Goal: Transaction & Acquisition: Purchase product/service

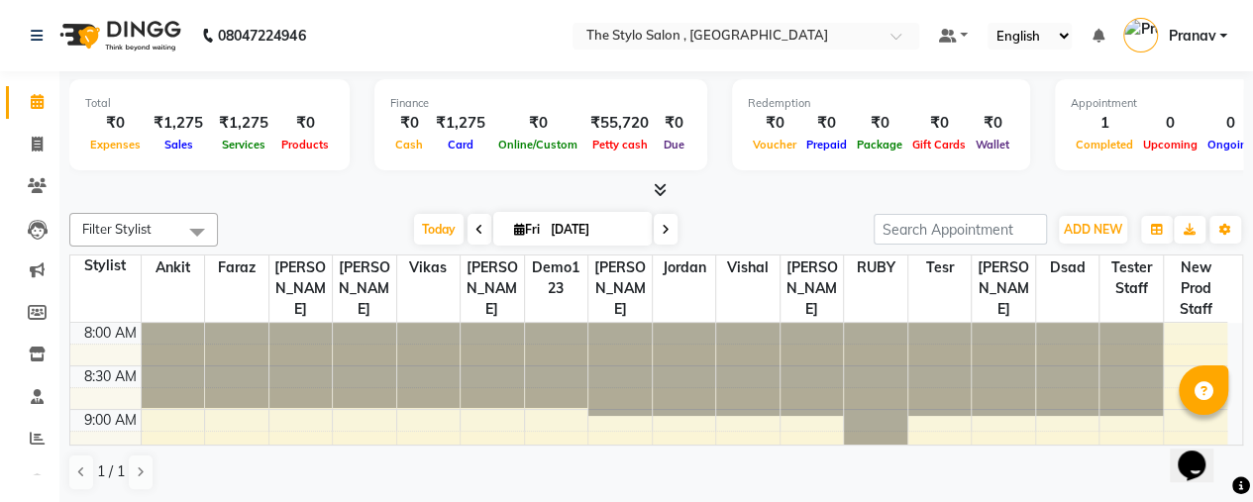
click at [1037, 36] on select "English ENGLISH Español العربية मराठी हिंदी ગુજરાતી தமிழ் 中文" at bounding box center [1029, 36] width 84 height 27
click at [898, 62] on nav "08047224946 Select Location × The Stylo Salon , [GEOGRAPHIC_DATA] Default Panel…" at bounding box center [626, 35] width 1253 height 71
click at [657, 193] on icon at bounding box center [660, 189] width 13 height 15
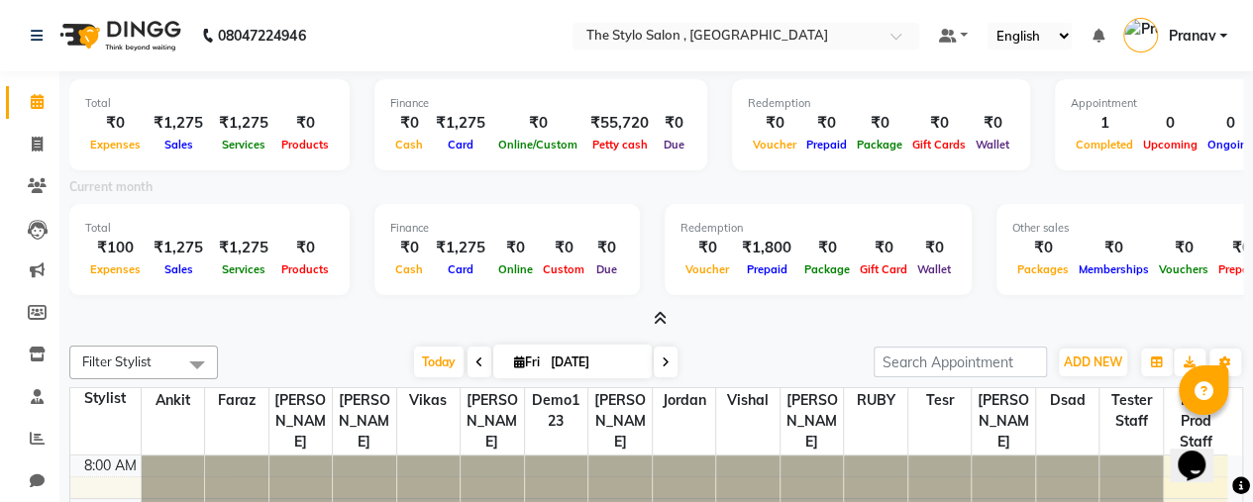
click at [660, 315] on icon at bounding box center [660, 318] width 13 height 15
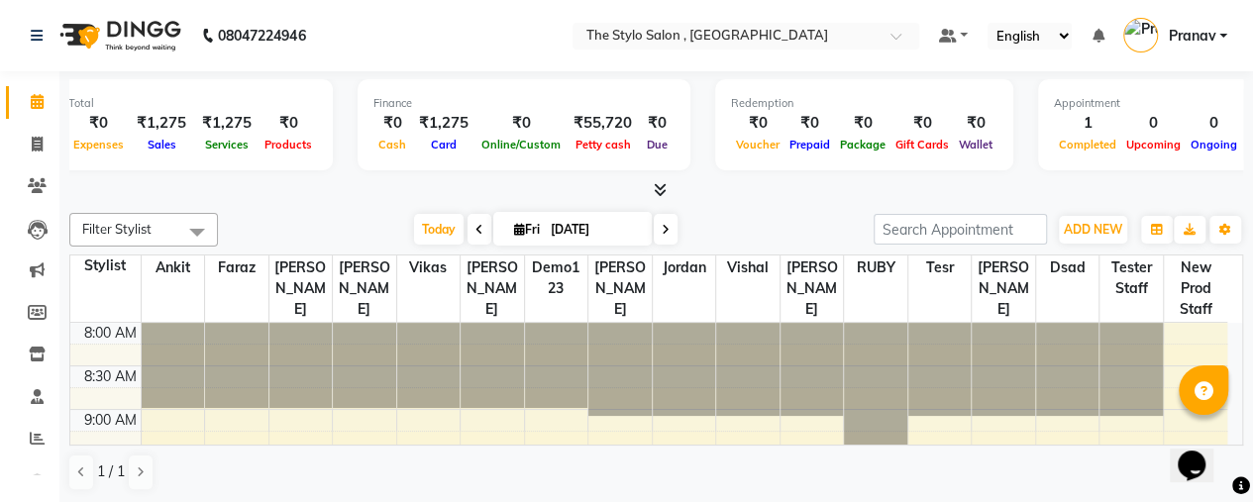
scroll to position [0, 18]
drag, startPoint x: 454, startPoint y: 2, endPoint x: 833, endPoint y: 78, distance: 386.9
click at [833, 78] on div "Total ₹0 Expenses ₹1,275 Sales ₹1,275 Services ₹0 Products Finance ₹0 Cash ₹1,2…" at bounding box center [656, 136] width 1174 height 130
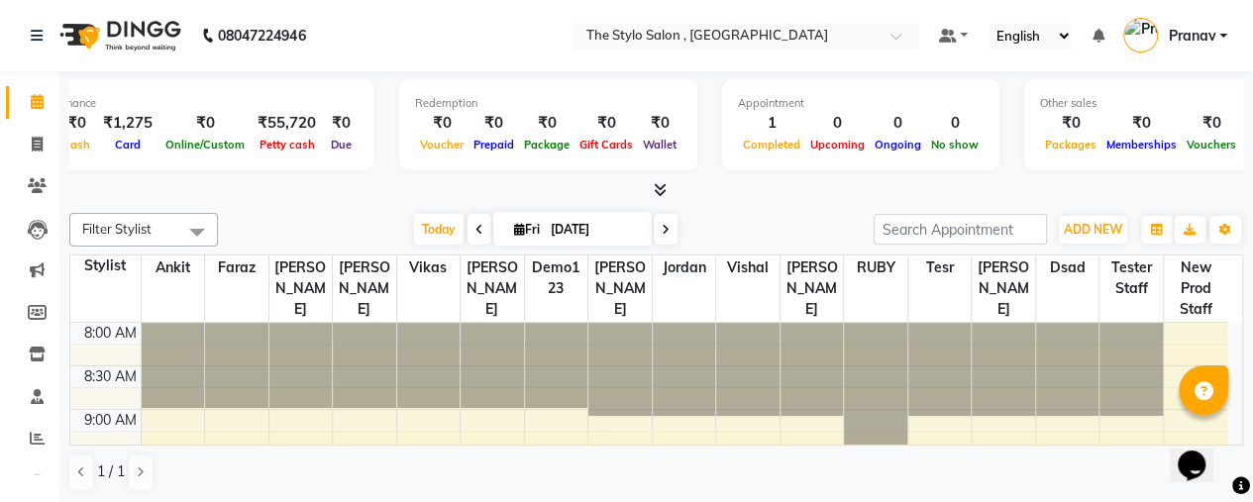
scroll to position [0, 462]
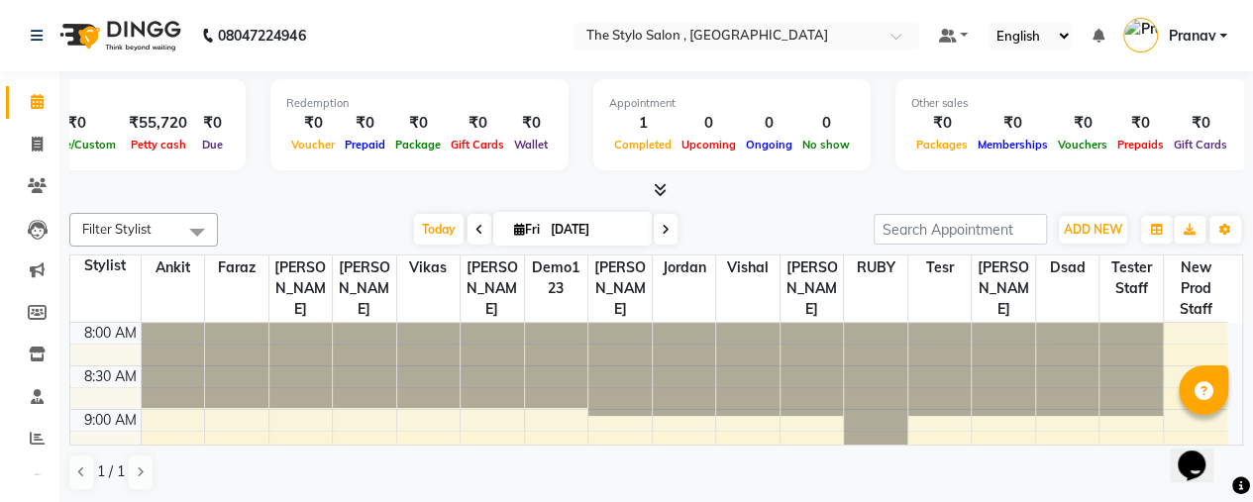
click at [658, 186] on icon at bounding box center [660, 189] width 13 height 15
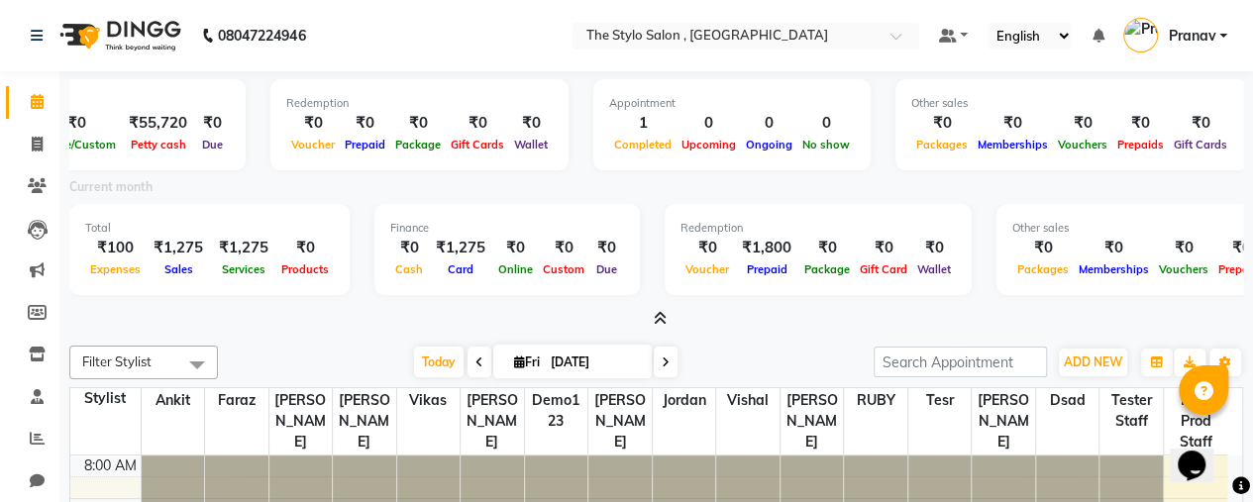
click at [654, 311] on icon at bounding box center [660, 318] width 13 height 15
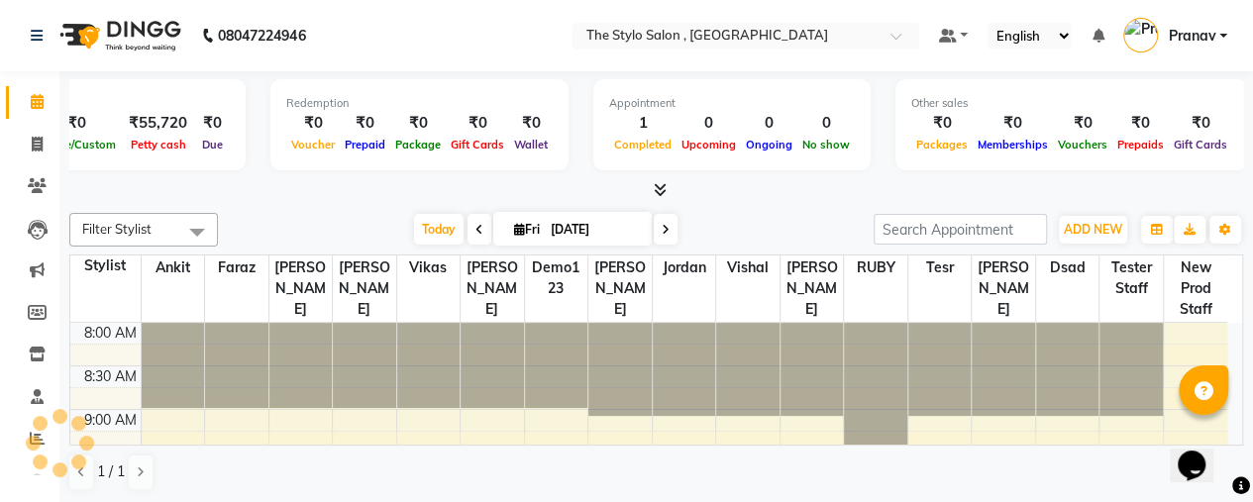
click at [158, 235] on span "Filter Stylist" at bounding box center [143, 230] width 149 height 34
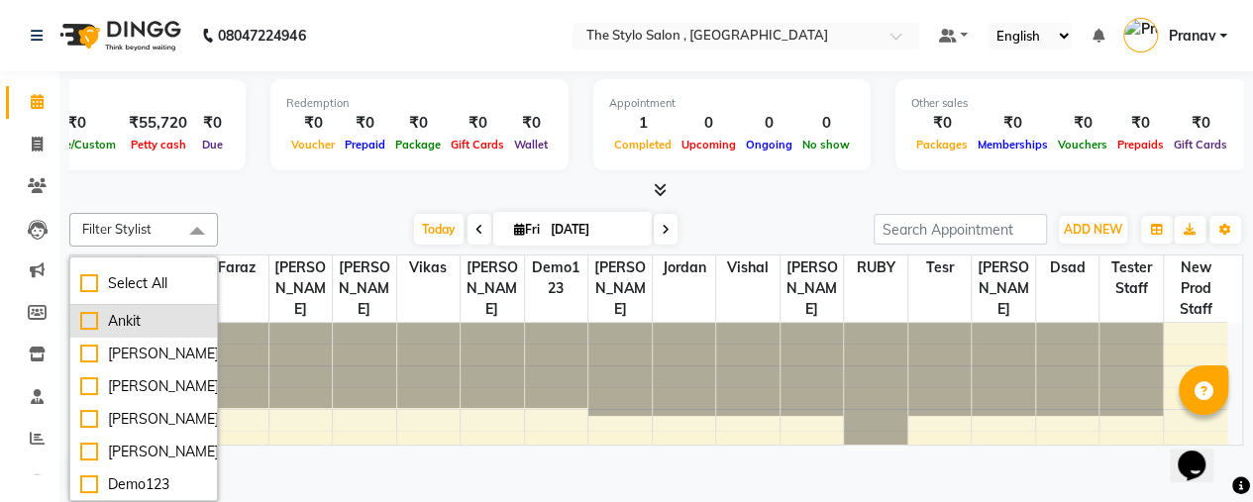
click at [89, 320] on div "Ankit" at bounding box center [143, 321] width 127 height 21
checkbox input "true"
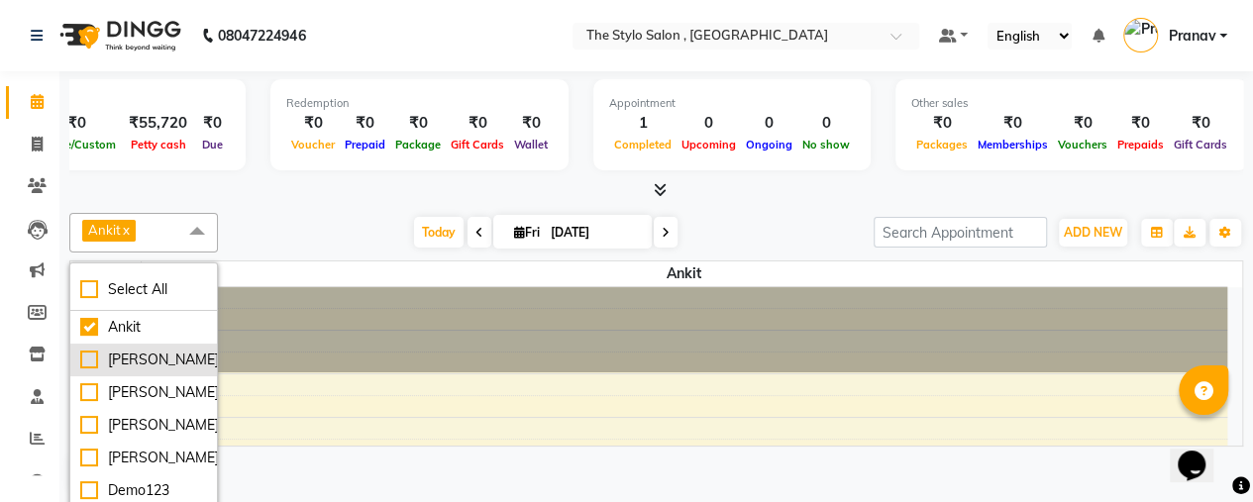
click at [89, 354] on div "[PERSON_NAME]" at bounding box center [143, 360] width 127 height 21
checkbox input "true"
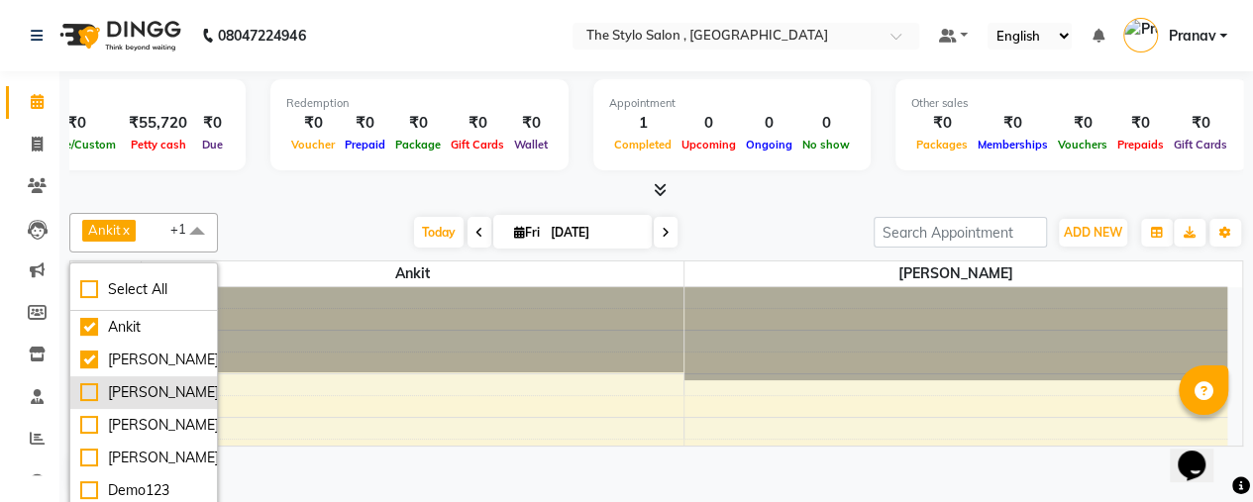
click at [85, 393] on div "[PERSON_NAME]" at bounding box center [143, 392] width 127 height 21
checkbox input "true"
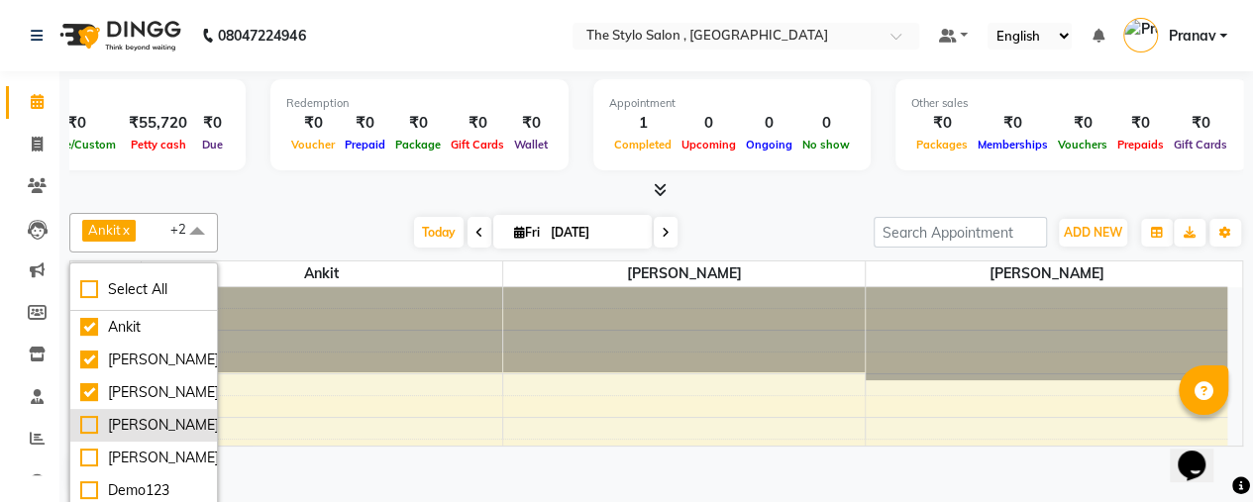
click at [90, 426] on div "[PERSON_NAME]" at bounding box center [143, 425] width 127 height 21
checkbox input "true"
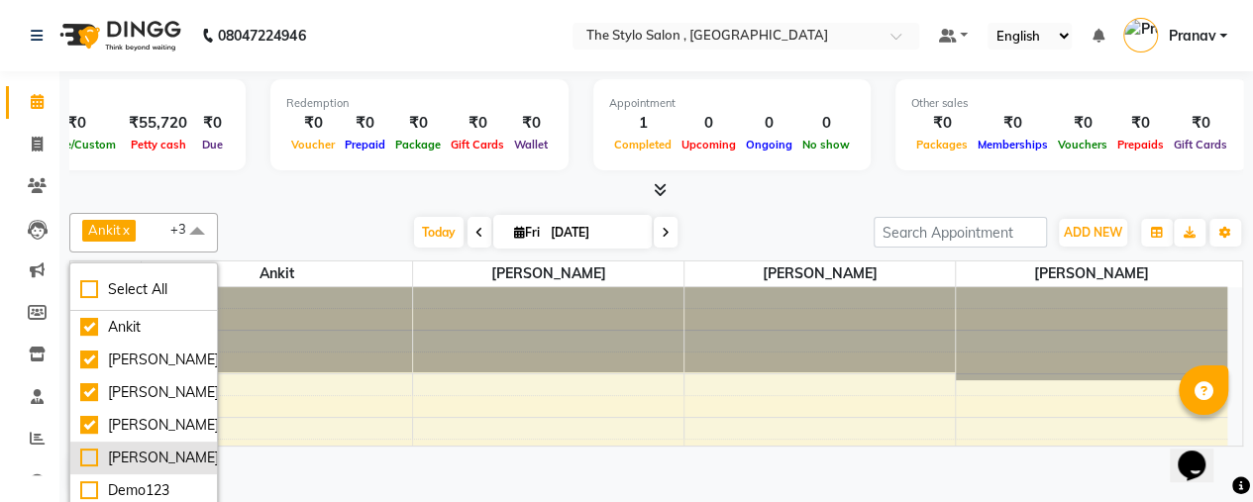
click at [89, 462] on div "[PERSON_NAME]" at bounding box center [143, 458] width 127 height 21
checkbox input "true"
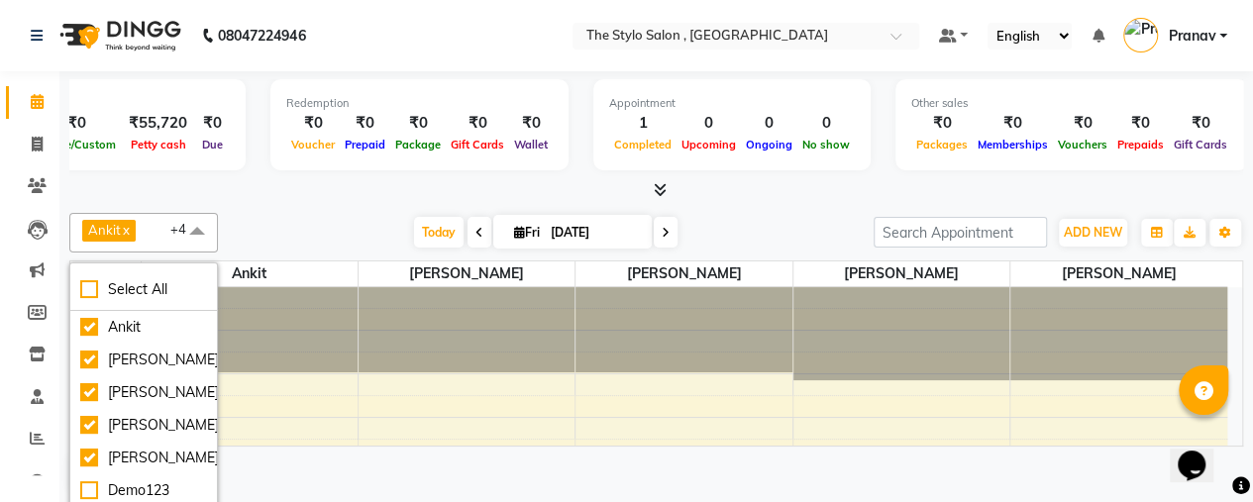
click at [311, 201] on div "Total ₹0 Expenses ₹1,275 Sales ₹1,275 Services ₹0 Products Finance ₹0 Cash ₹1,2…" at bounding box center [655, 288] width 1193 height 434
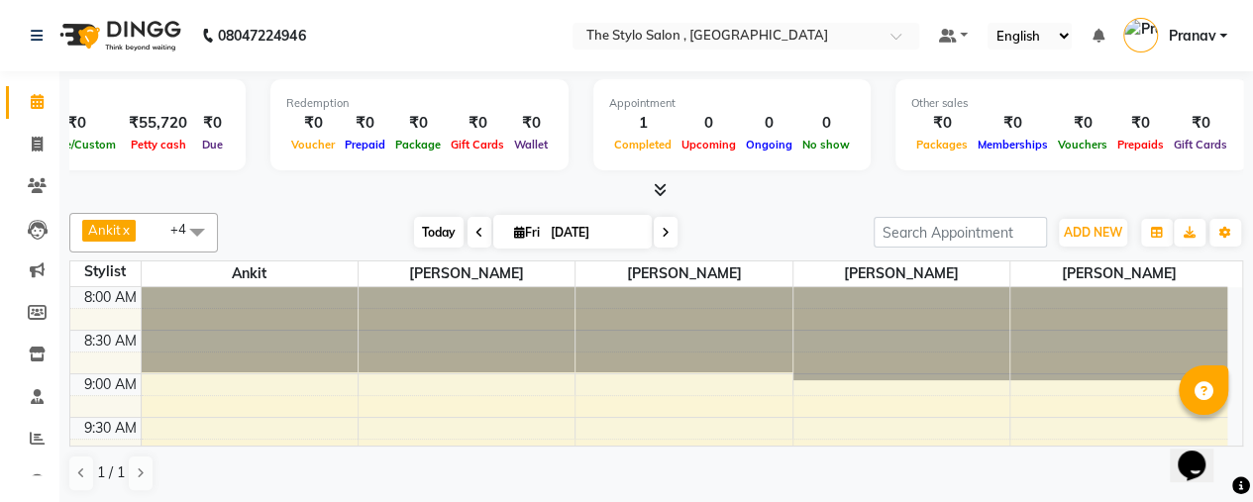
click at [440, 232] on span "Today" at bounding box center [439, 232] width 50 height 31
type input "03-10-2025"
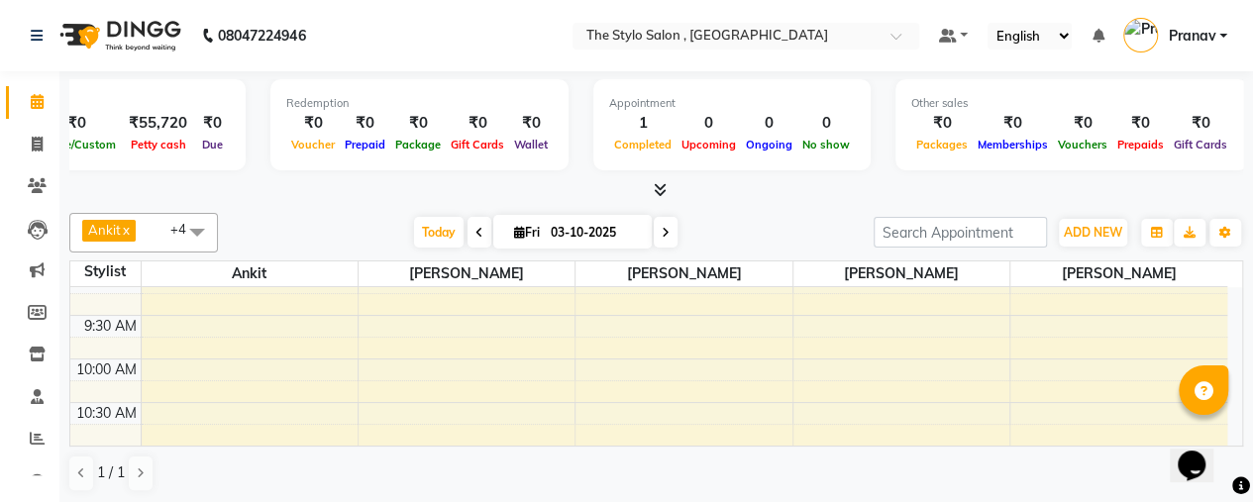
scroll to position [0, 0]
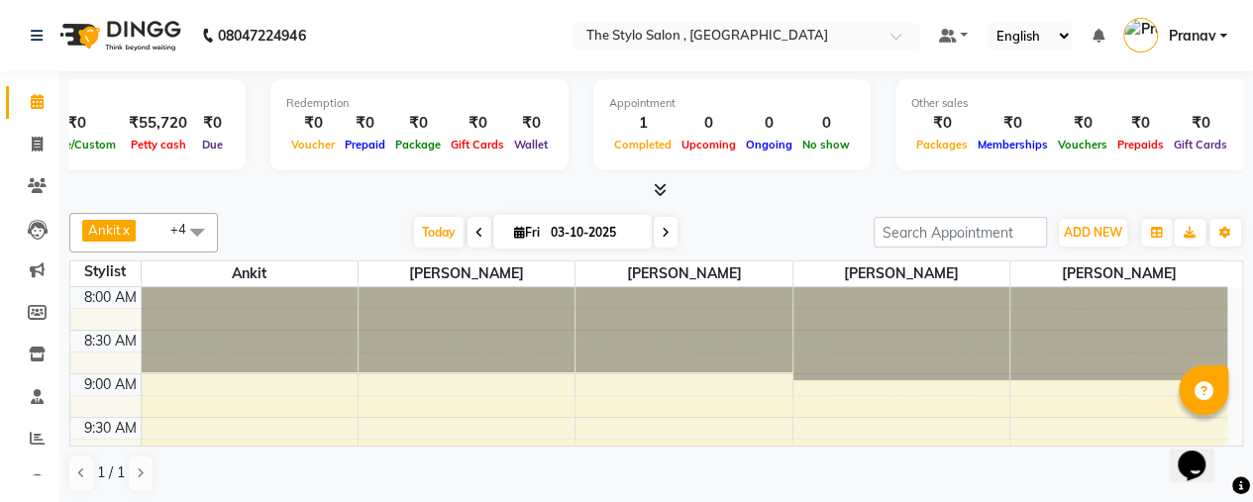
click at [551, 245] on input "03-10-2025" at bounding box center [594, 233] width 99 height 30
select select "10"
select select "2025"
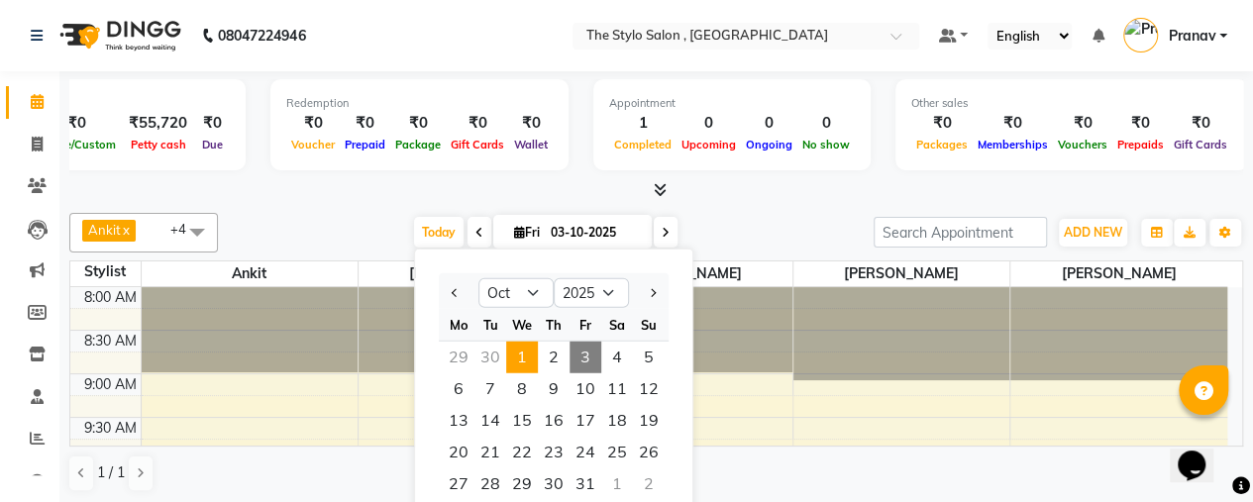
click at [515, 352] on span "1" at bounding box center [522, 358] width 32 height 32
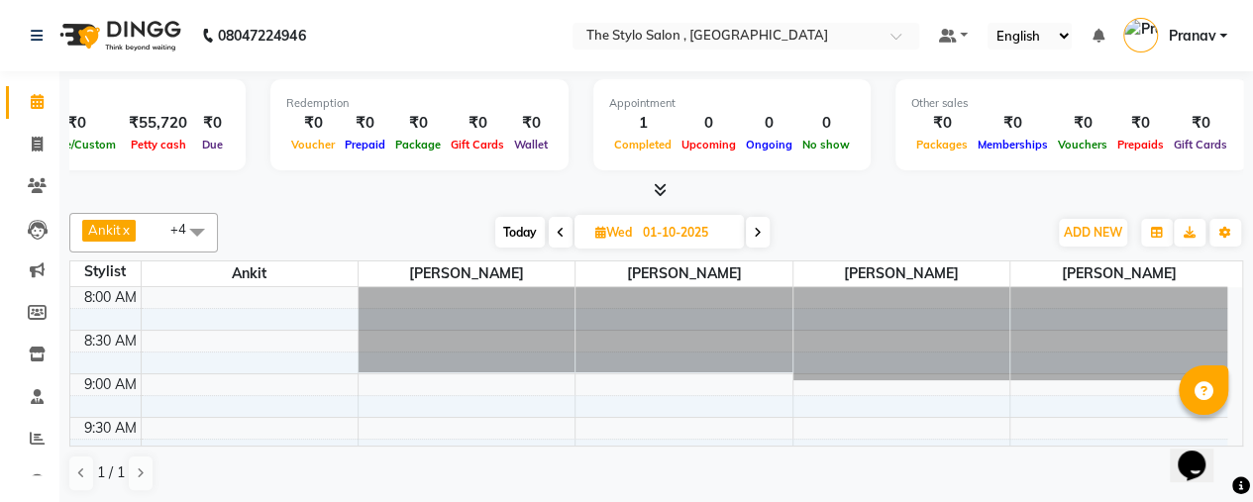
click at [763, 237] on span at bounding box center [758, 232] width 24 height 31
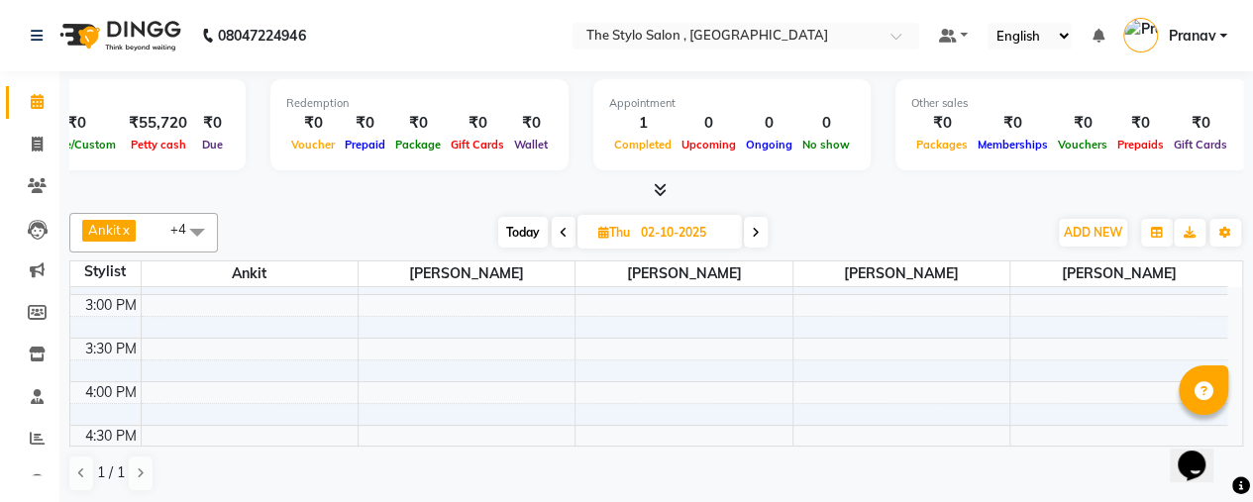
click at [763, 237] on span at bounding box center [756, 232] width 24 height 31
type input "03-10-2025"
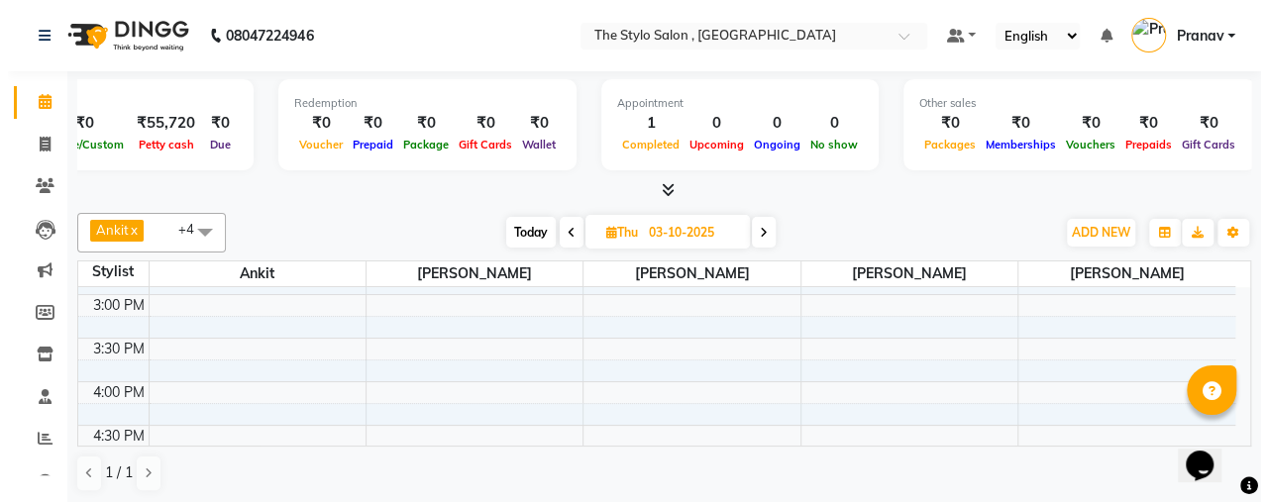
scroll to position [602, 0]
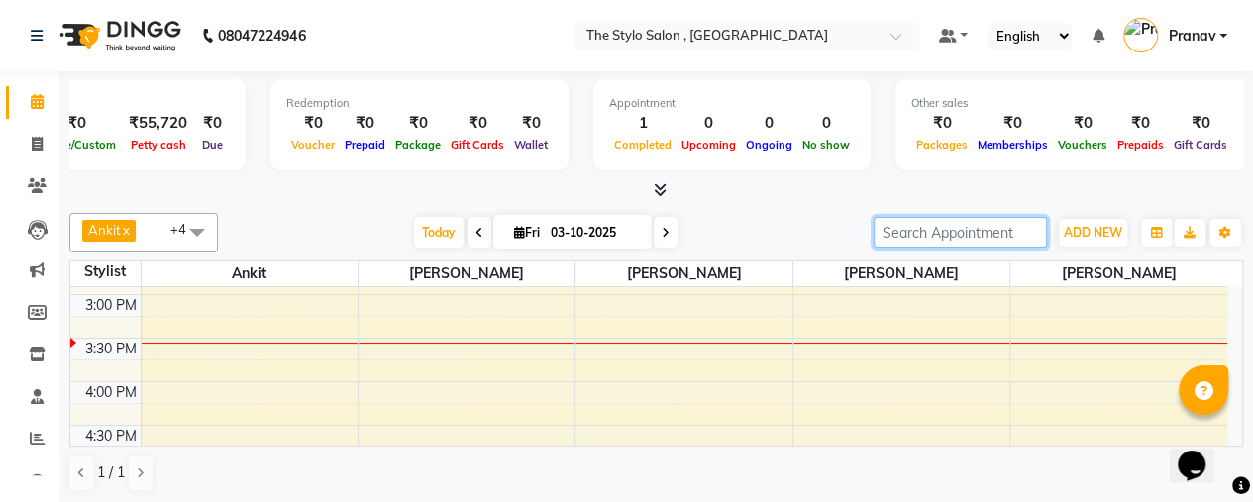
click at [931, 222] on input "search" at bounding box center [959, 232] width 173 height 31
click at [791, 191] on div at bounding box center [656, 190] width 1174 height 21
click at [1079, 227] on span "ADD NEW" at bounding box center [1093, 232] width 58 height 15
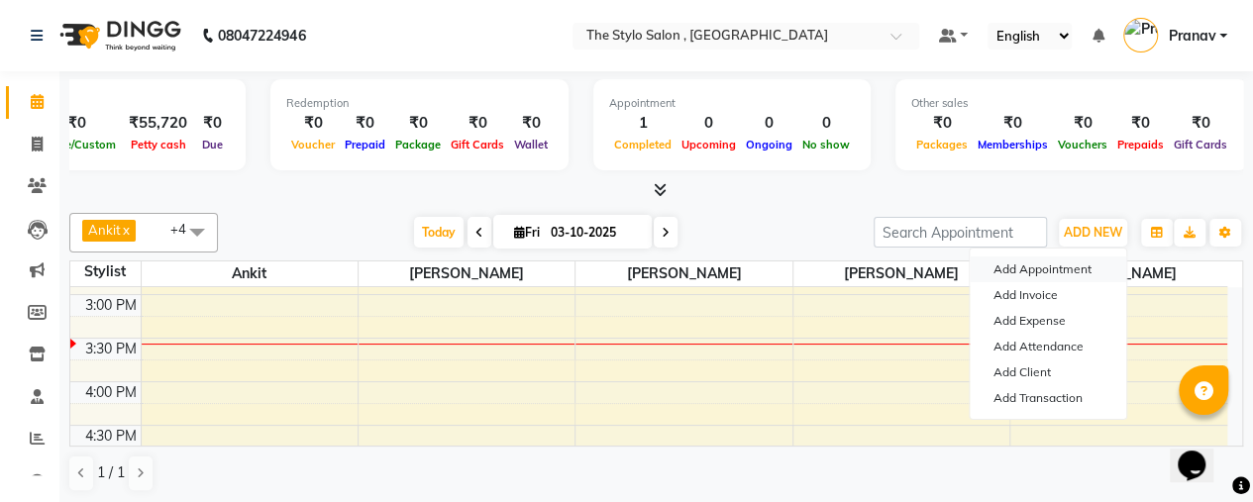
click at [1042, 262] on button "Add Appointment" at bounding box center [1048, 270] width 156 height 26
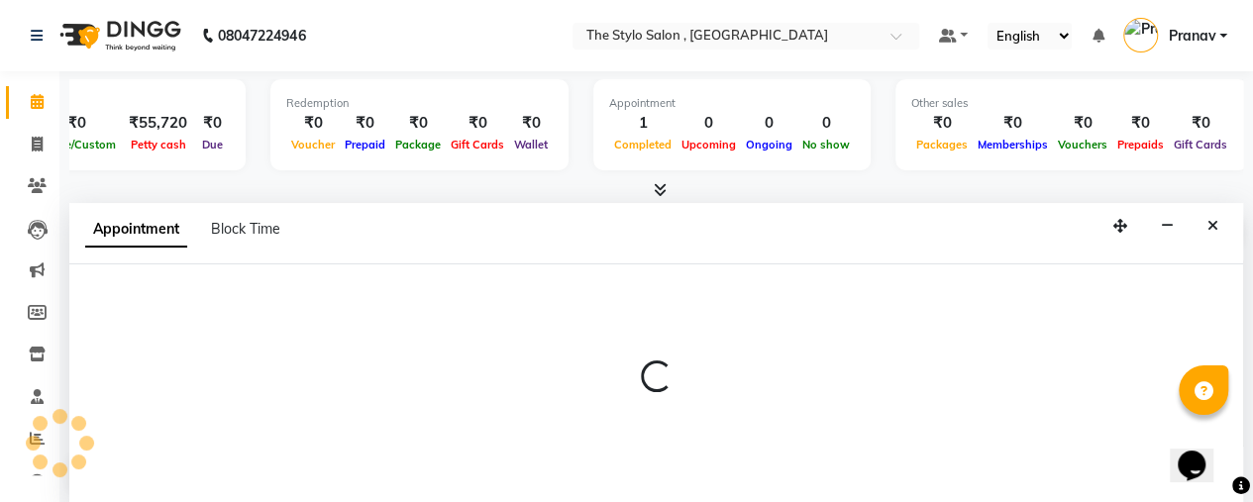
select select "540"
select select "tentative"
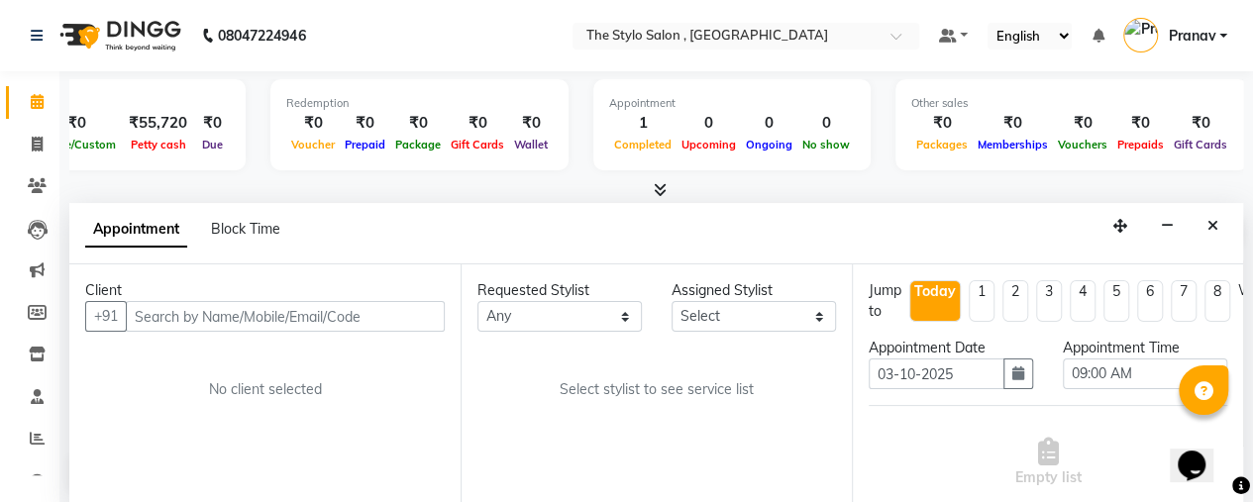
click at [355, 324] on input "text" at bounding box center [285, 316] width 319 height 31
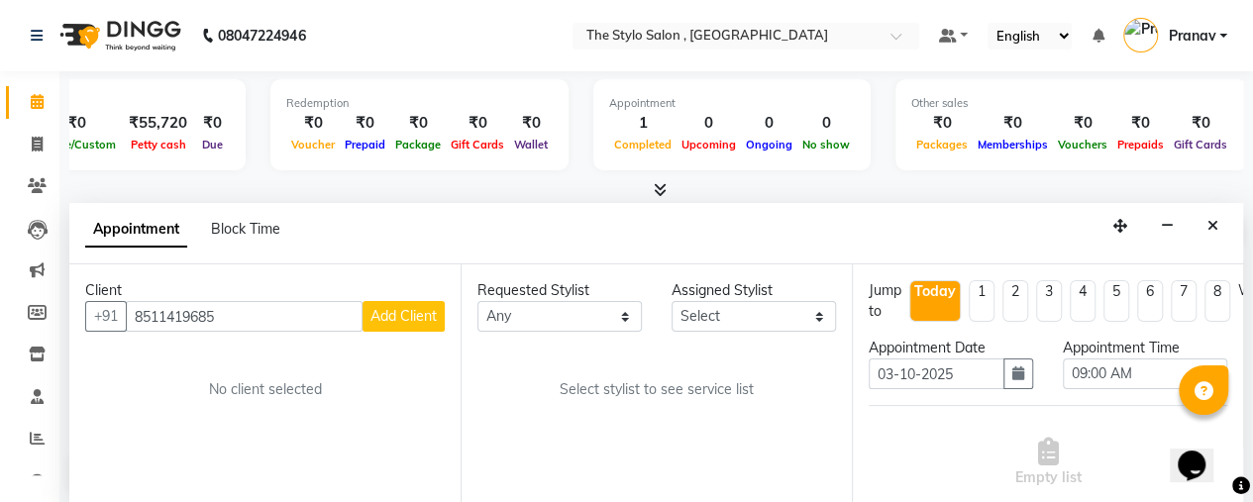
type input "8511419685"
click at [380, 309] on span "Add Client" at bounding box center [403, 316] width 66 height 18
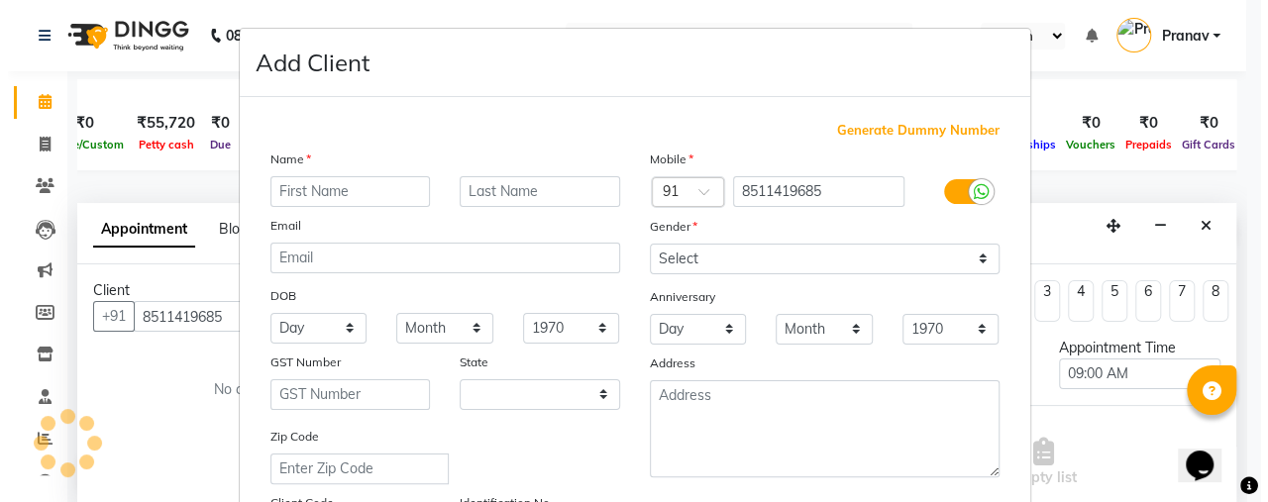
scroll to position [0, 461]
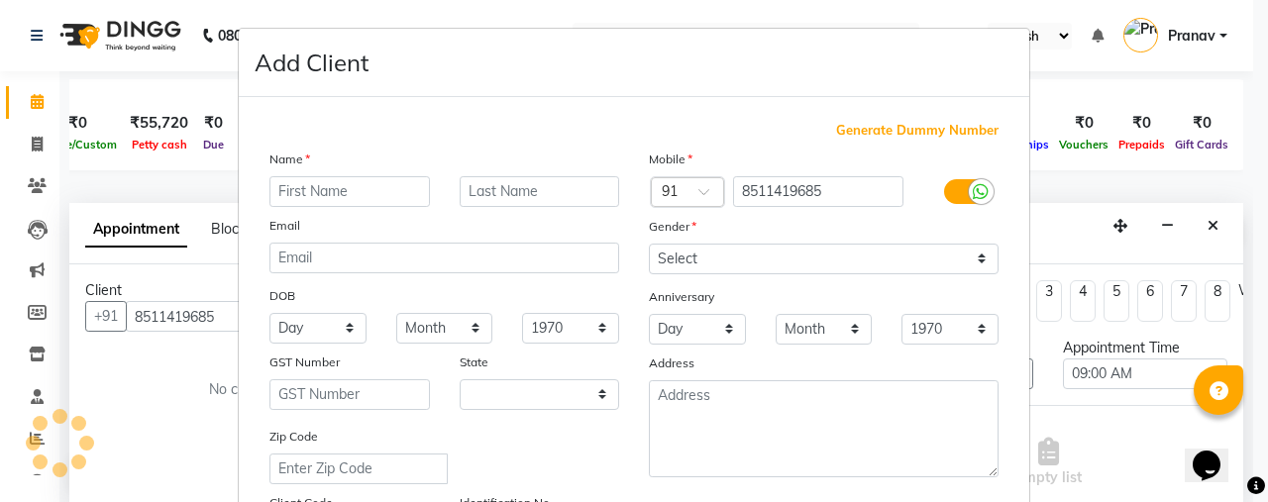
select select "22"
click at [309, 195] on input "text" at bounding box center [349, 191] width 160 height 31
type input "Pooja"
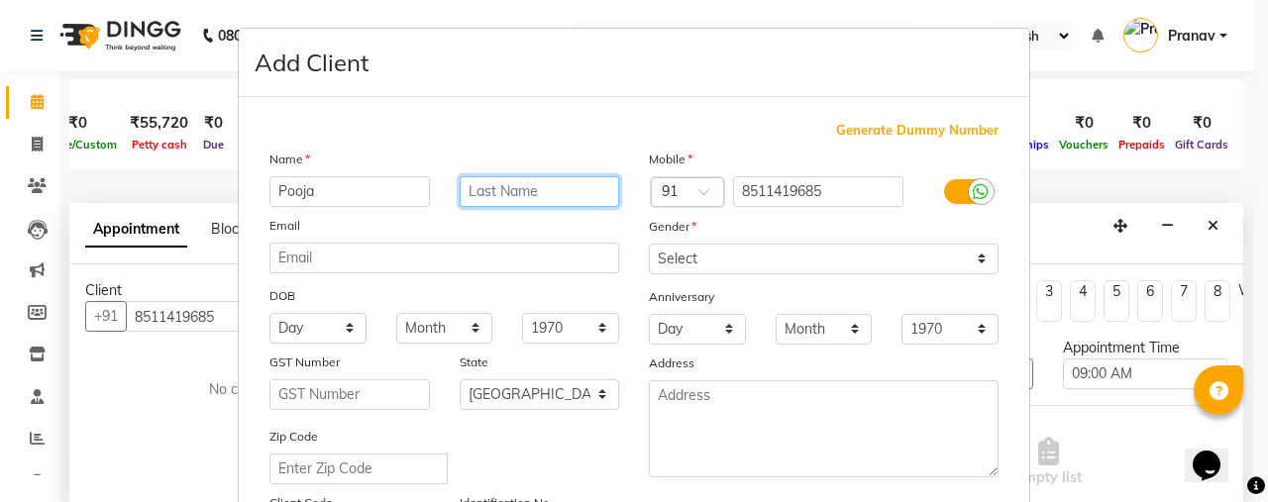
click at [510, 177] on input "text" at bounding box center [540, 191] width 160 height 31
click at [531, 234] on div "Email" at bounding box center [444, 229] width 379 height 28
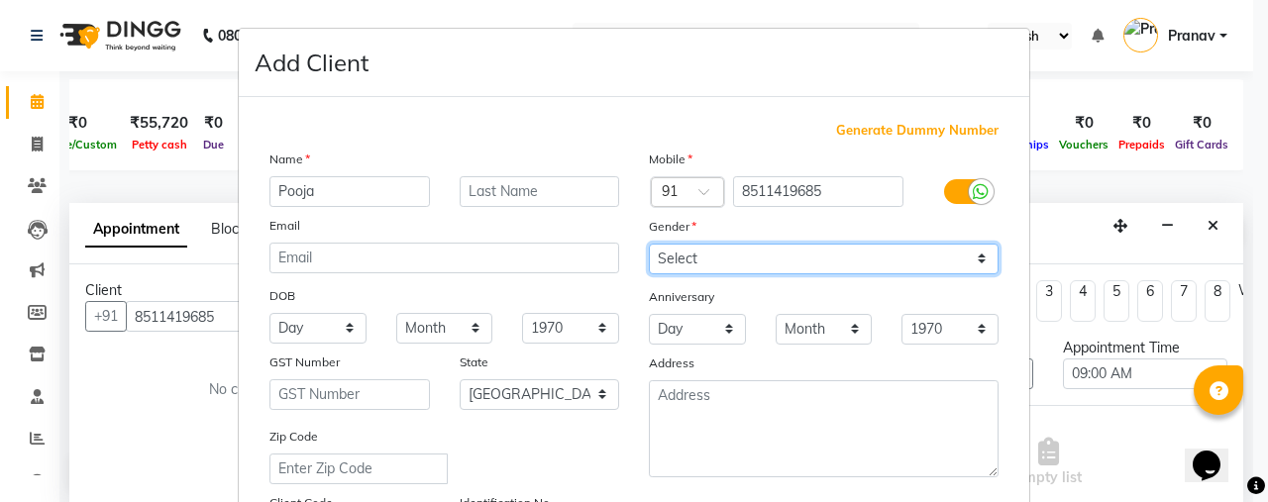
click at [718, 249] on select "Select Male Female Other Prefer Not To Say" at bounding box center [824, 259] width 350 height 31
select select "female"
click at [649, 244] on select "Select Male Female Other Prefer Not To Say" at bounding box center [824, 259] width 350 height 31
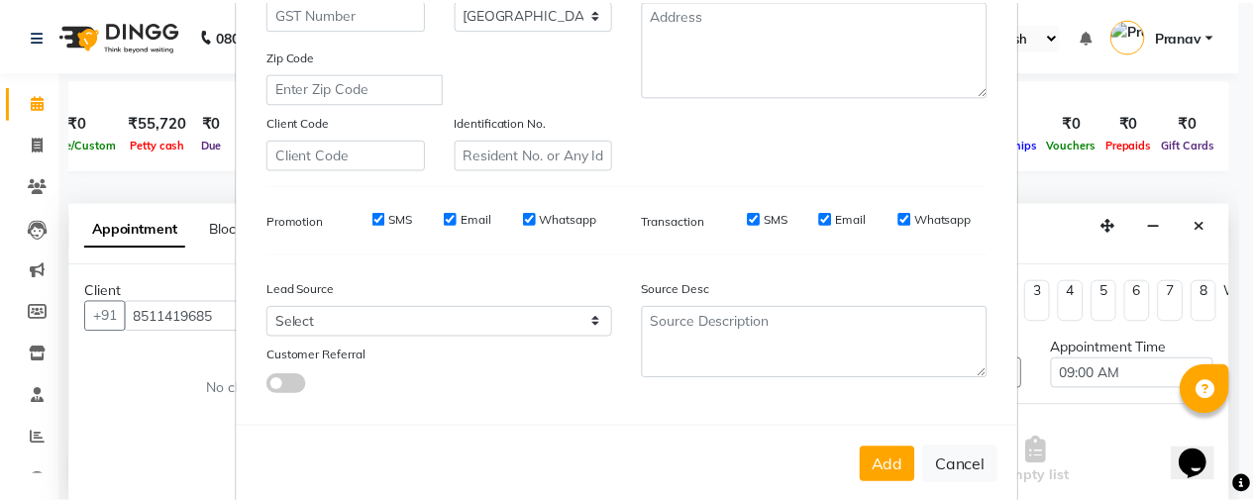
scroll to position [408, 0]
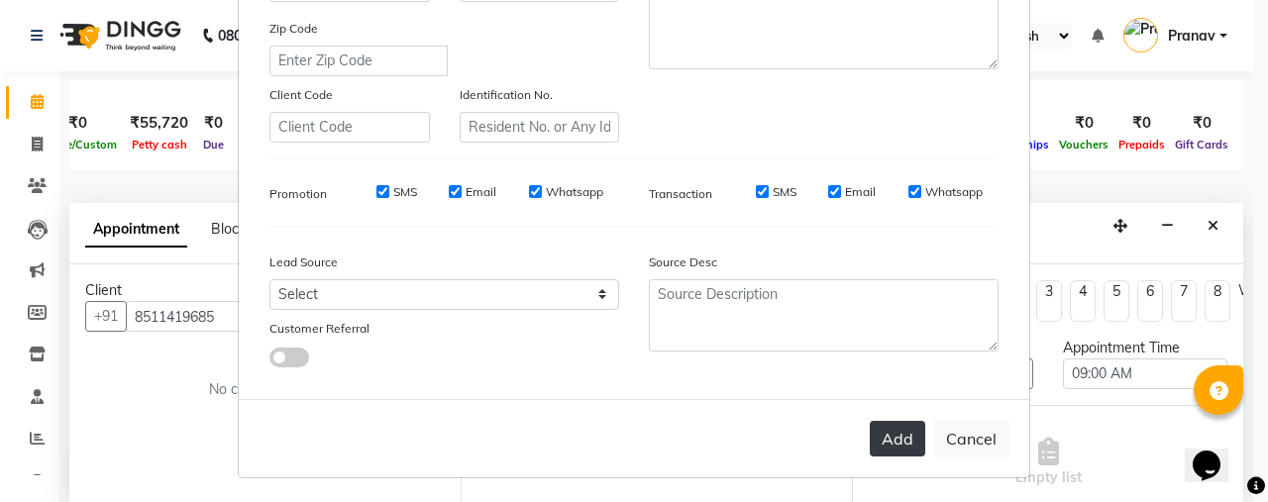
click at [889, 435] on button "Add" at bounding box center [897, 439] width 55 height 36
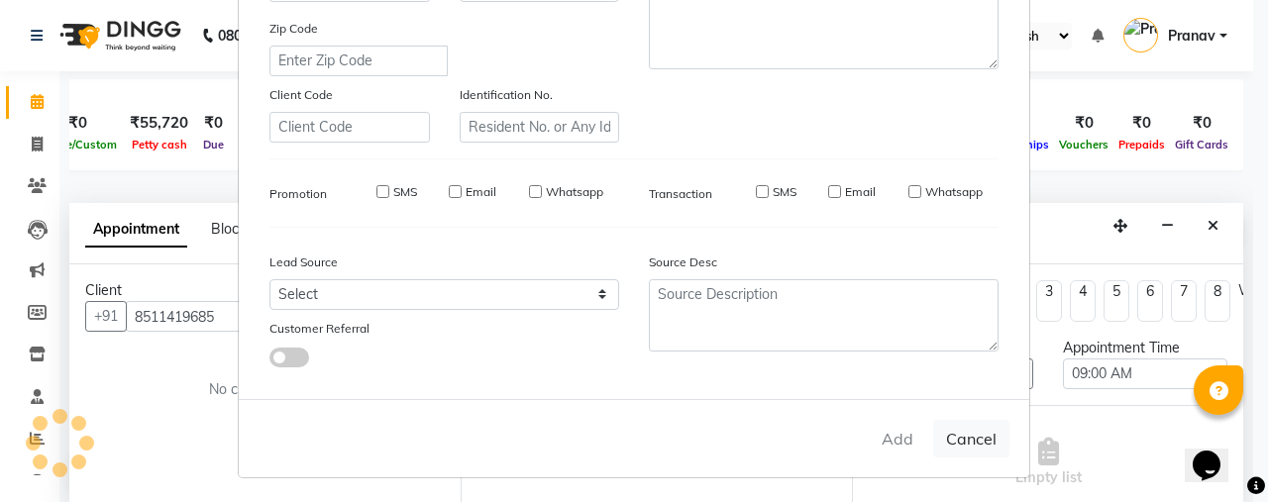
type input "85******85"
select select
select select "null"
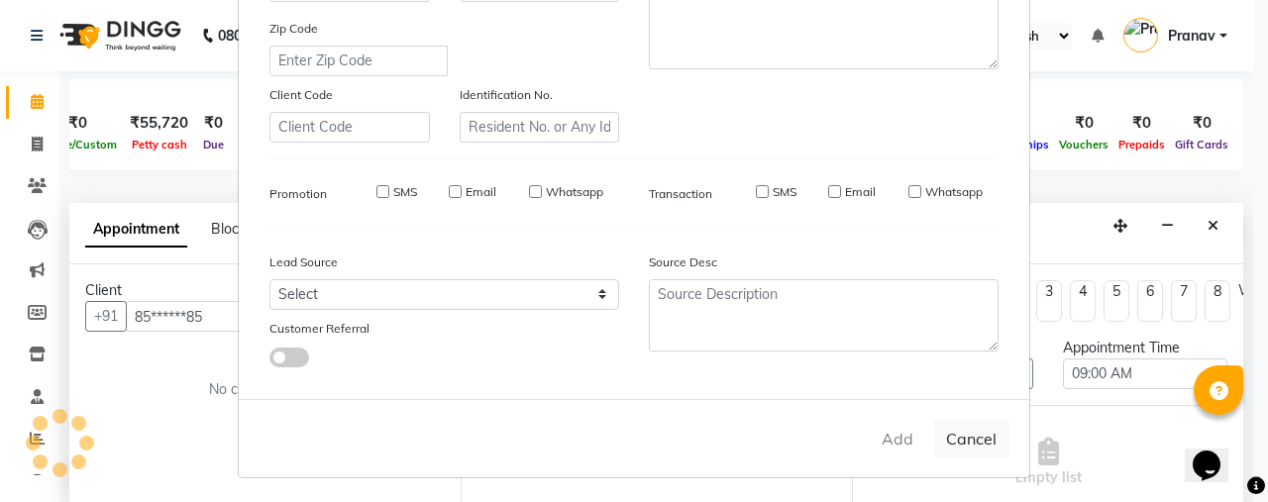
select select
checkbox input "false"
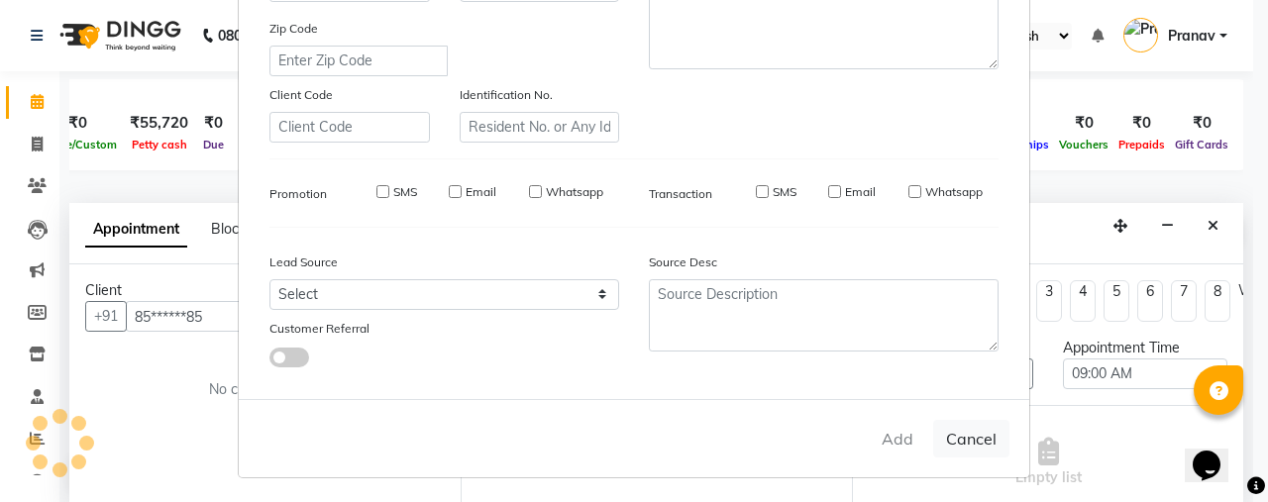
checkbox input "false"
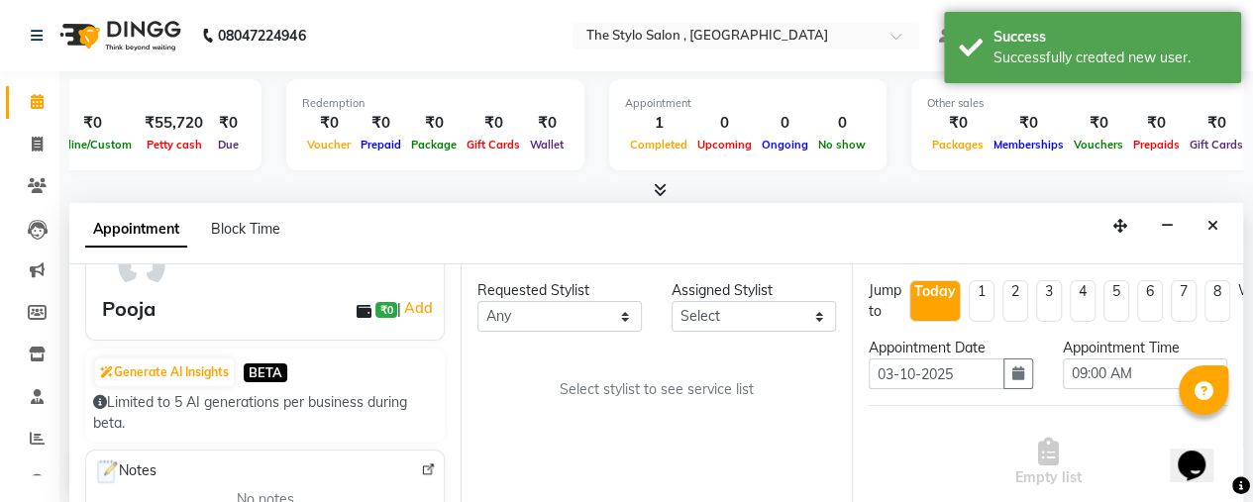
scroll to position [0, 0]
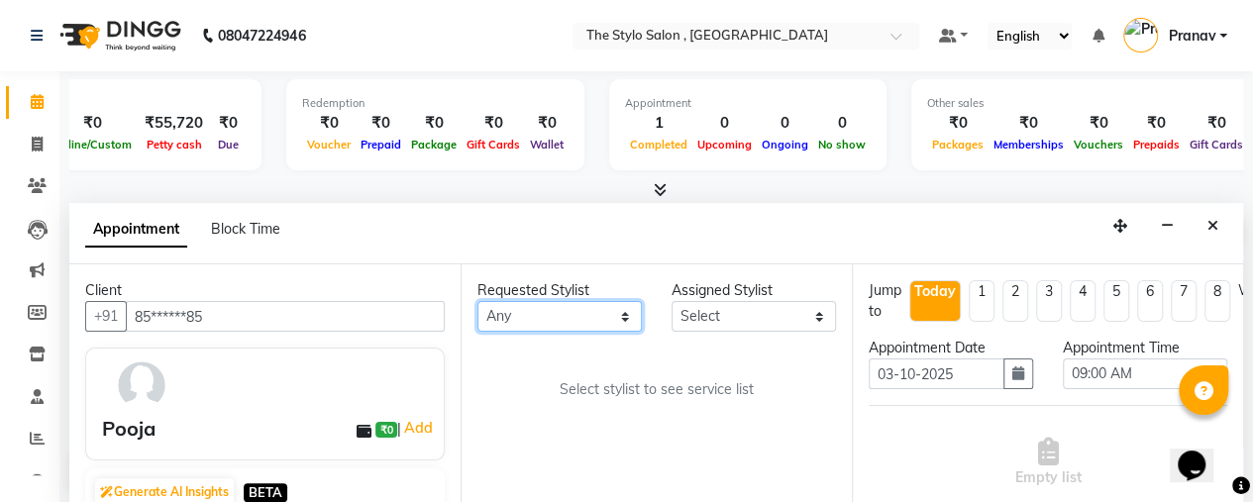
click at [580, 314] on select "Any Ankit Ankita Ankit Yadav Avneesh Bhavesh Demo123 dsad Faraz Jordan Mohit Gu…" at bounding box center [559, 316] width 164 height 31
select select "76883"
click at [477, 301] on select "Any Ankit Ankita Ankit Yadav Avneesh Bhavesh Demo123 dsad Faraz Jordan Mohit Gu…" at bounding box center [559, 316] width 164 height 31
select select "76883"
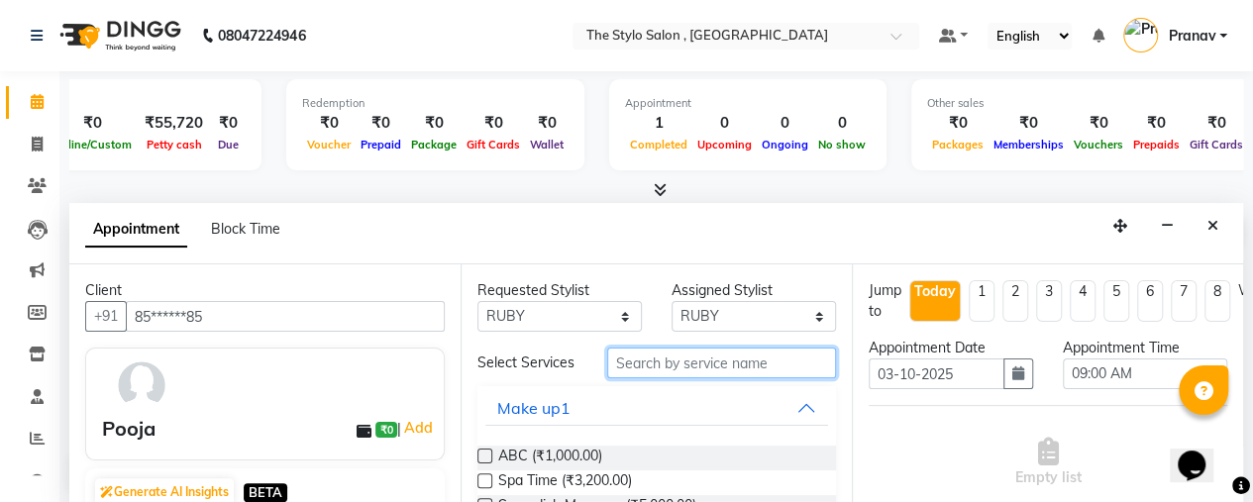
click at [666, 368] on input "text" at bounding box center [721, 363] width 229 height 31
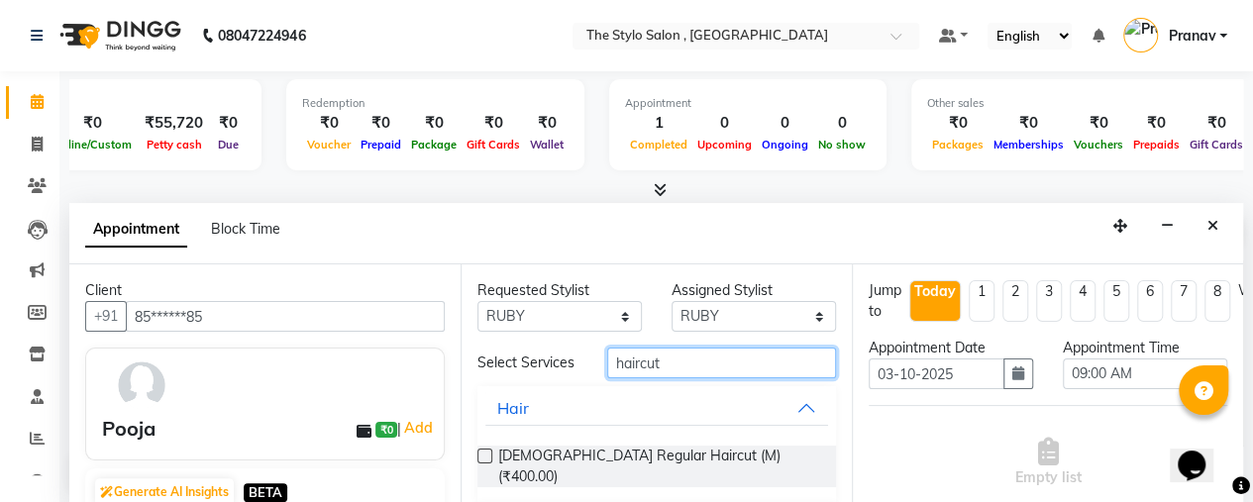
scroll to position [51, 0]
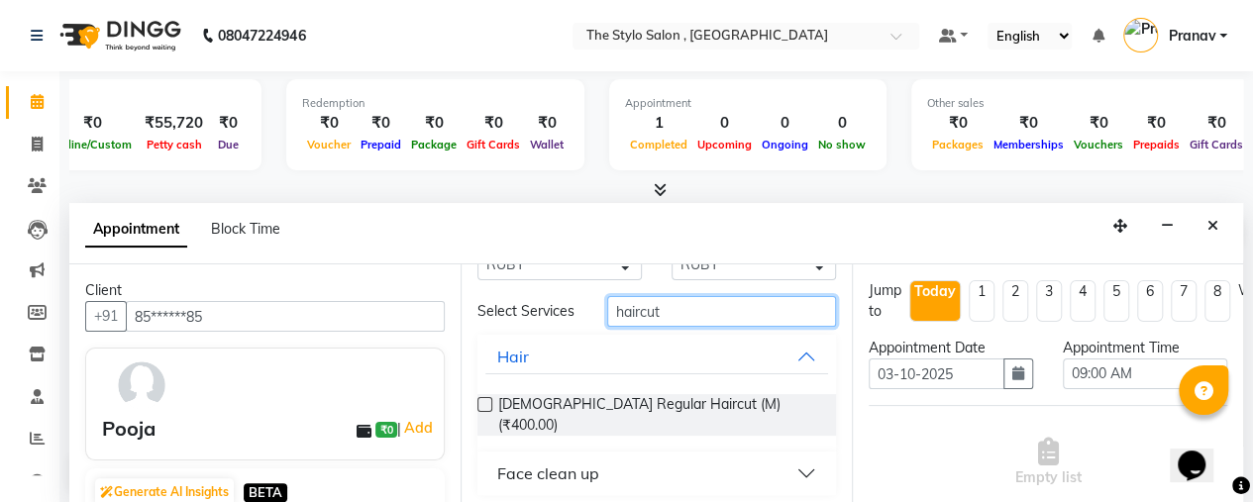
type input "haircut"
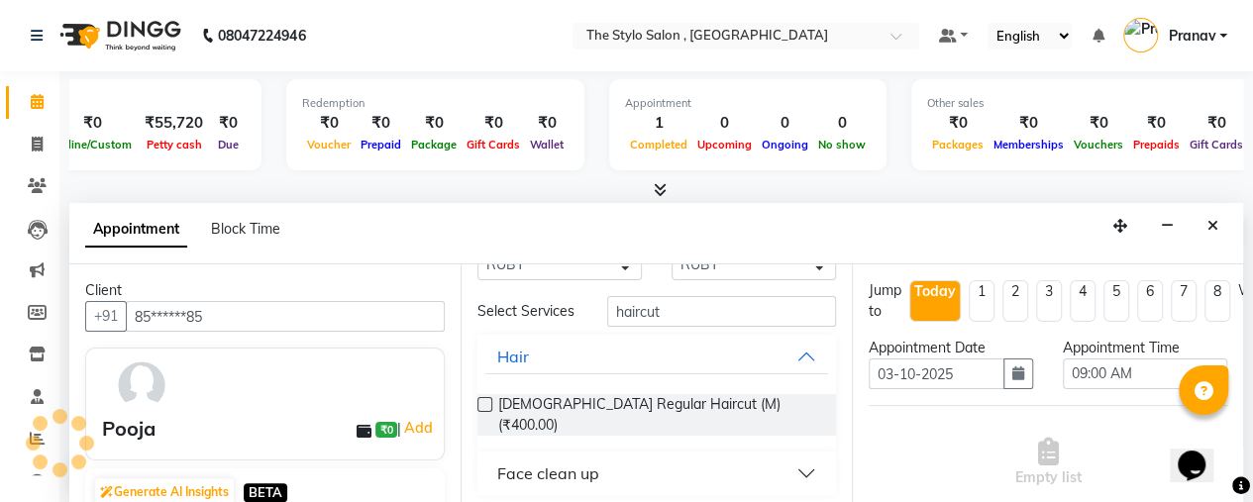
click at [640, 468] on button "Face clean up" at bounding box center [656, 474] width 343 height 36
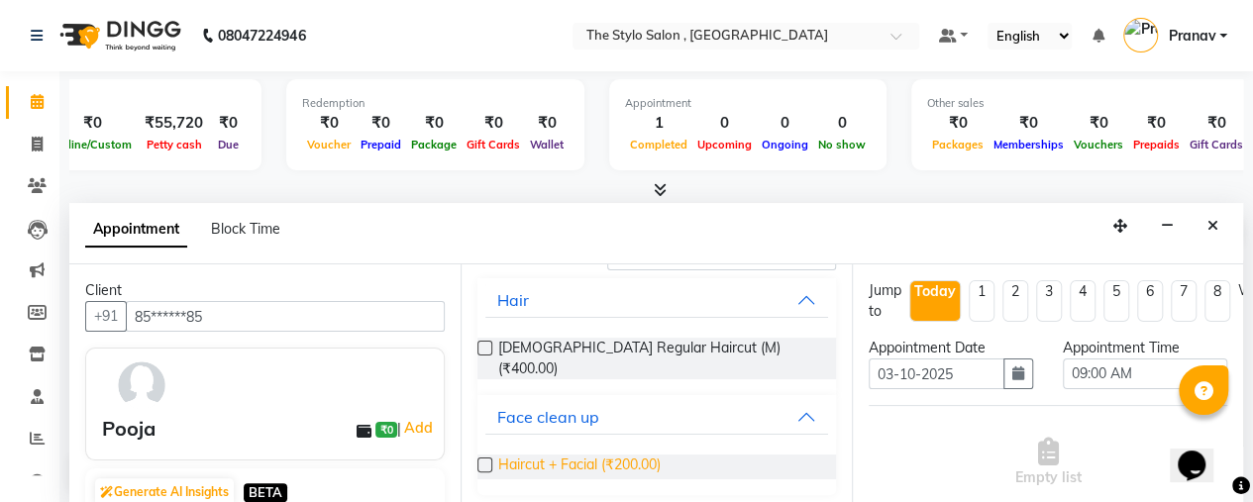
click at [598, 460] on span "Haircut + Facial (₹200.00)" at bounding box center [579, 467] width 162 height 25
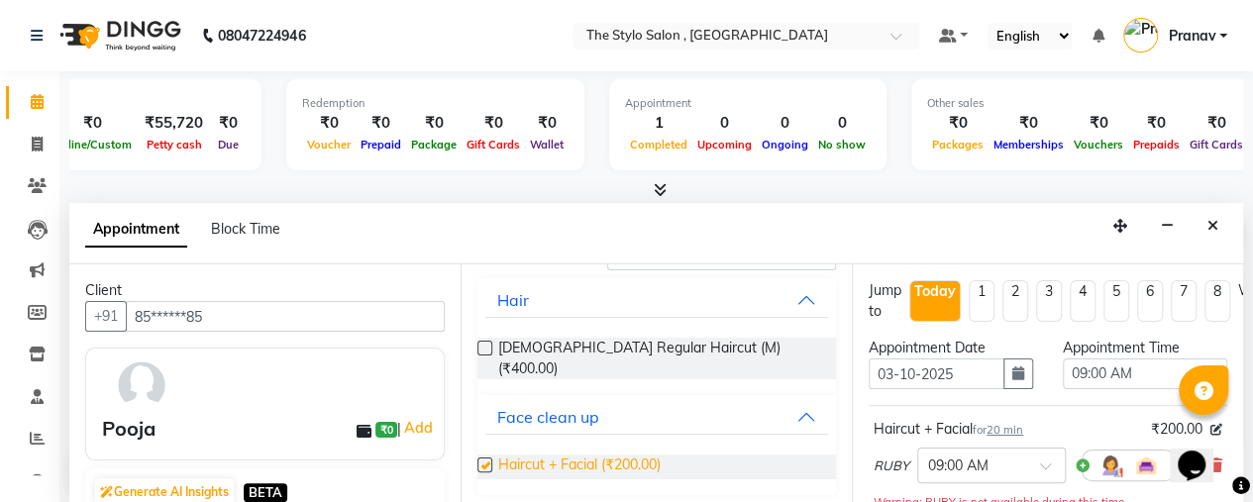
checkbox input "false"
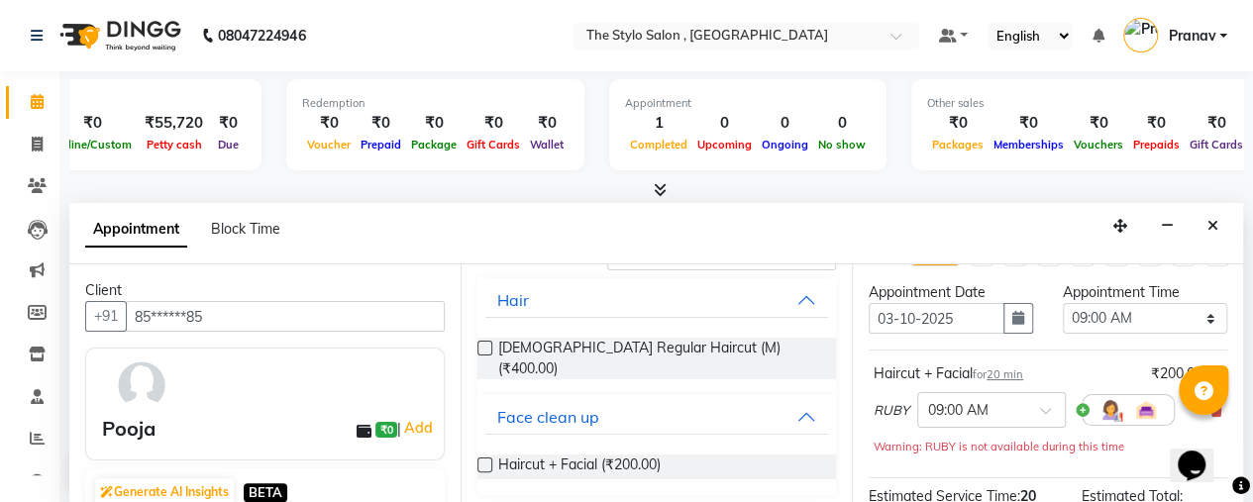
scroll to position [19, 0]
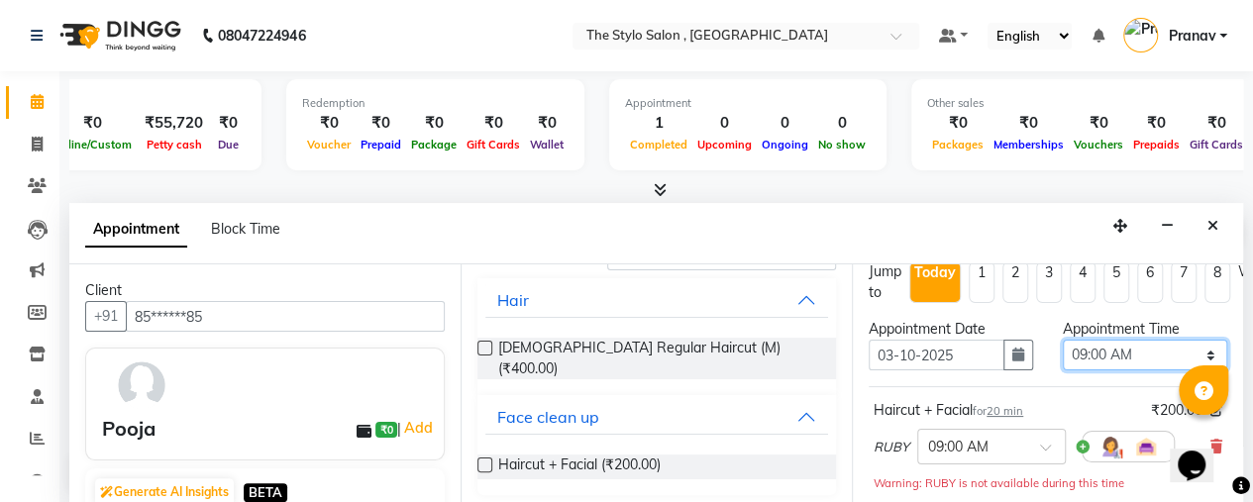
click at [1168, 356] on select "Select 09:00 AM 09:05 AM 09:10 AM 09:15 AM 09:20 AM 09:25 AM 09:30 AM 09:35 AM …" at bounding box center [1145, 355] width 164 height 31
select select "805"
click at [1063, 340] on select "Select 09:00 AM 09:05 AM 09:10 AM 09:15 AM 09:20 AM 09:25 AM 09:30 AM 09:35 AM …" at bounding box center [1145, 355] width 164 height 31
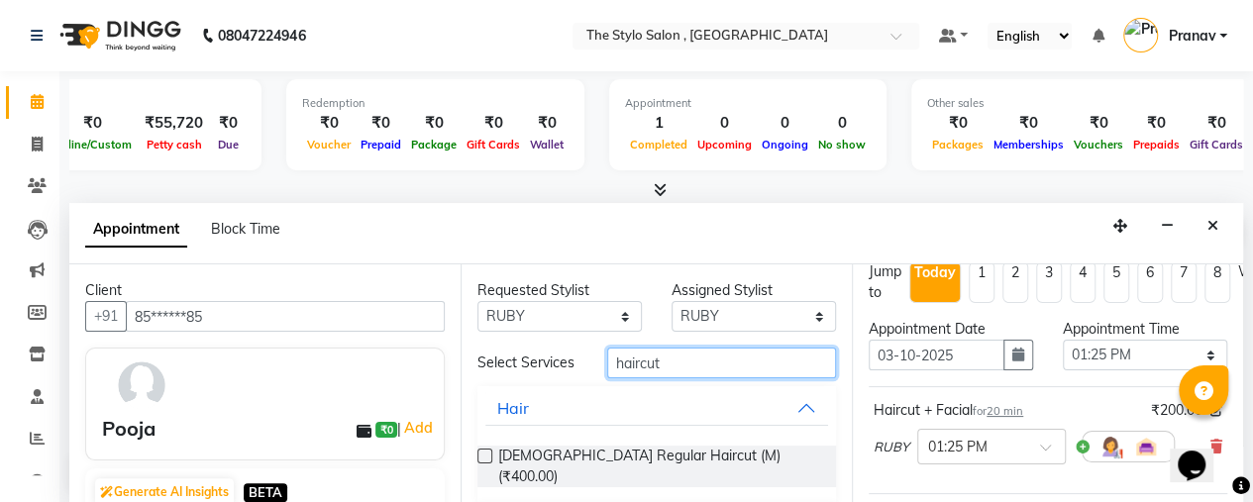
click at [669, 362] on input "haircut" at bounding box center [721, 363] width 229 height 31
type input "h"
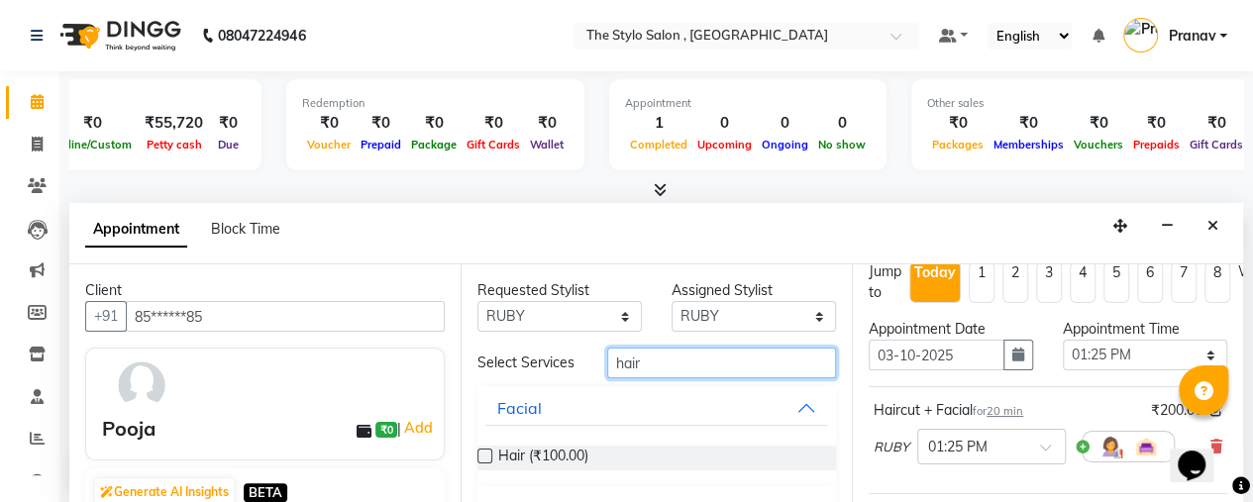
type input "hair"
click at [496, 462] on div "Hair (₹100.00)" at bounding box center [656, 458] width 359 height 25
click at [486, 463] on label at bounding box center [484, 456] width 15 height 15
click at [486, 464] on input "checkbox" at bounding box center [483, 458] width 13 height 13
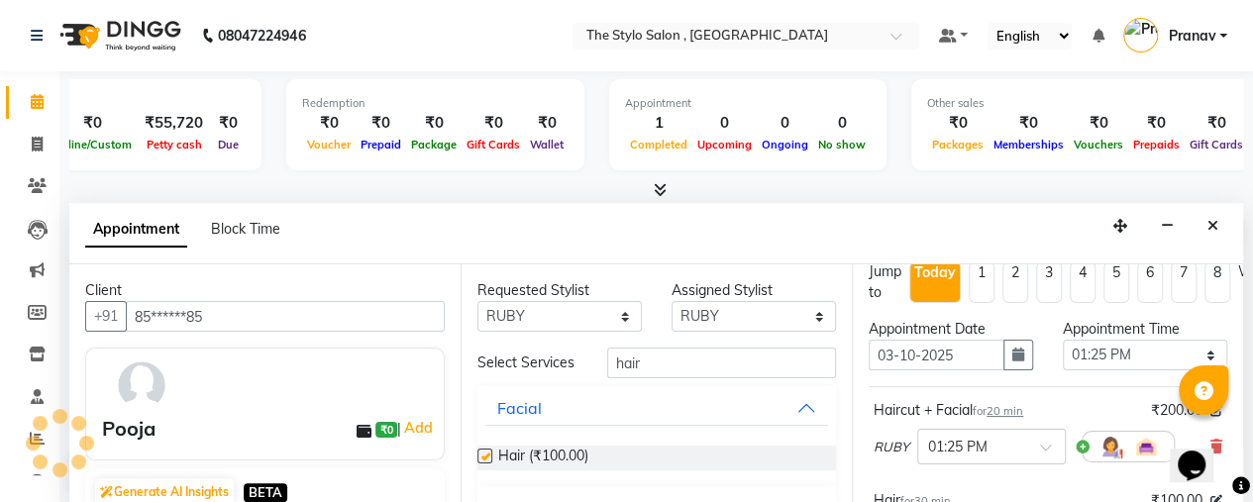
checkbox input "false"
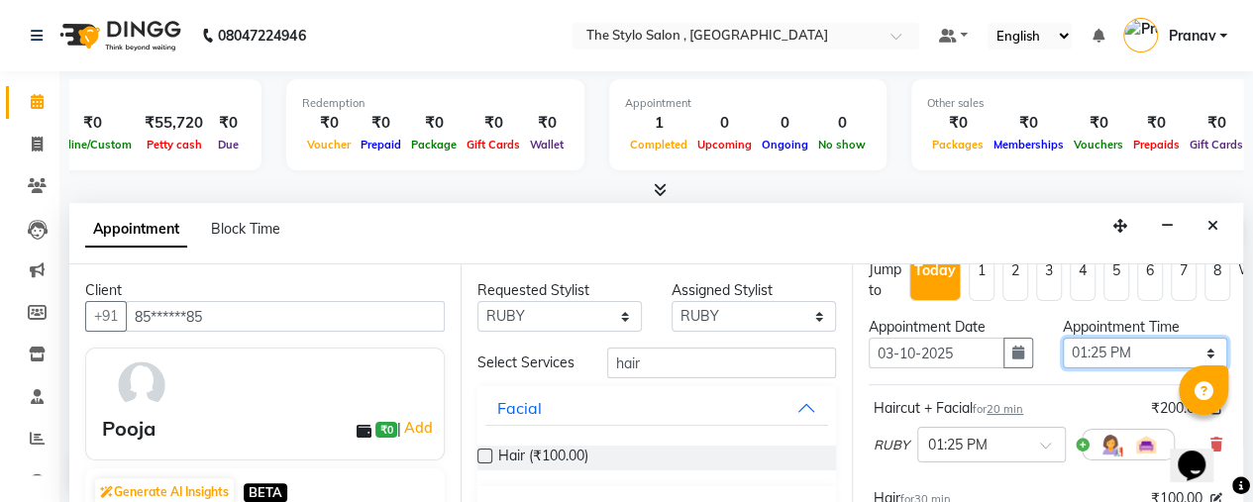
click at [1107, 346] on select "Select 09:00 AM 09:05 AM 09:10 AM 09:15 AM 09:20 AM 09:25 AM 09:30 AM 09:35 AM …" at bounding box center [1145, 353] width 164 height 31
select select "965"
click at [1063, 338] on select "Select 09:00 AM 09:05 AM 09:10 AM 09:15 AM 09:20 AM 09:25 AM 09:30 AM 09:35 AM …" at bounding box center [1145, 353] width 164 height 31
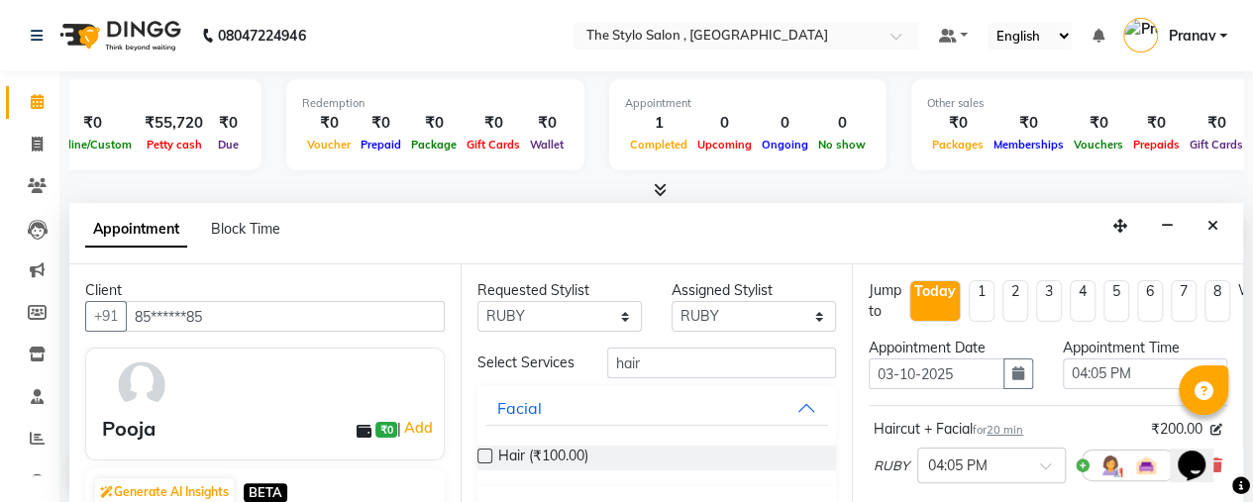
click at [1020, 338] on div "Appointment Date" at bounding box center [951, 348] width 164 height 21
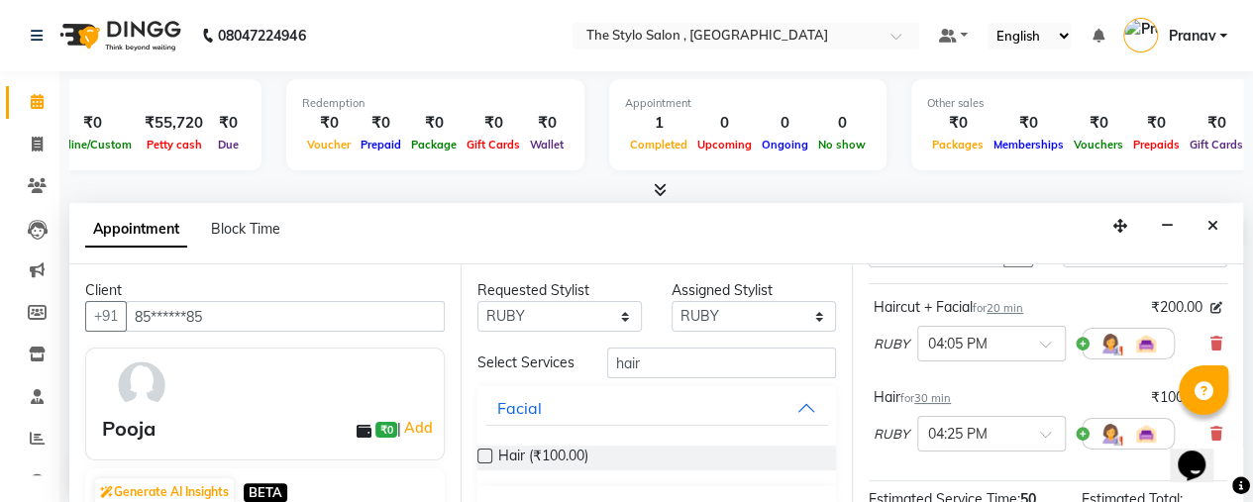
scroll to position [151, 0]
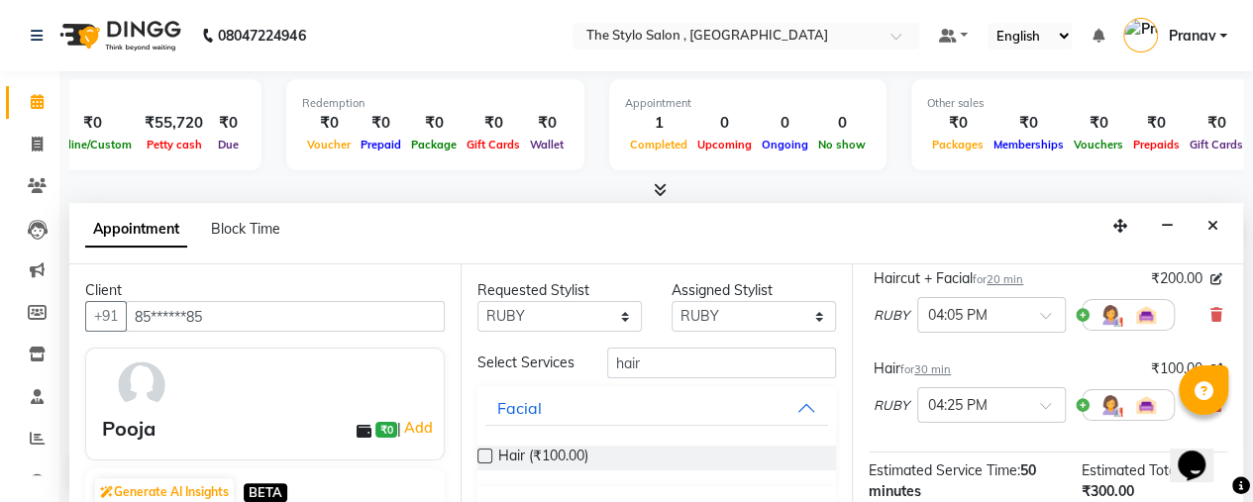
click at [1081, 312] on div at bounding box center [1127, 315] width 93 height 32
click at [1108, 311] on img at bounding box center [1110, 315] width 24 height 24
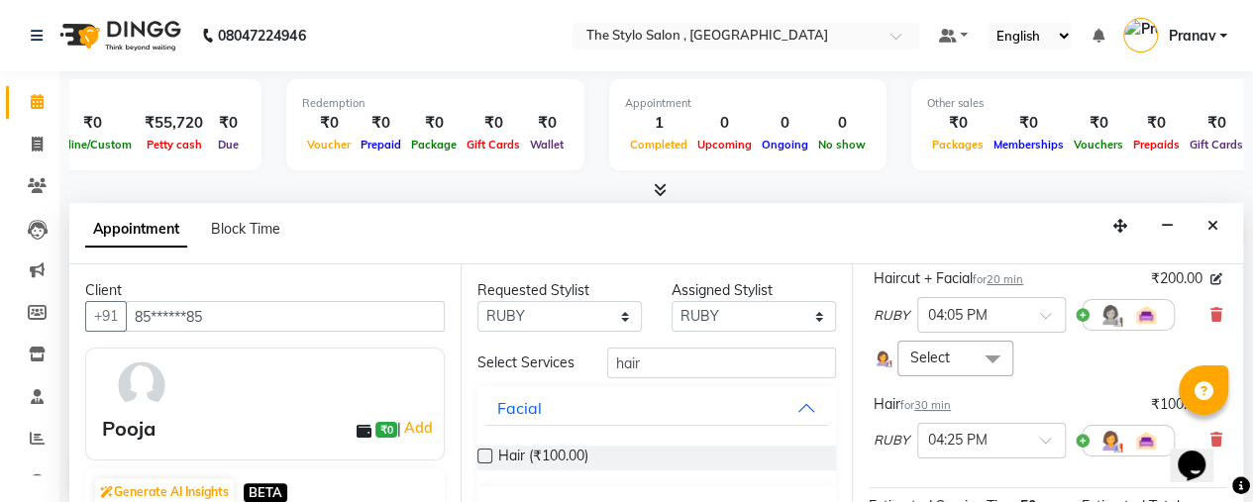
click at [959, 357] on span "Select" at bounding box center [955, 358] width 116 height 35
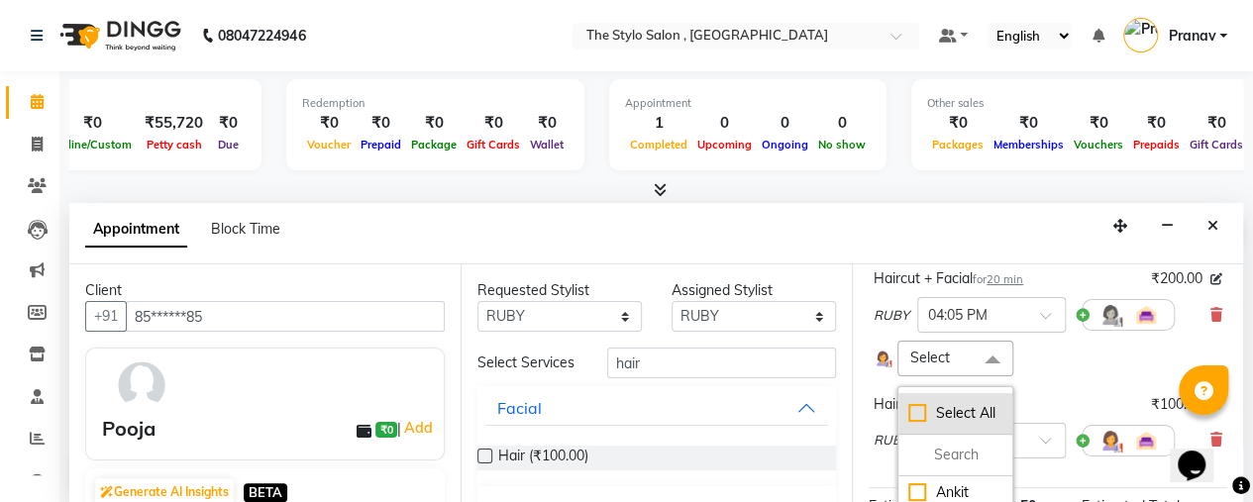
scroll to position [313, 0]
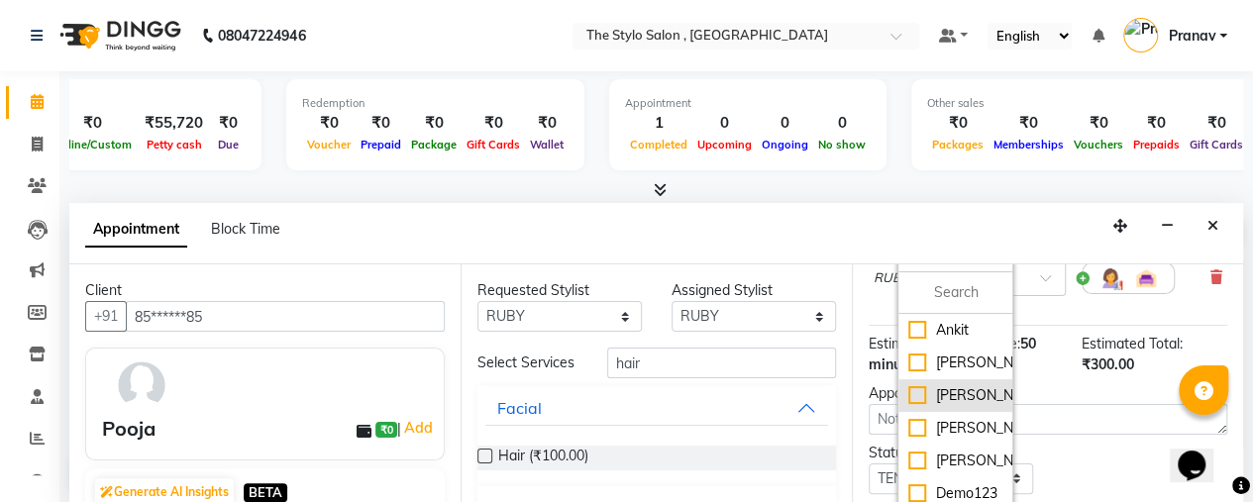
click at [945, 385] on div "[PERSON_NAME]" at bounding box center [955, 395] width 94 height 21
checkbox input "true"
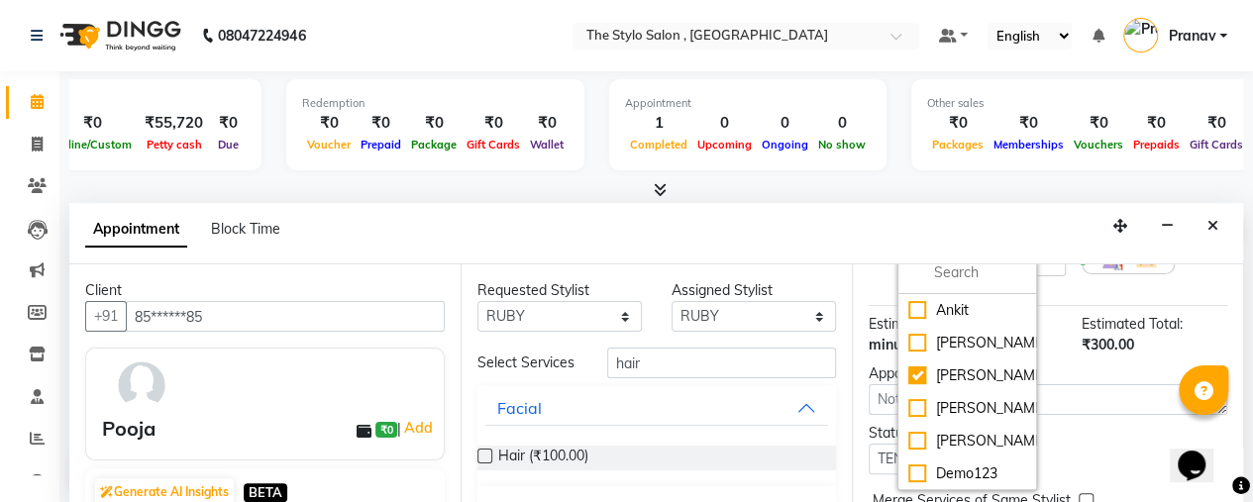
click at [1054, 305] on div "Haircut + Facial for 20 min ₹200.00 RUBY × 04:05 PM Ankit Yadav x Select All An…" at bounding box center [1048, 185] width 359 height 239
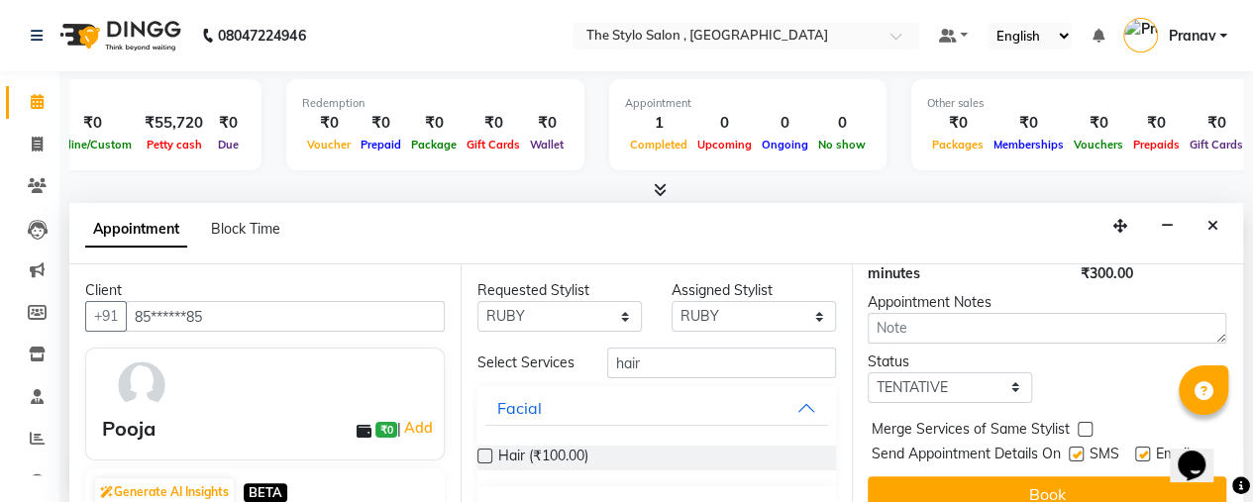
scroll to position [414, 1]
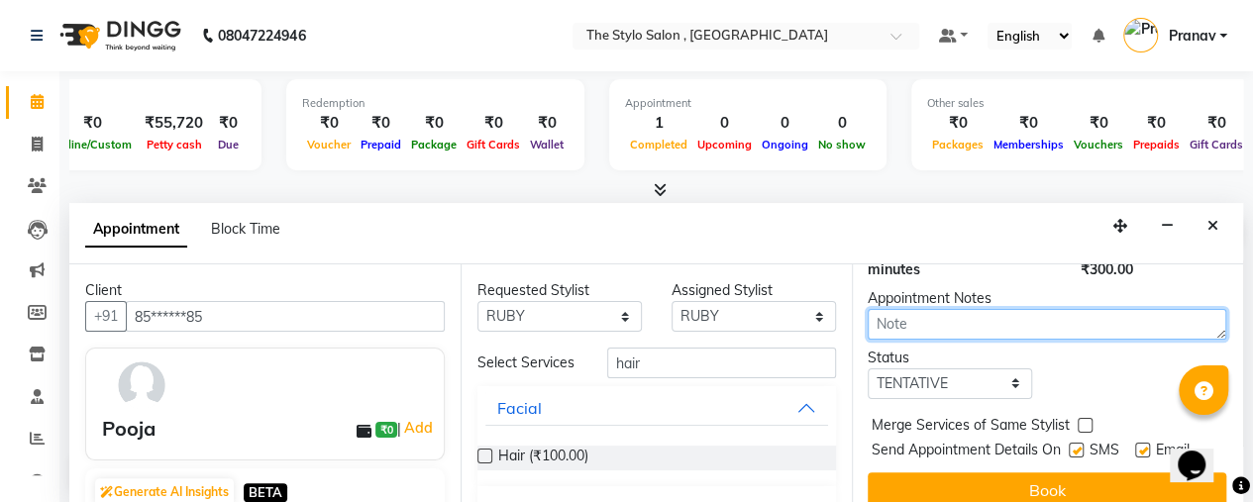
click at [984, 340] on textarea at bounding box center [1047, 324] width 359 height 31
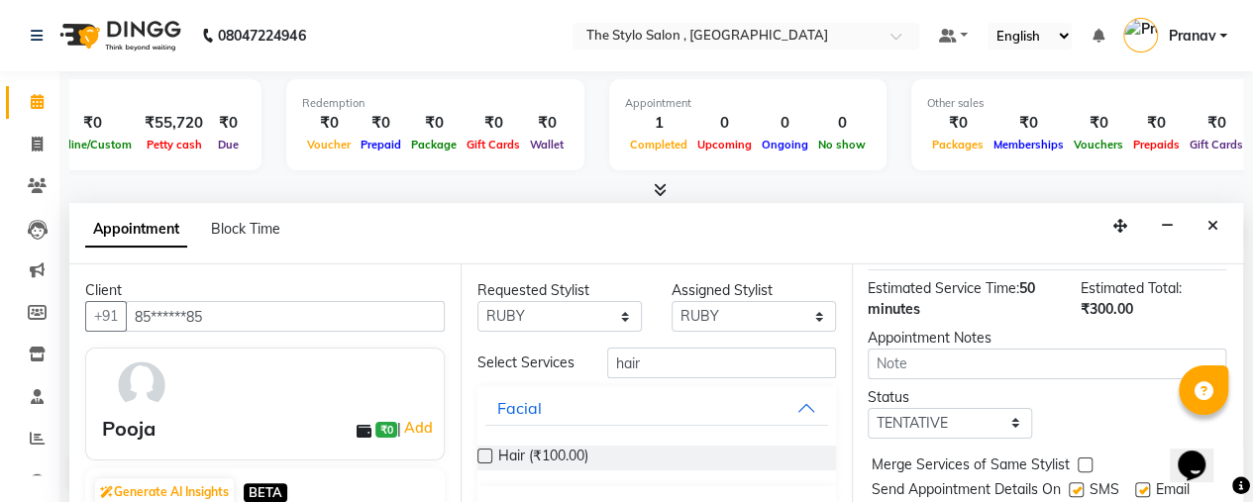
click at [956, 349] on div "Appointment Notes" at bounding box center [1047, 338] width 359 height 21
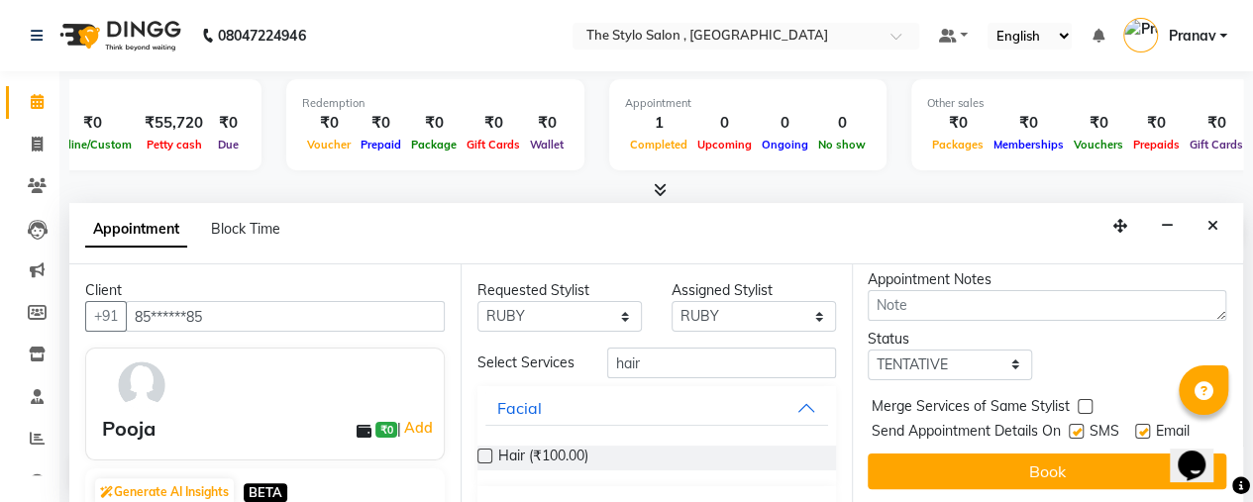
scroll to position [466, 1]
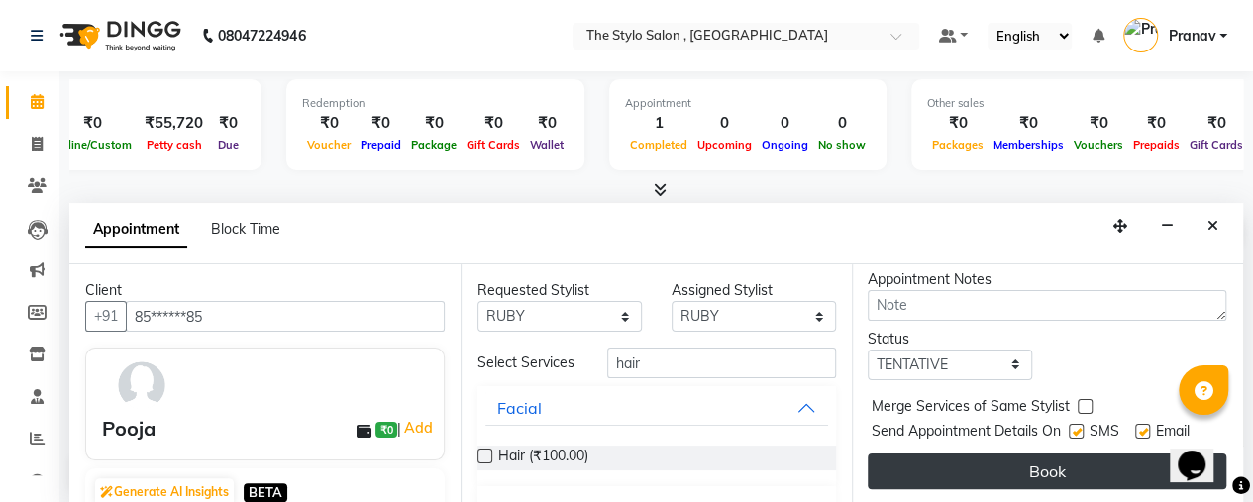
click at [1018, 454] on button "Book" at bounding box center [1047, 472] width 359 height 36
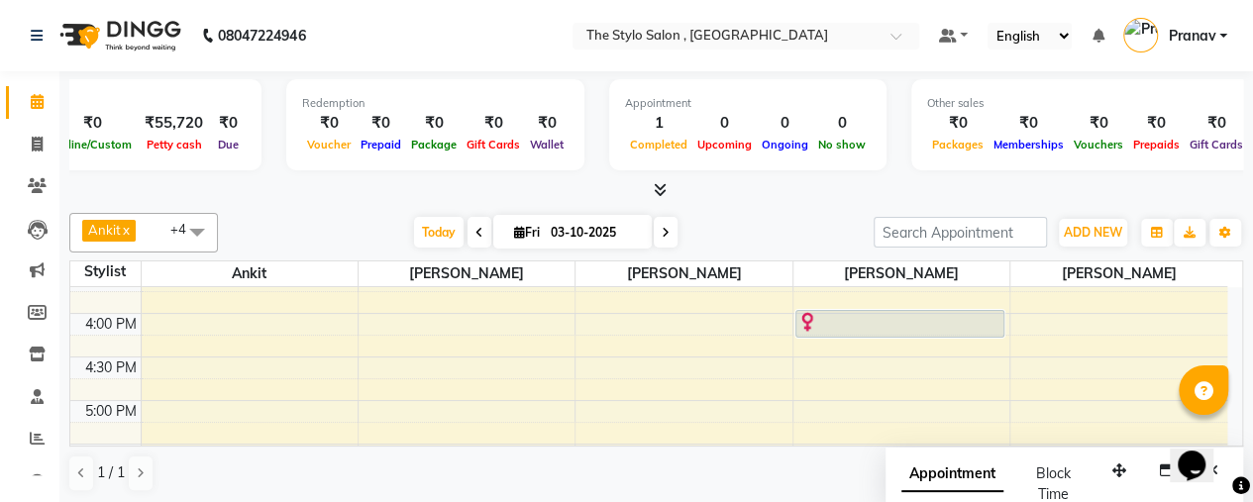
scroll to position [671, 0]
click at [642, 396] on div "8:00 AM 8:30 AM 9:00 AM 9:30 AM 10:00 AM 10:30 AM 11:00 AM 11:30 AM 12:00 PM 12…" at bounding box center [648, 269] width 1157 height 1306
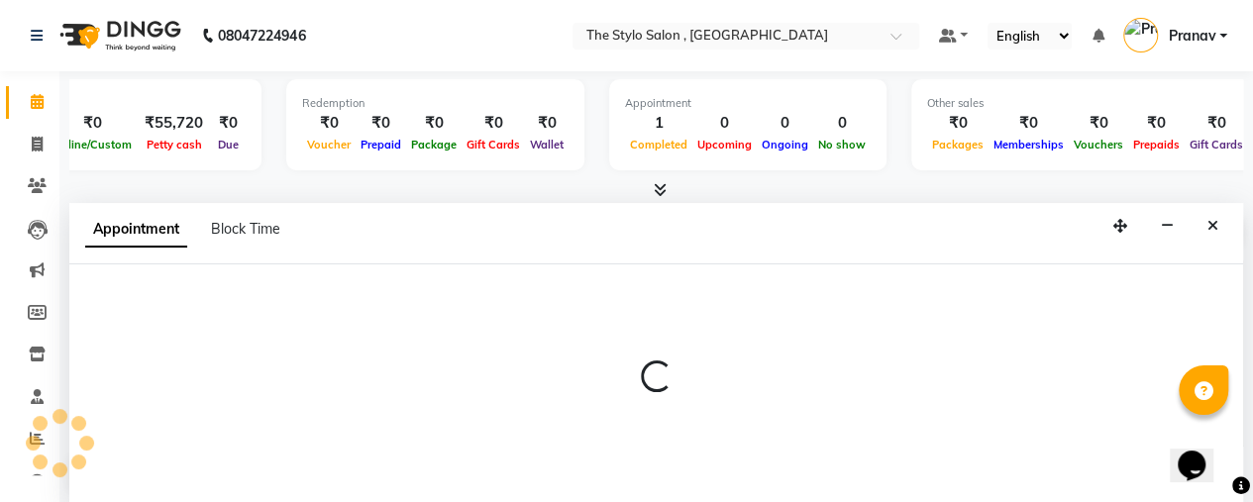
scroll to position [0, 0]
select select "34165"
select select "1020"
select select "tentative"
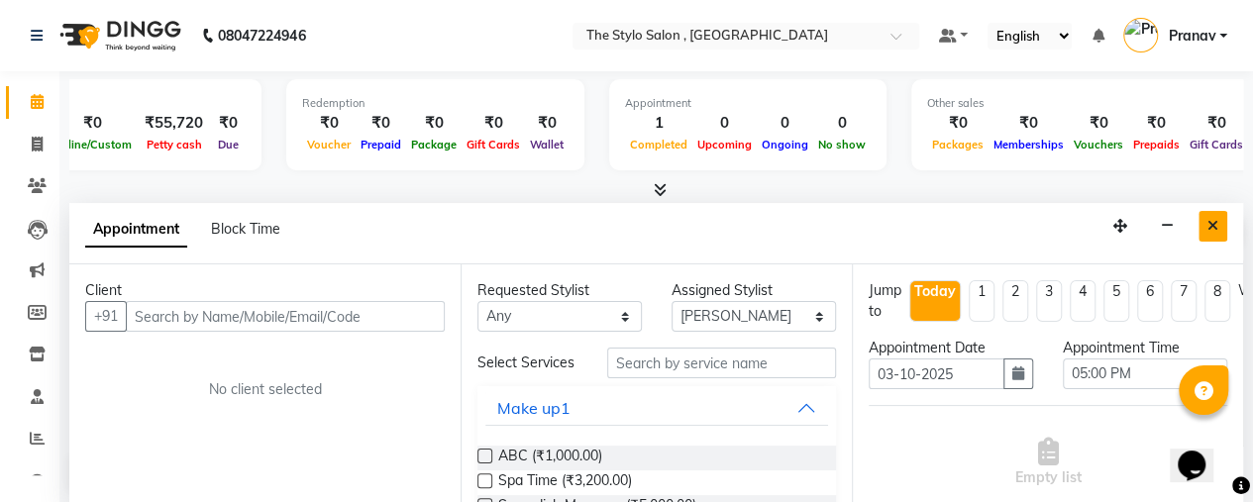
click at [1219, 221] on button "Close" at bounding box center [1212, 226] width 29 height 31
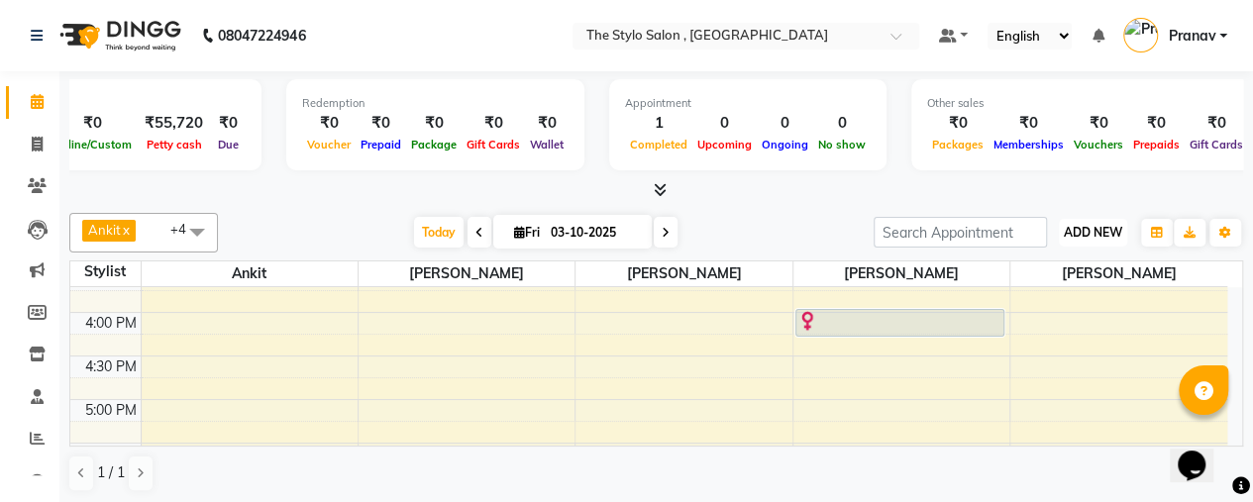
click at [1083, 225] on span "ADD NEW" at bounding box center [1093, 232] width 58 height 15
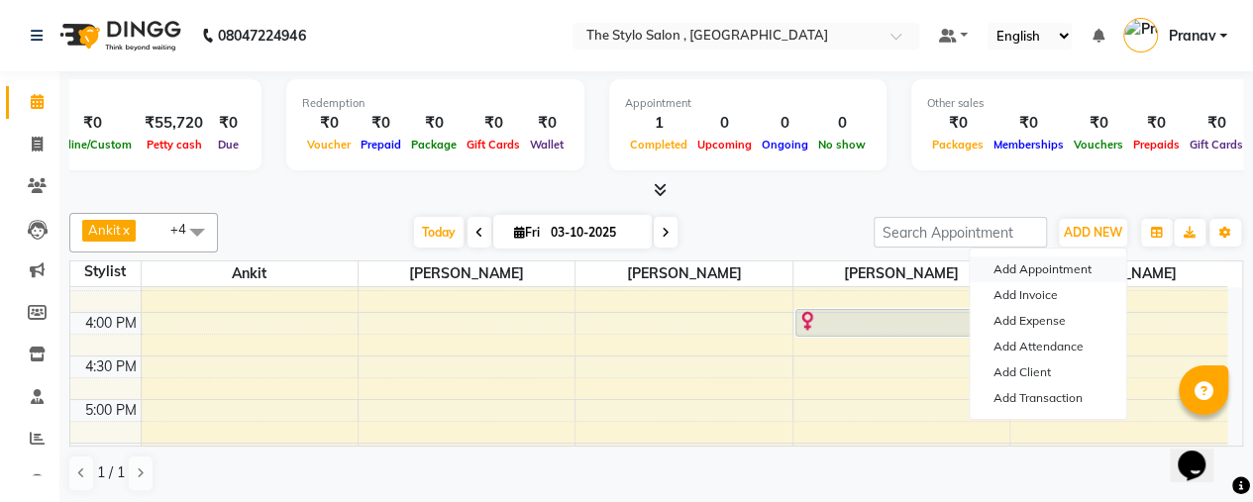
click at [1036, 273] on button "Add Appointment" at bounding box center [1048, 270] width 156 height 26
select select "tentative"
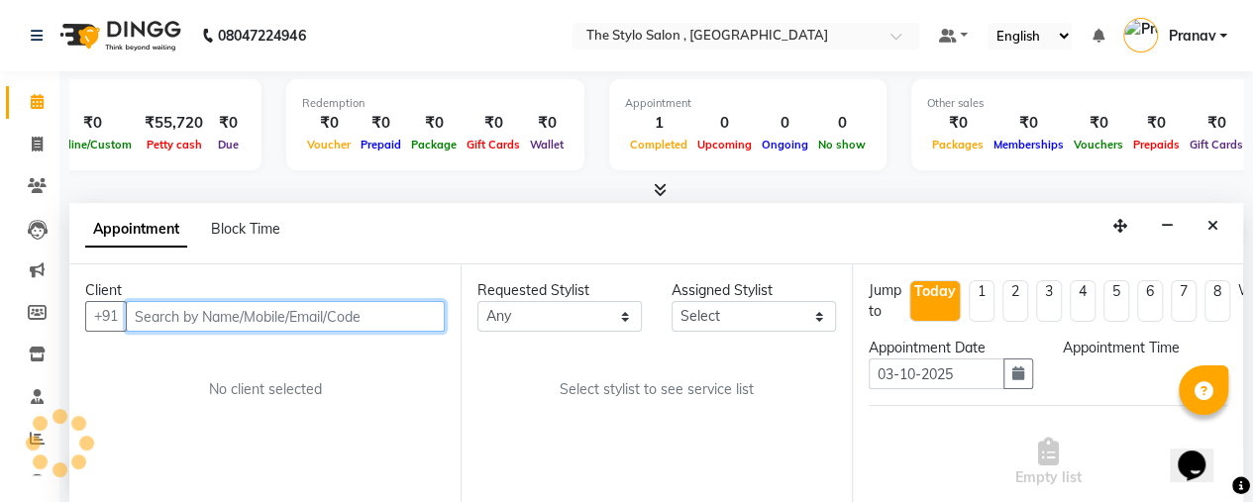
select select "540"
click at [158, 325] on input "text" at bounding box center [285, 316] width 319 height 31
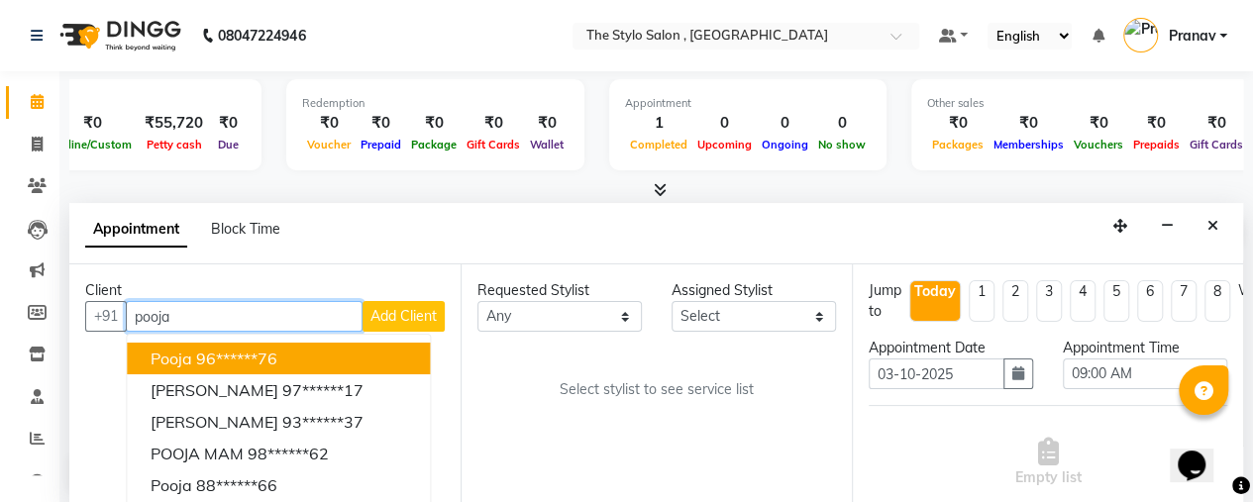
click at [225, 351] on ngb-highlight "96******76" at bounding box center [236, 359] width 81 height 20
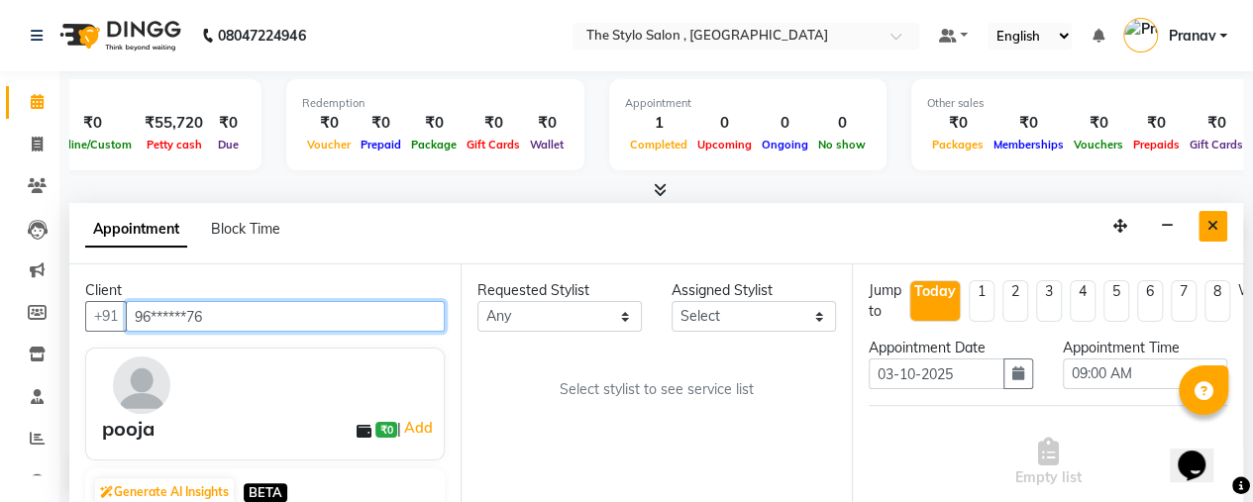
type input "96******76"
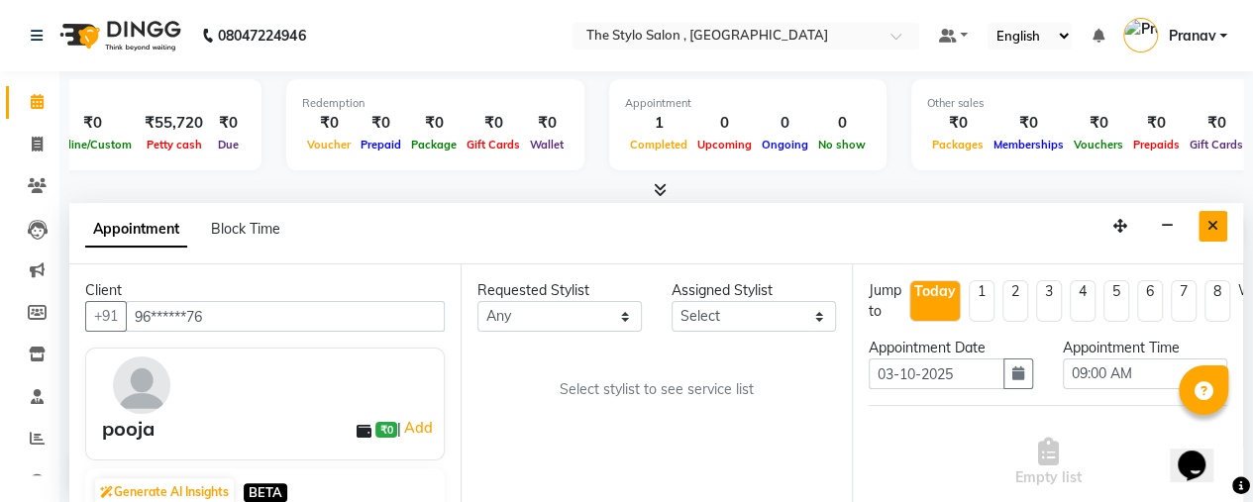
click at [1210, 227] on icon "Close" at bounding box center [1212, 226] width 11 height 14
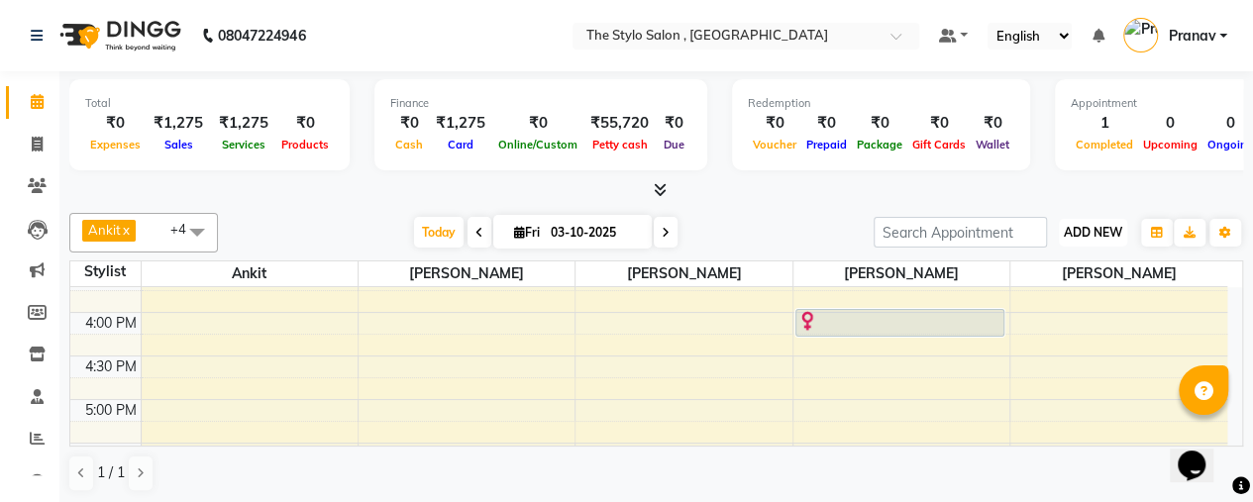
click at [1081, 235] on span "ADD NEW" at bounding box center [1093, 232] width 58 height 15
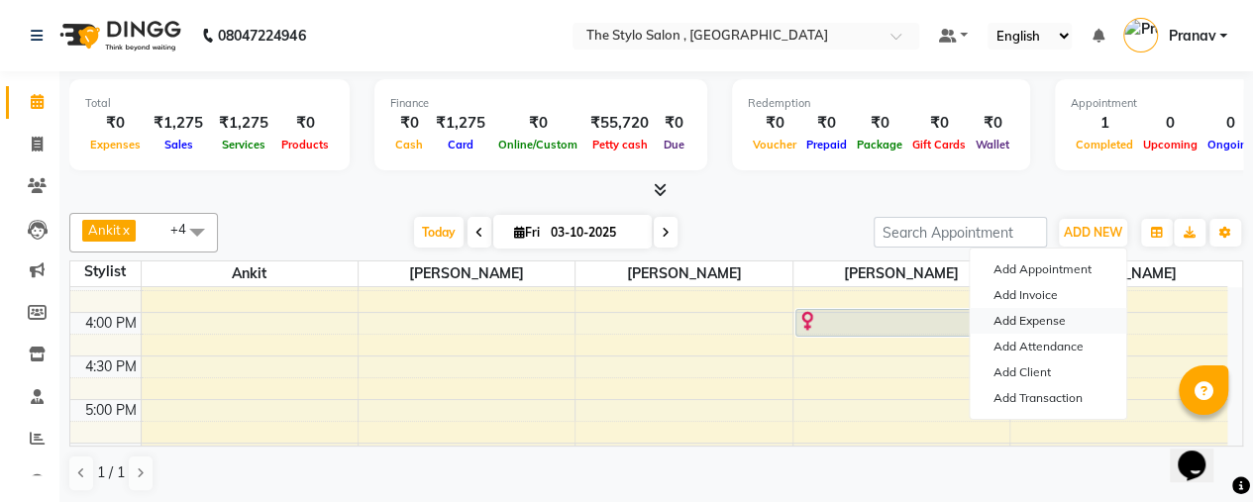
click at [1035, 317] on link "Add Expense" at bounding box center [1048, 321] width 156 height 26
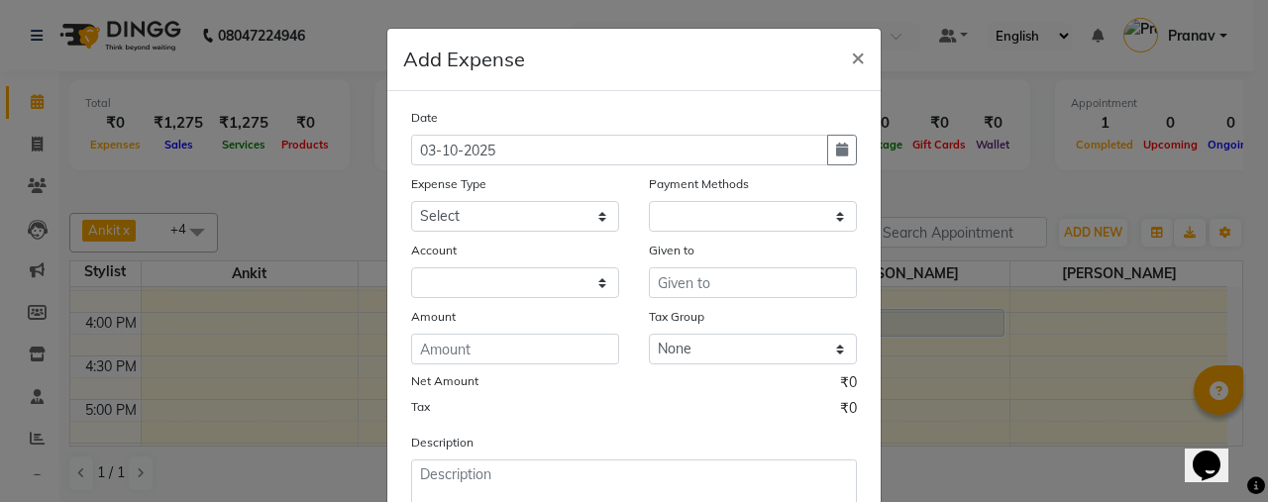
select select "1"
select select "1959"
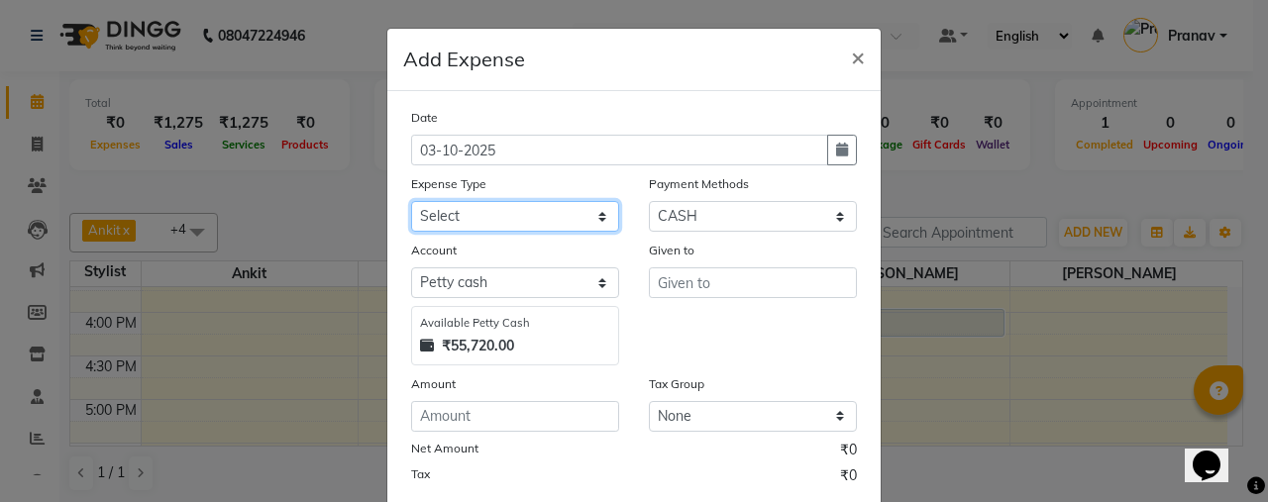
click at [499, 227] on select "Select Advance Salary Cash Handover to owner Cash paid to employees Client Snac…" at bounding box center [515, 216] width 208 height 31
select select "4410"
click at [411, 201] on select "Select Advance Salary Cash Handover to owner Cash paid to employees Client Snac…" at bounding box center [515, 216] width 208 height 31
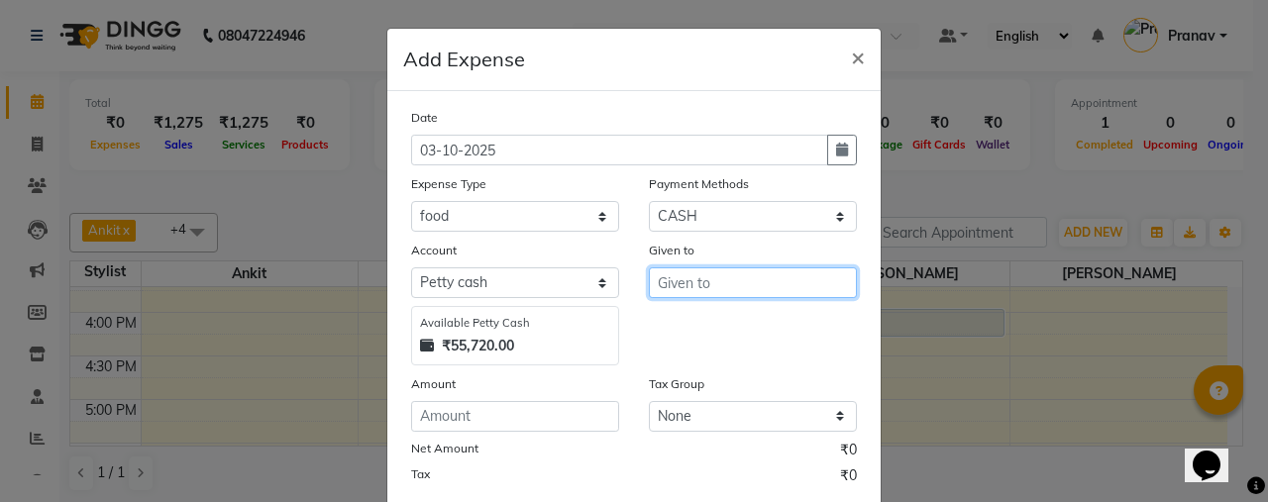
click at [662, 282] on input "text" at bounding box center [753, 282] width 208 height 31
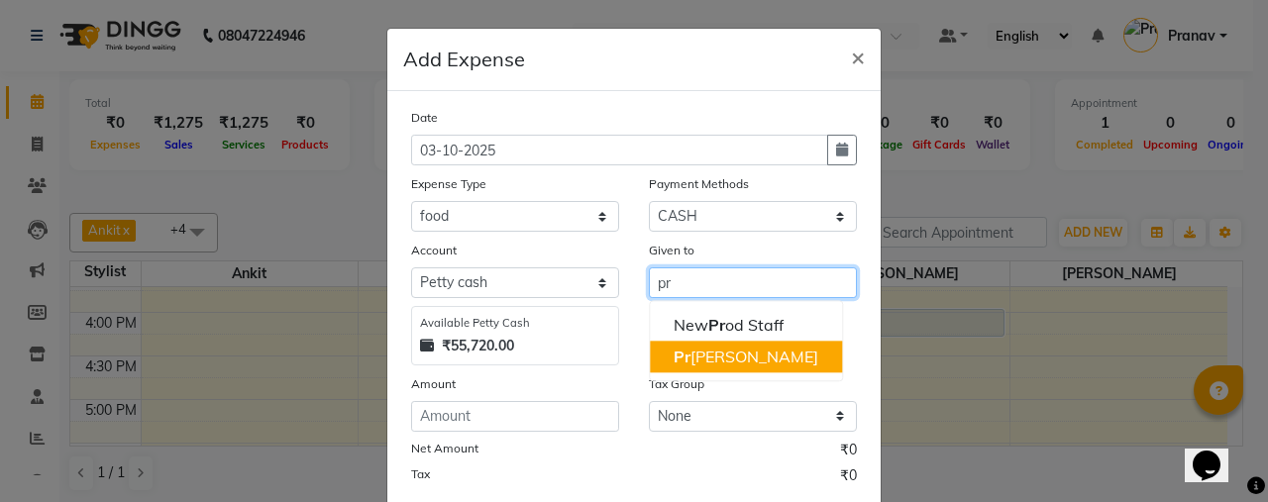
click at [721, 358] on ngb-highlight "Pr amod" at bounding box center [745, 357] width 145 height 20
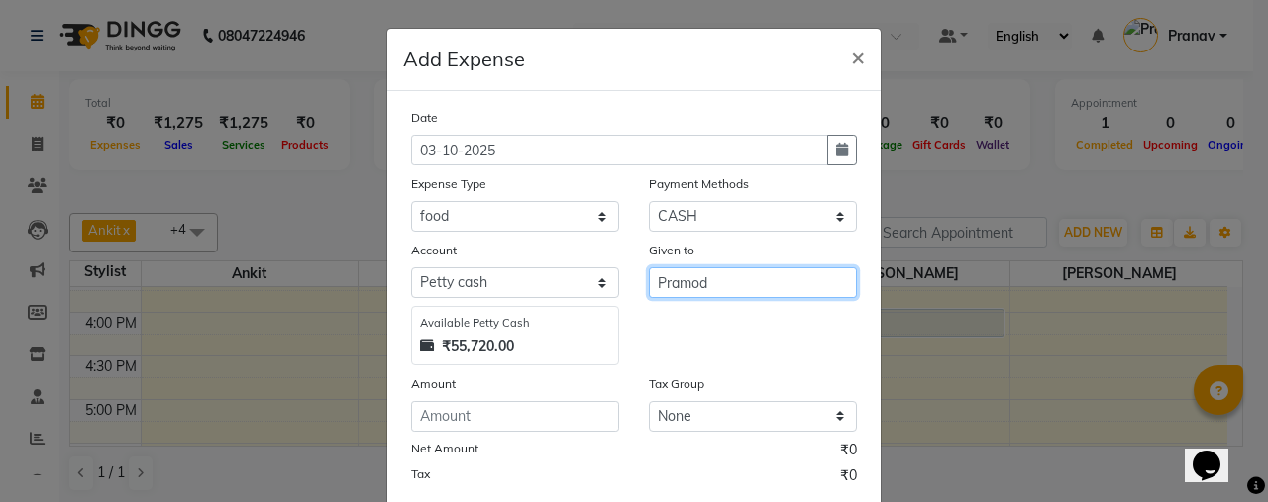
type input "Pramod"
click at [570, 373] on div "Amount" at bounding box center [515, 387] width 208 height 28
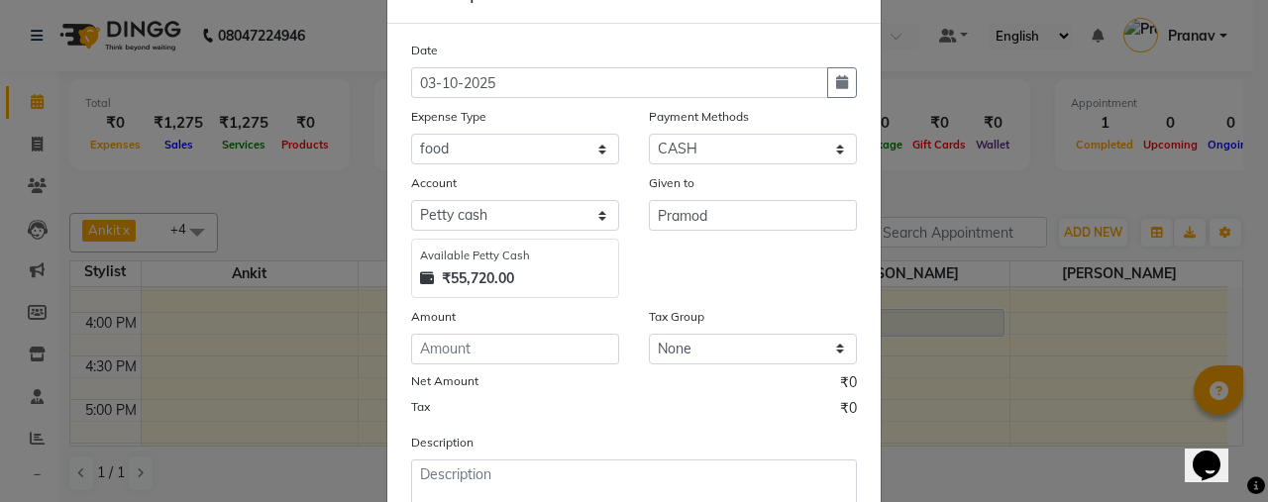
scroll to position [70, 0]
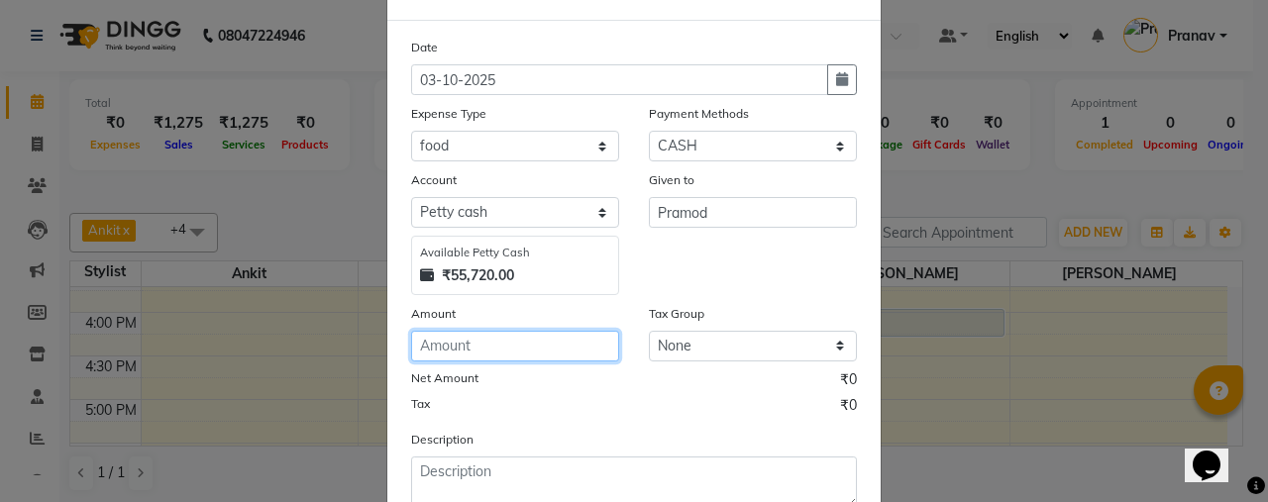
click at [527, 350] on input "number" at bounding box center [515, 346] width 208 height 31
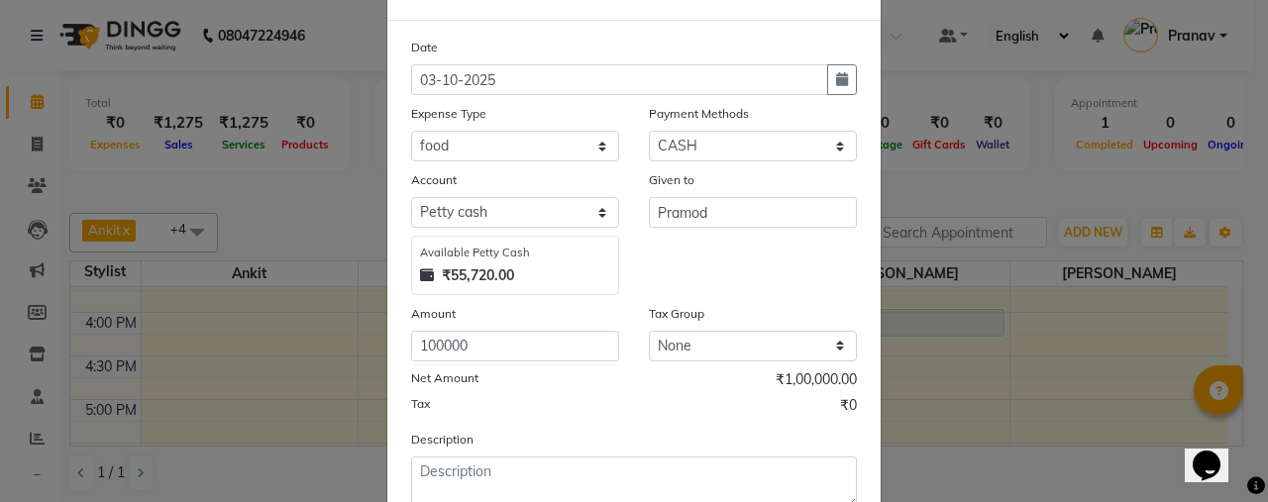
click at [595, 369] on div "Net Amount ₹1,00,000.00" at bounding box center [634, 382] width 446 height 26
click at [537, 351] on input "100000" at bounding box center [515, 346] width 208 height 31
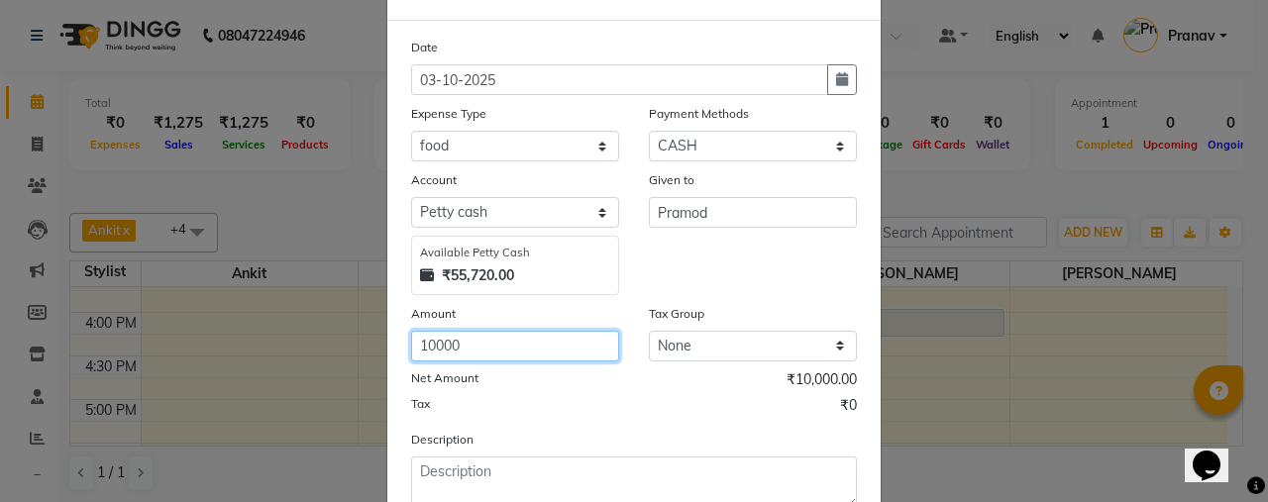
type input "10000"
click at [641, 395] on div "Tax ₹0" at bounding box center [634, 408] width 446 height 26
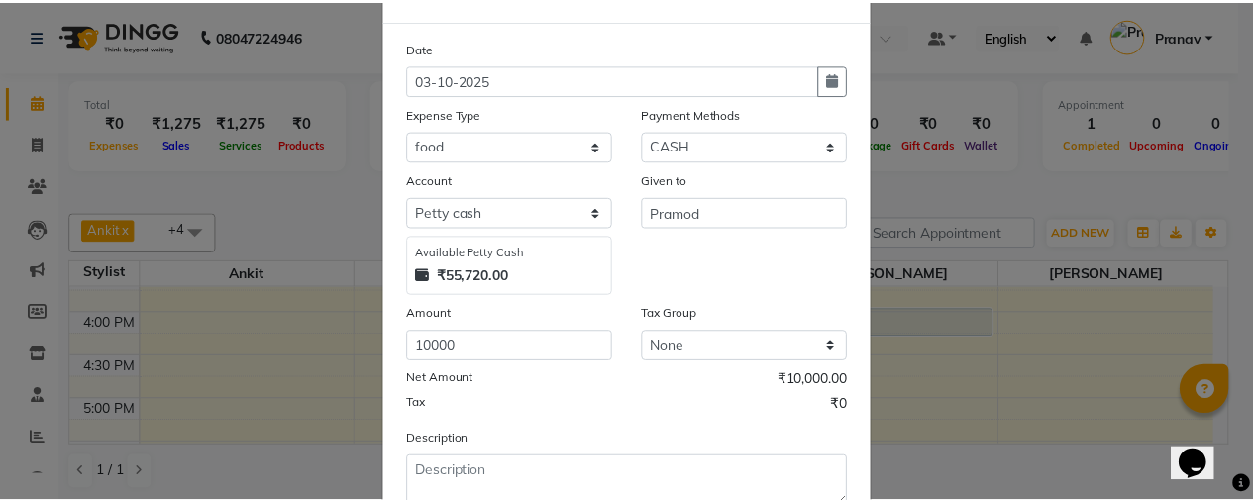
scroll to position [203, 0]
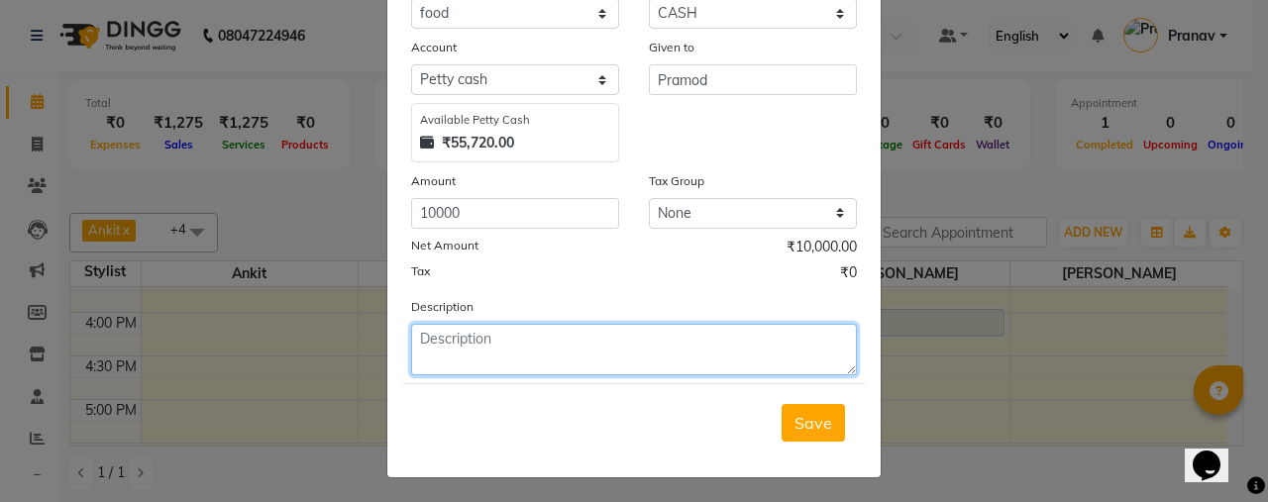
click at [547, 338] on textarea at bounding box center [634, 349] width 446 height 51
type textarea "F"
type textarea "Dinner"
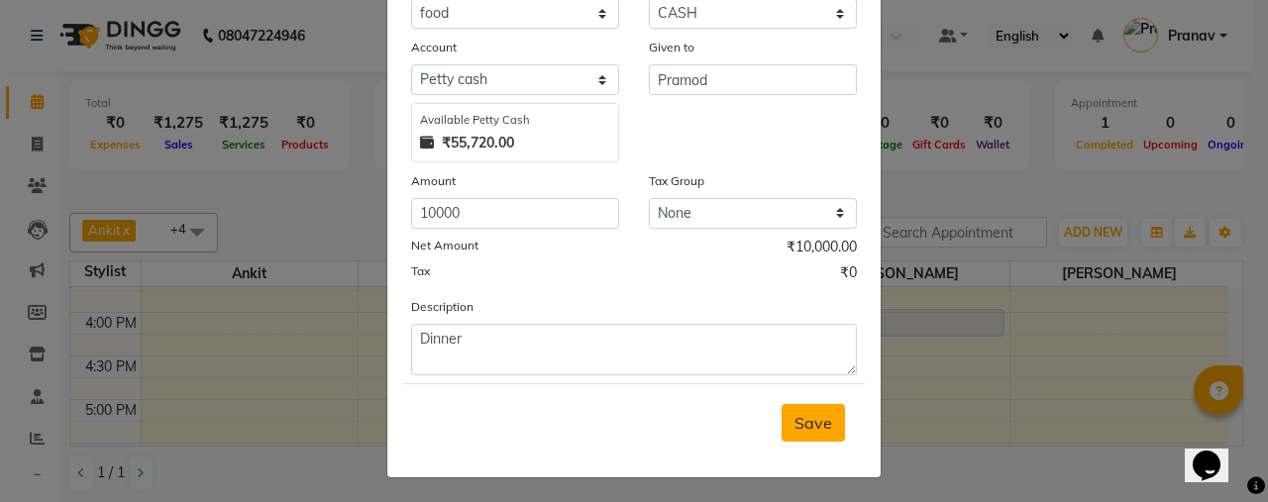
click at [789, 404] on button "Save" at bounding box center [812, 423] width 63 height 38
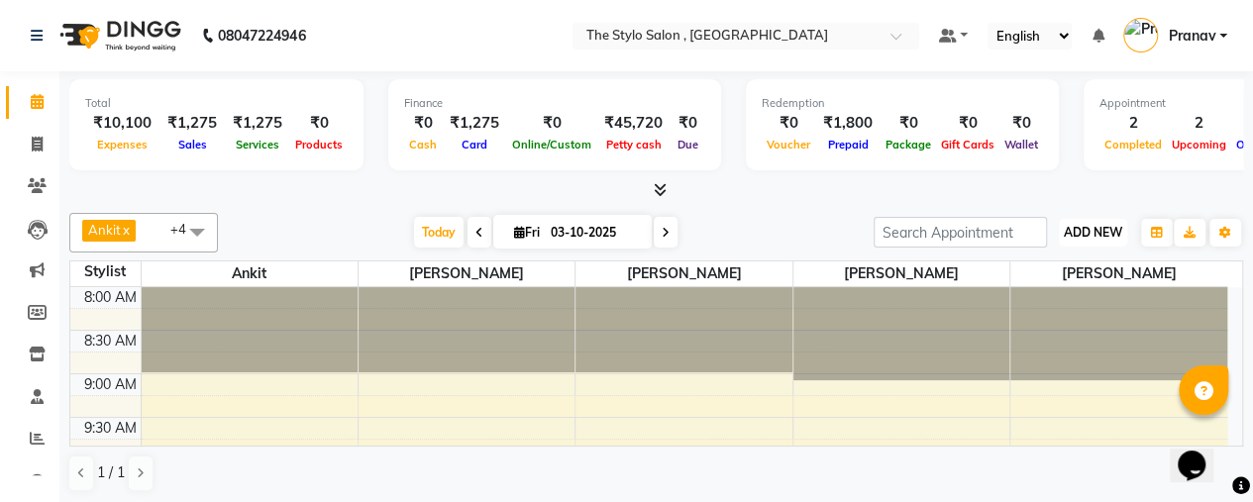
click at [1067, 235] on span "ADD NEW" at bounding box center [1093, 232] width 58 height 15
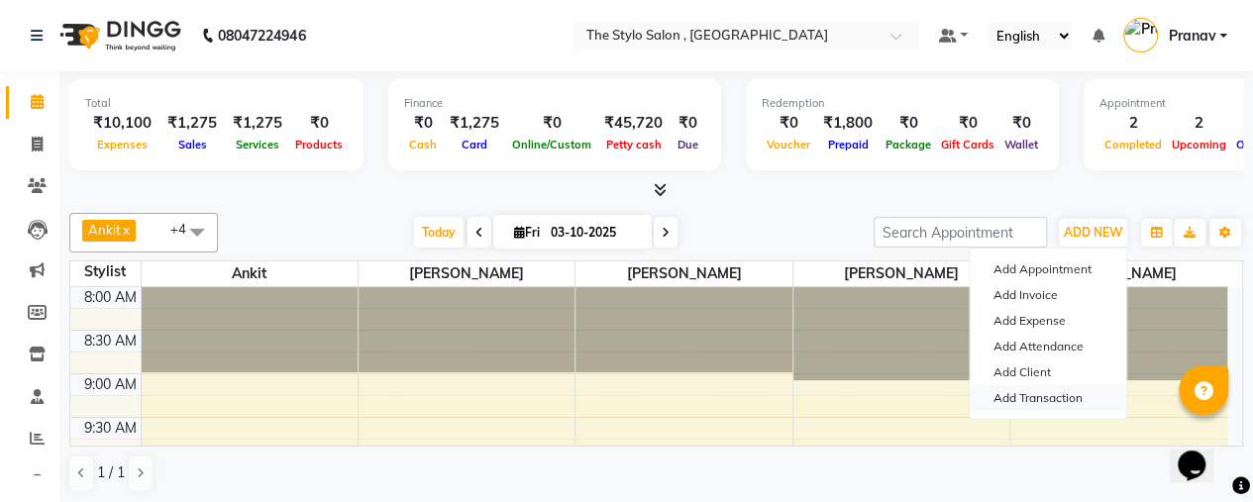
click at [1021, 401] on link "Add Transaction" at bounding box center [1048, 398] width 156 height 26
select select "direct"
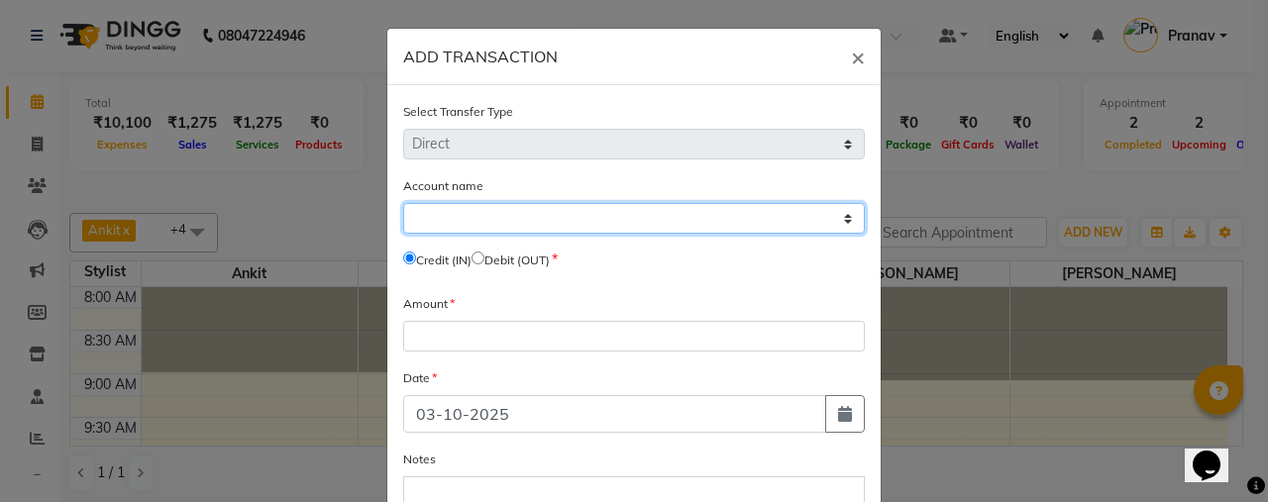
click at [634, 213] on select "Select [PERSON_NAME] Cash Axix Bank" at bounding box center [634, 218] width 462 height 31
select select "1959"
click at [403, 203] on select "Select [PERSON_NAME] Cash Axix Bank" at bounding box center [634, 218] width 462 height 31
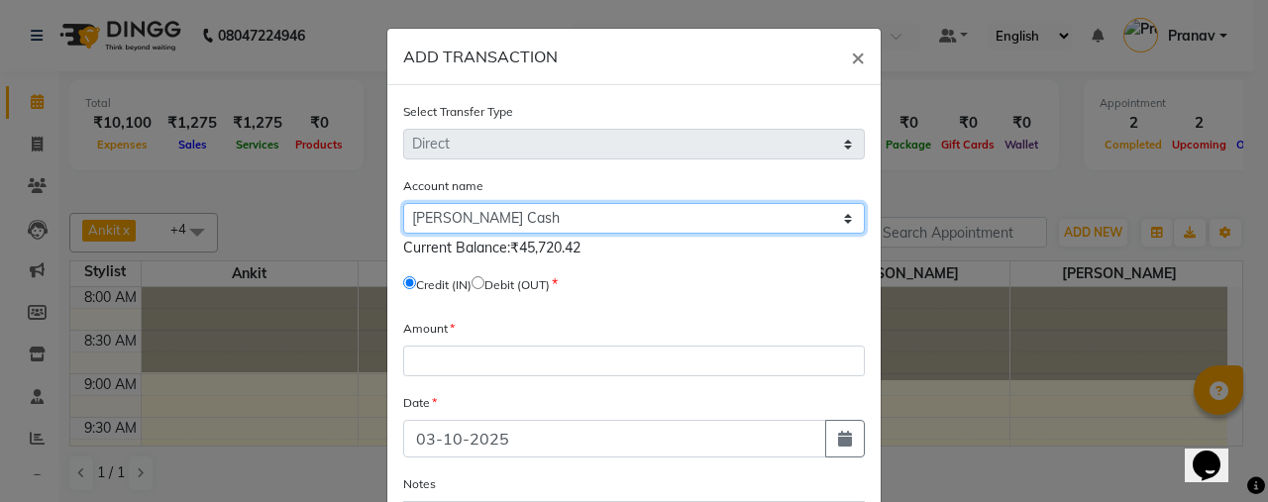
scroll to position [32, 0]
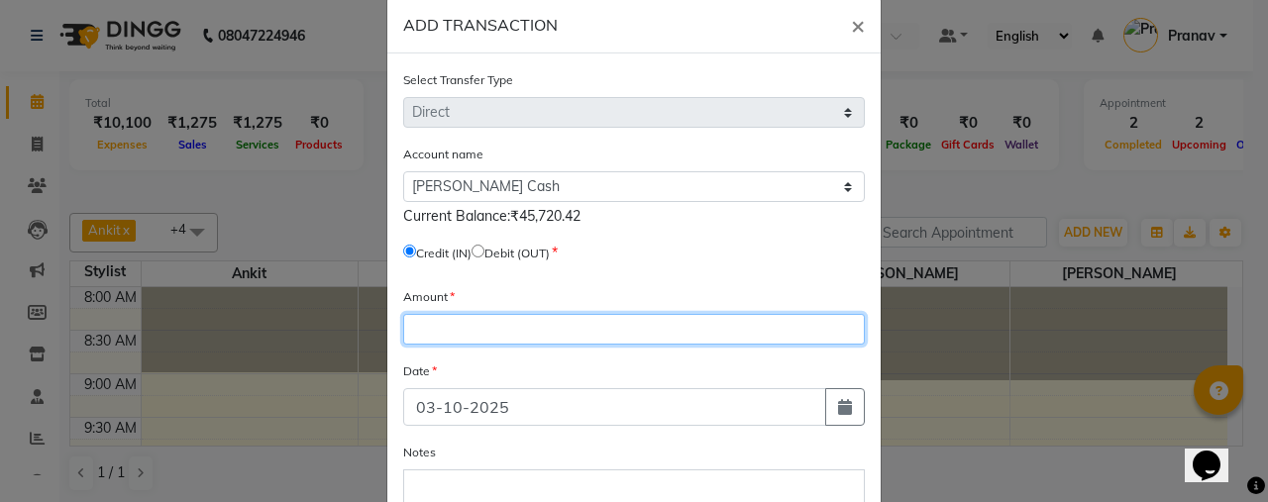
click at [519, 328] on input "number" at bounding box center [634, 329] width 462 height 31
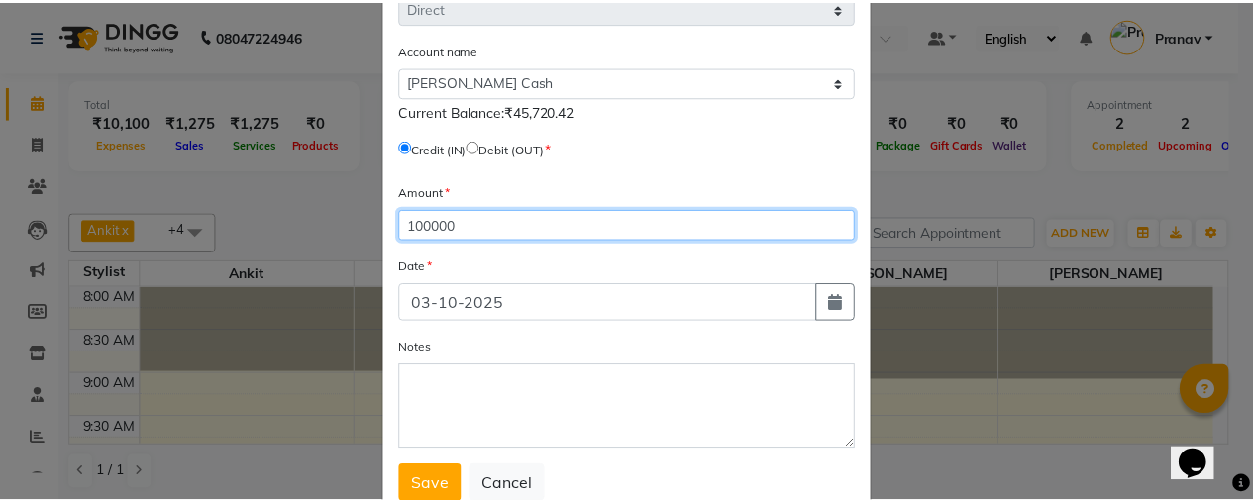
scroll to position [195, 0]
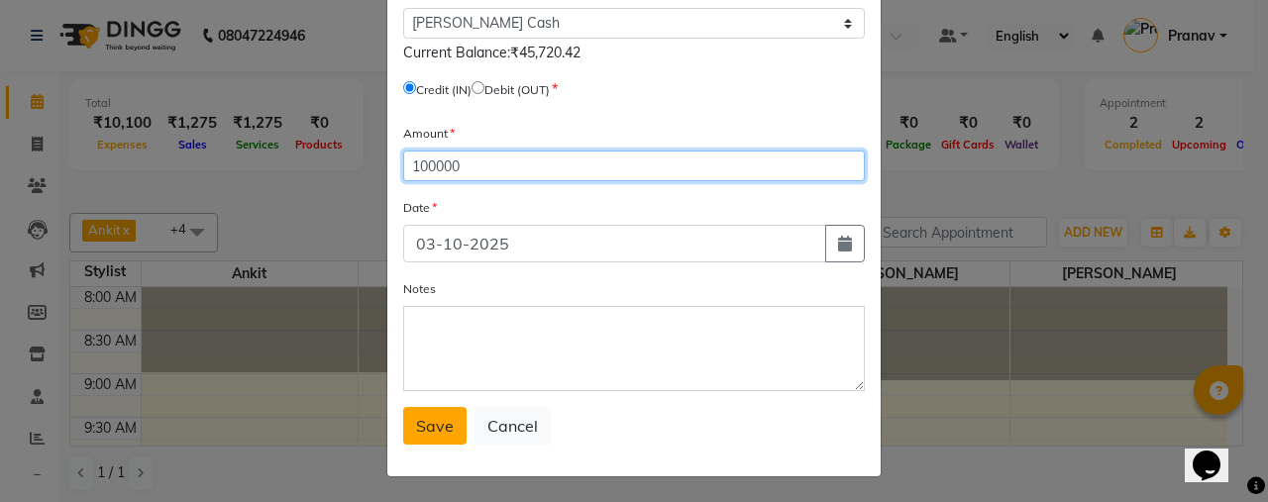
type input "100000"
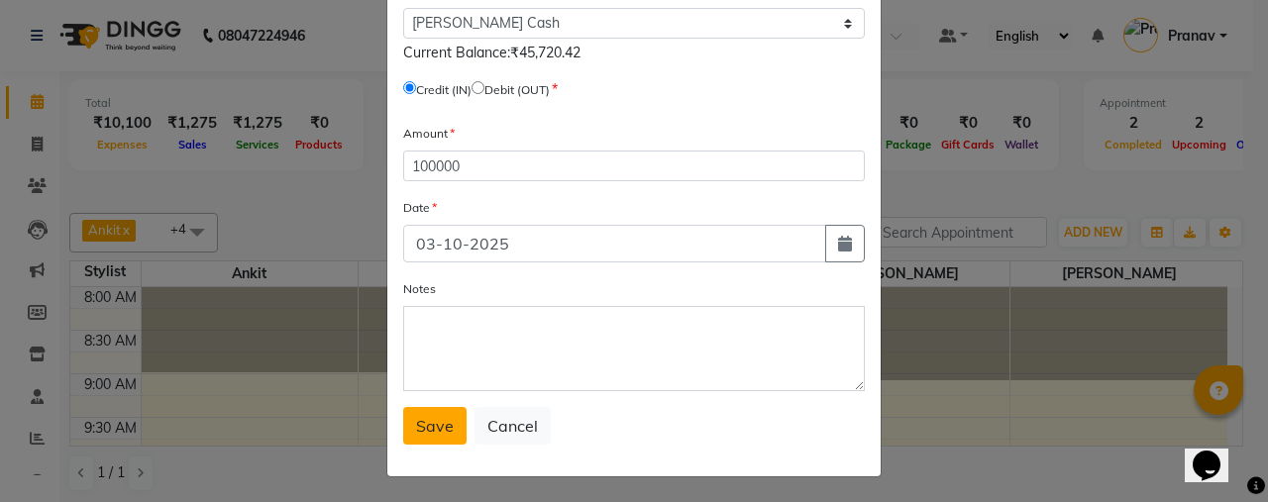
click at [430, 421] on span "Save" at bounding box center [435, 426] width 38 height 20
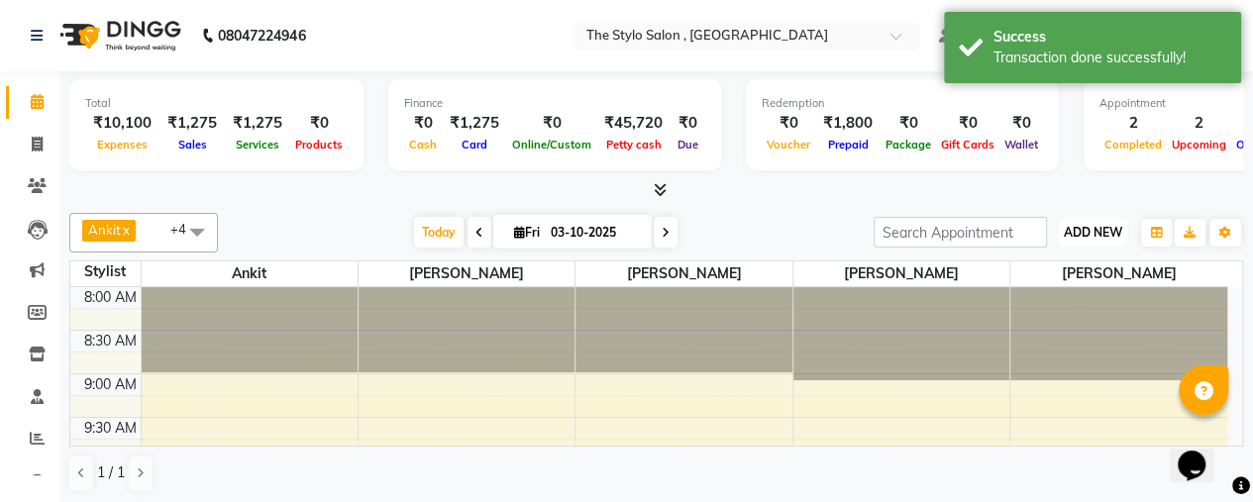
click at [1094, 225] on span "ADD NEW" at bounding box center [1093, 232] width 58 height 15
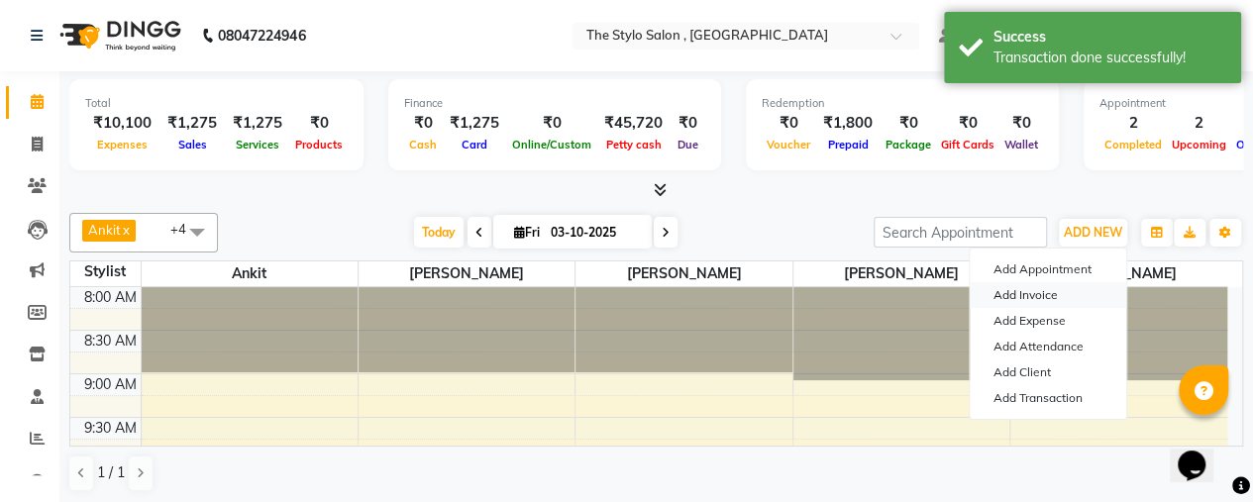
click at [1018, 294] on link "Add Invoice" at bounding box center [1048, 295] width 156 height 26
select select "3792"
select select "service"
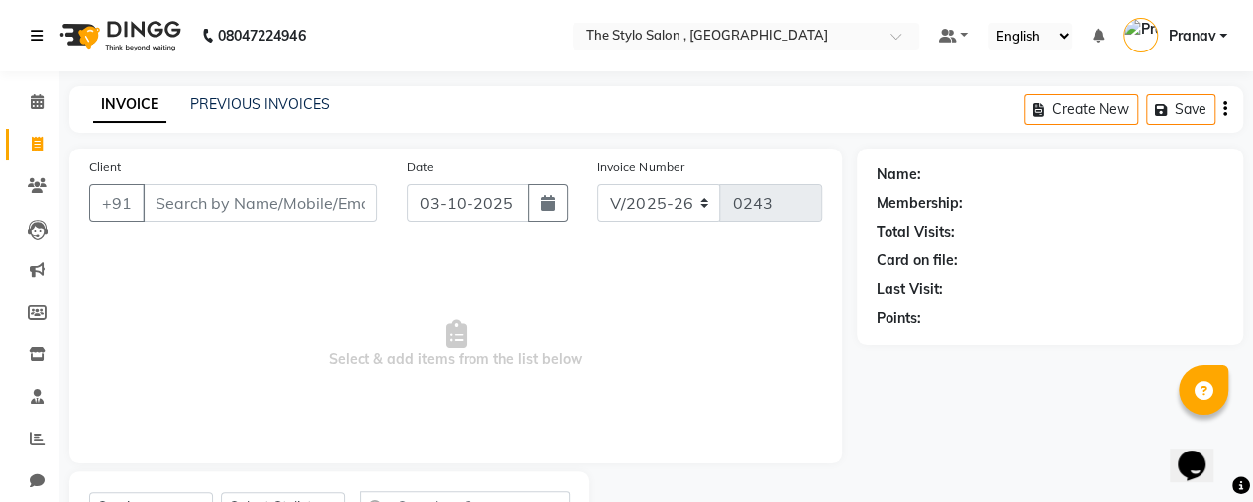
click at [35, 42] on icon at bounding box center [37, 36] width 12 height 14
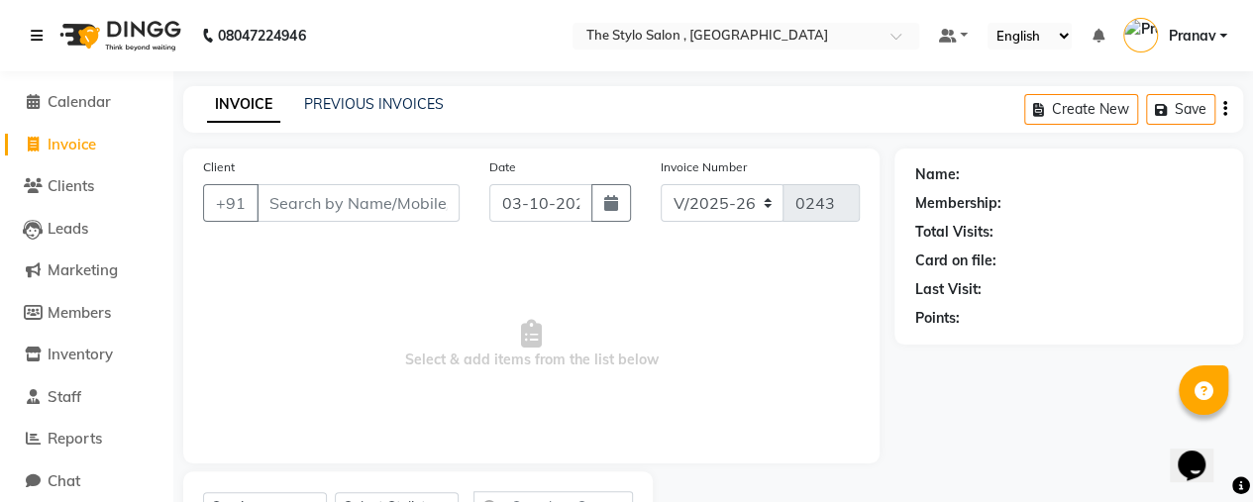
click at [40, 29] on icon at bounding box center [37, 36] width 12 height 14
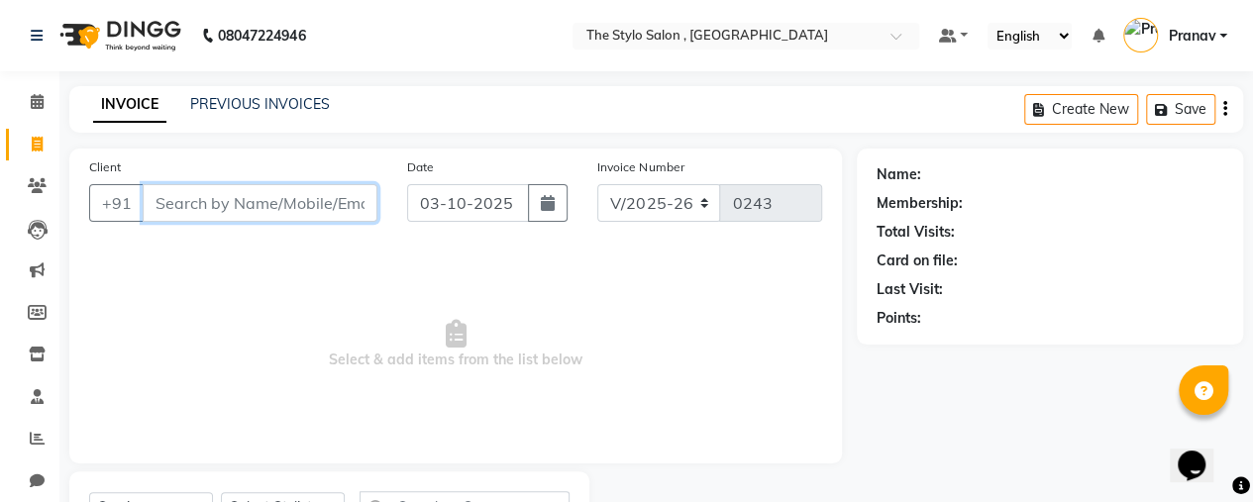
click at [200, 205] on input "Client" at bounding box center [260, 203] width 235 height 38
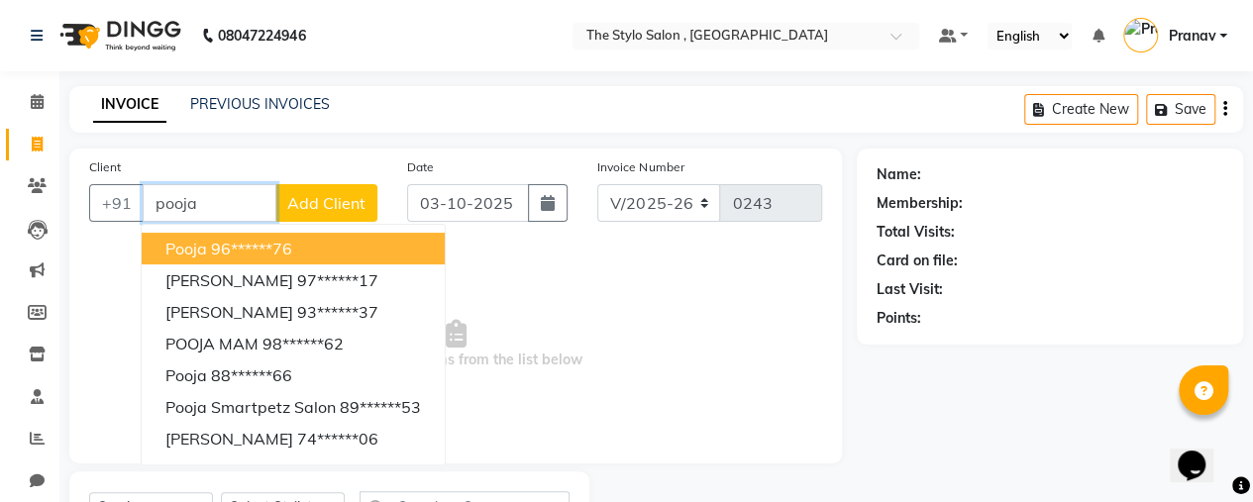
click at [236, 239] on ngb-highlight "96******76" at bounding box center [251, 249] width 81 height 20
type input "96******76"
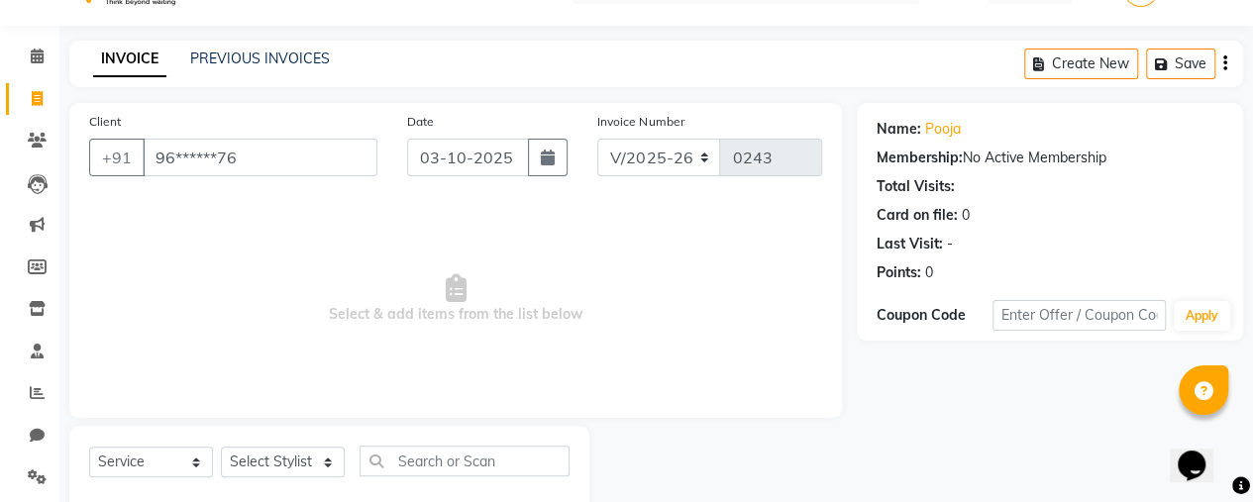
scroll to position [47, 0]
click at [499, 270] on span "Select & add items from the list below" at bounding box center [455, 298] width 733 height 198
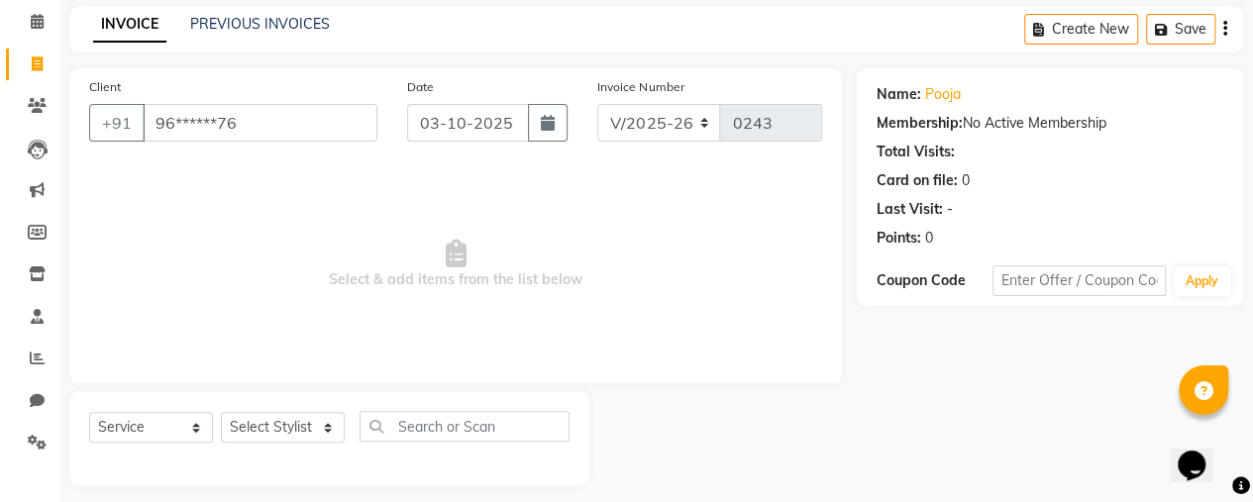
click at [499, 270] on span "Select & add items from the list below" at bounding box center [455, 264] width 733 height 198
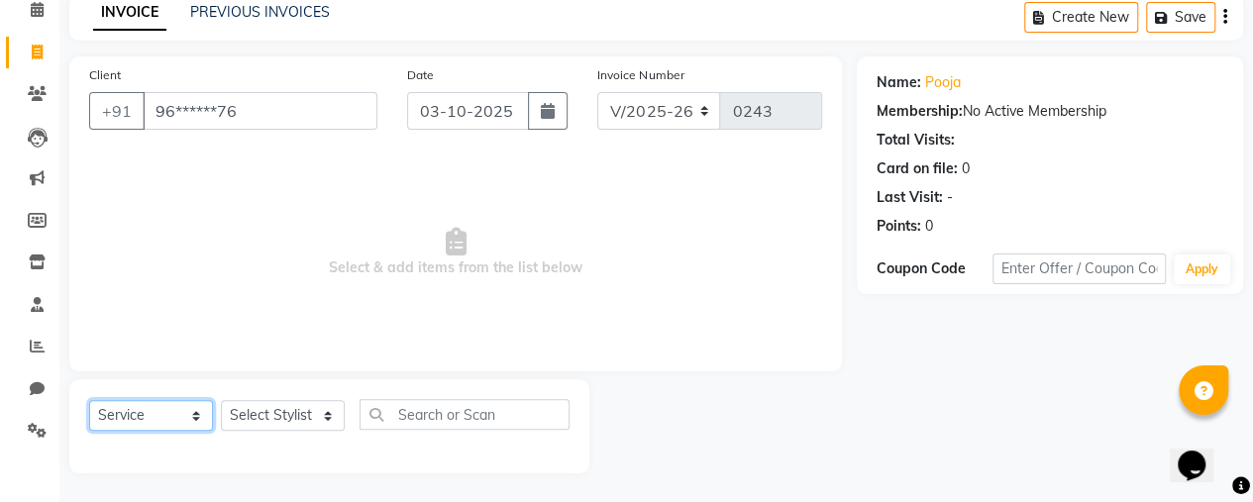
click at [151, 409] on select "Select Service Product Membership Package Voucher Prepaid Gift Card" at bounding box center [151, 415] width 124 height 31
click at [89, 400] on select "Select Service Product Membership Package Voucher Prepaid Gift Card" at bounding box center [151, 415] width 124 height 31
click at [301, 411] on select "Select Stylist Ankit [PERSON_NAME] [PERSON_NAME] [PERSON_NAME] Demo123 dsad [PE…" at bounding box center [283, 415] width 124 height 31
select select "76883"
click at [221, 400] on select "Select Stylist Ankit [PERSON_NAME] [PERSON_NAME] [PERSON_NAME] Demo123 dsad [PE…" at bounding box center [283, 415] width 124 height 31
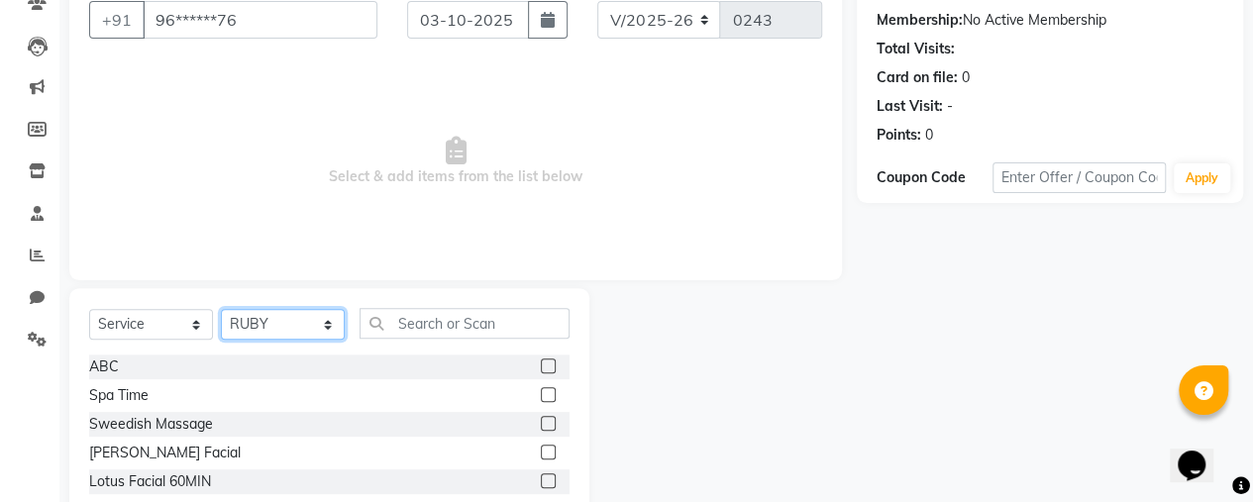
scroll to position [185, 0]
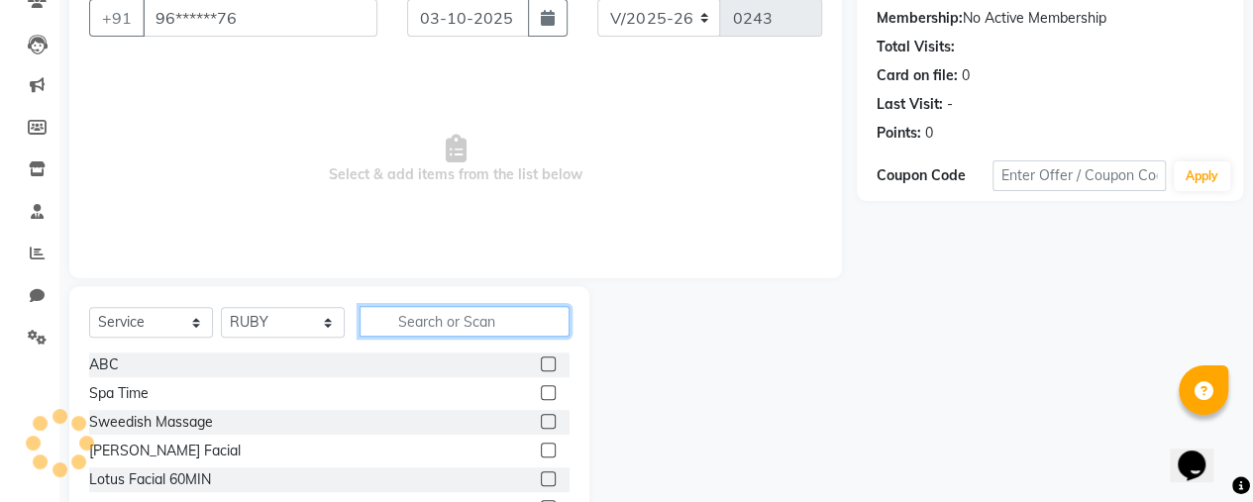
click at [412, 324] on input "text" at bounding box center [464, 321] width 210 height 31
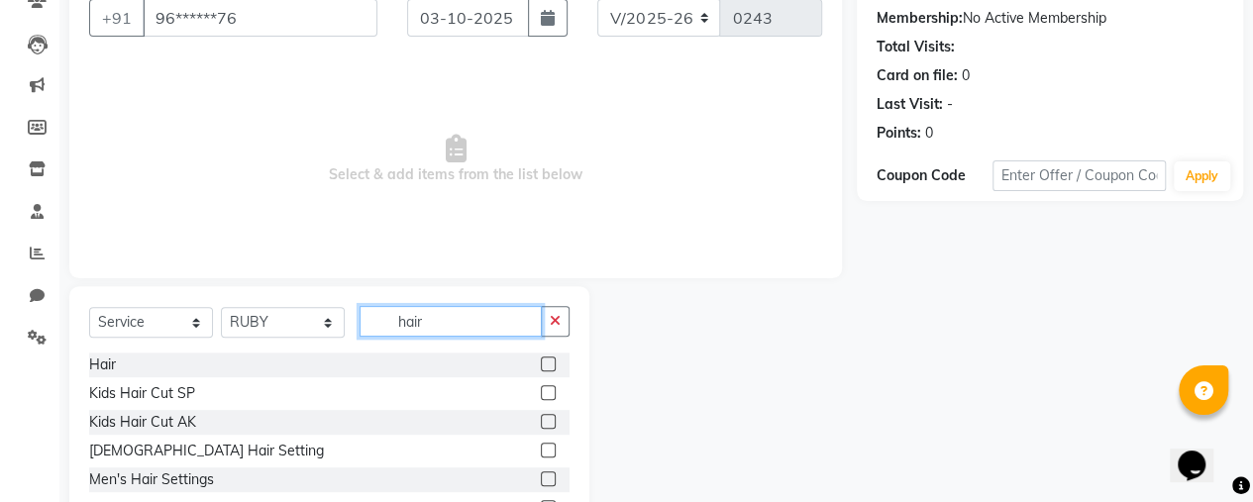
type input "hair"
click at [541, 360] on label at bounding box center [548, 364] width 15 height 15
click at [541, 360] on input "checkbox" at bounding box center [547, 365] width 13 height 13
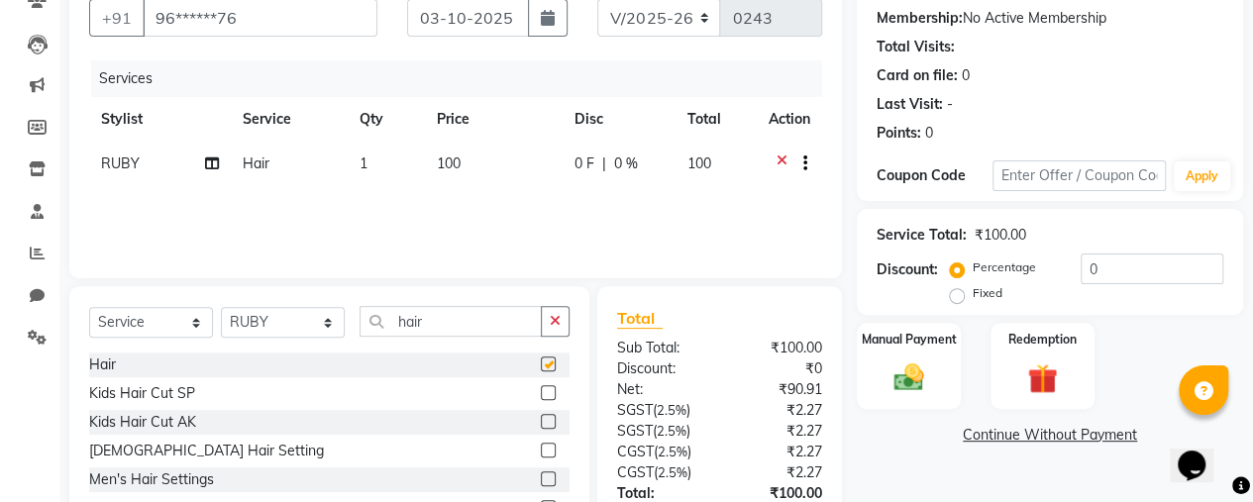
checkbox input "false"
click at [651, 257] on div "Client +91 96******76 Date [DATE] Invoice Number V/2025 V/[PHONE_NUMBER] Servic…" at bounding box center [455, 120] width 772 height 315
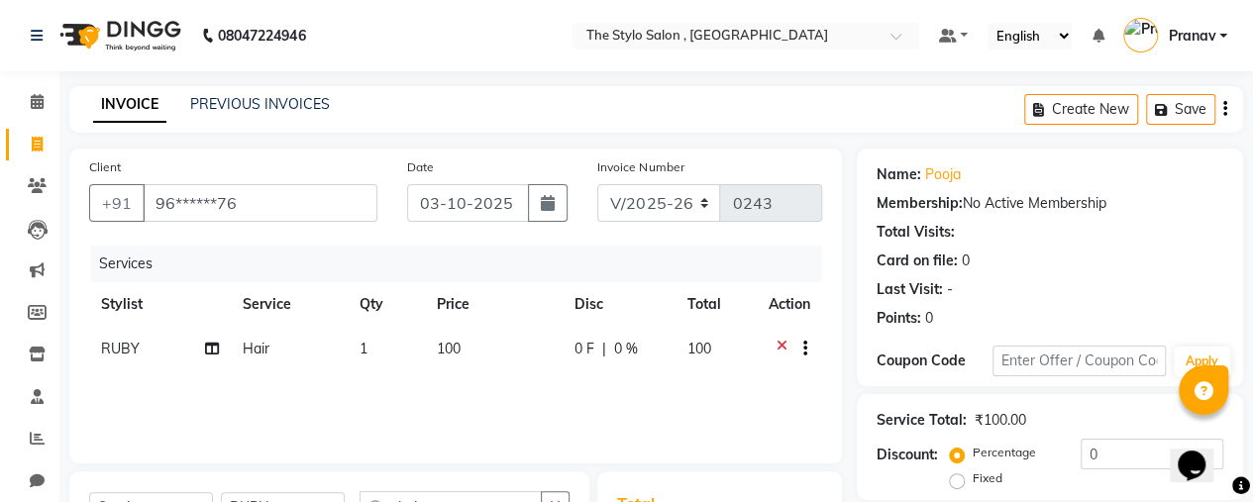
scroll to position [70, 0]
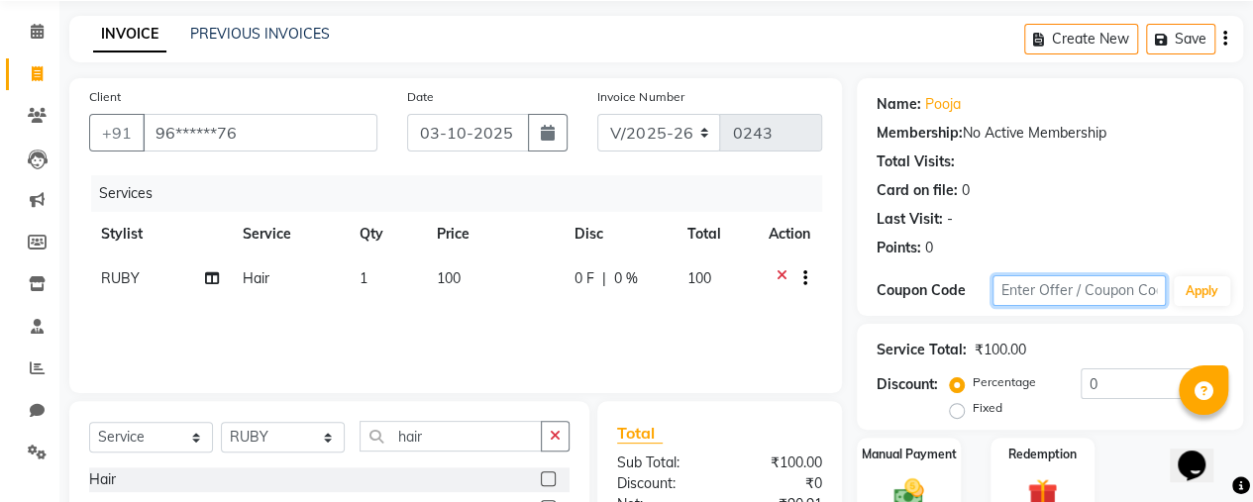
click at [1030, 278] on input "text" at bounding box center [1078, 290] width 173 height 31
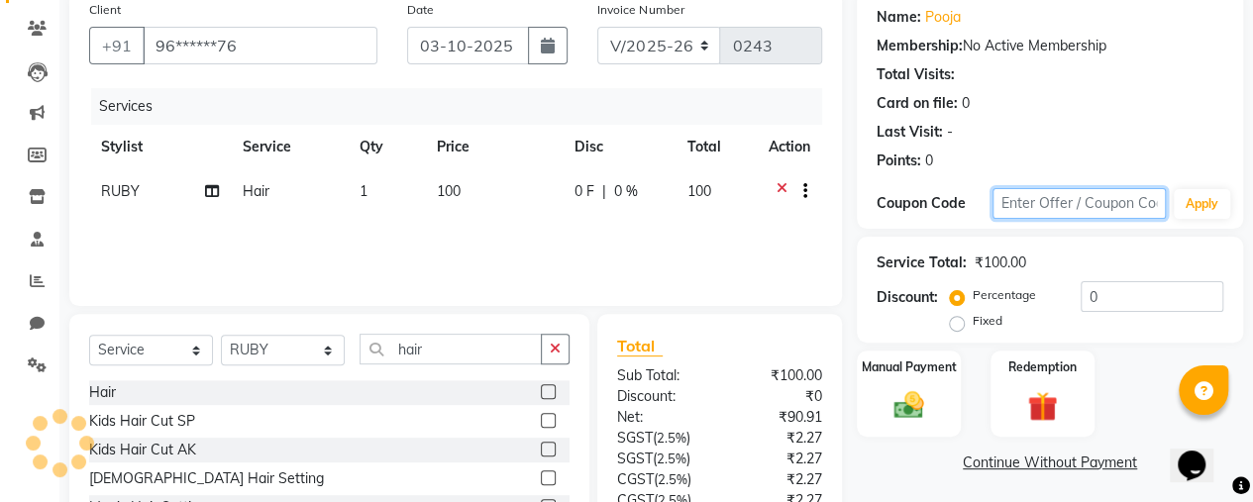
scroll to position [180, 0]
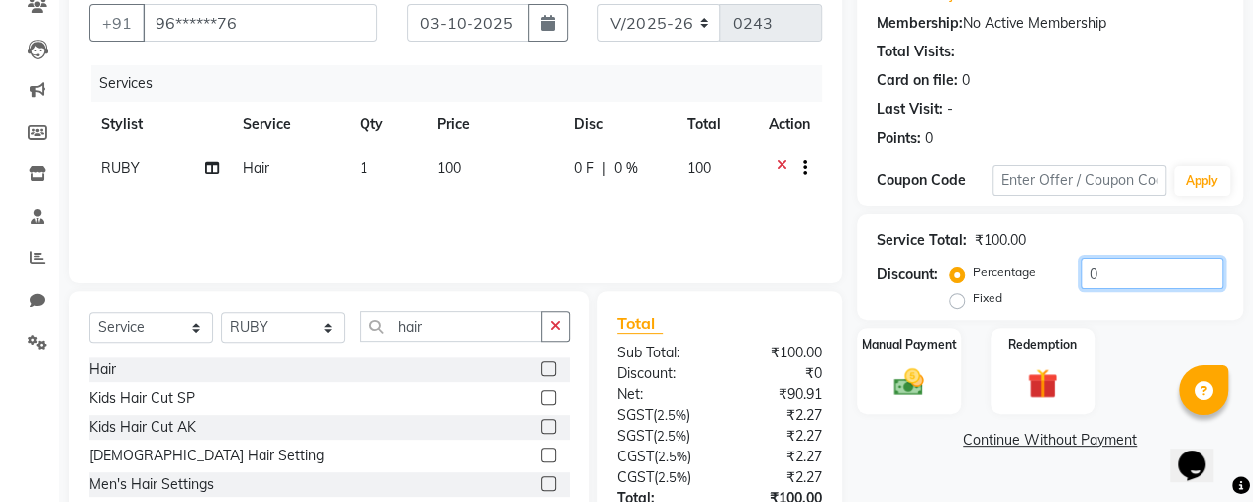
drag, startPoint x: 1116, startPoint y: 256, endPoint x: 1108, endPoint y: 281, distance: 26.9
click at [1108, 281] on div "Service Total: ₹100.00 Discount: Percentage Fixed 0" at bounding box center [1049, 267] width 347 height 90
click at [1108, 281] on input "0" at bounding box center [1151, 273] width 143 height 31
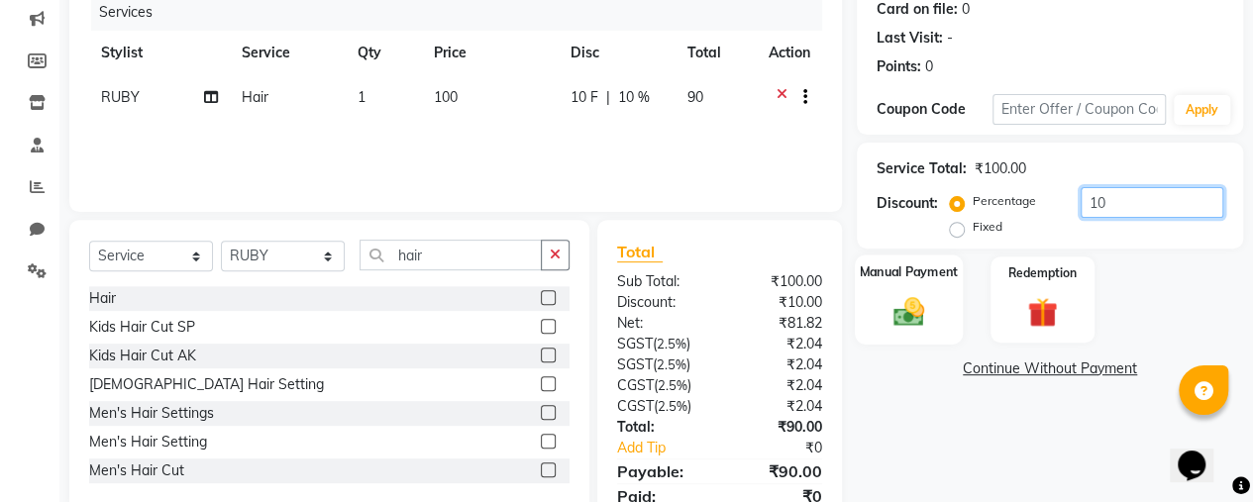
scroll to position [250, 0]
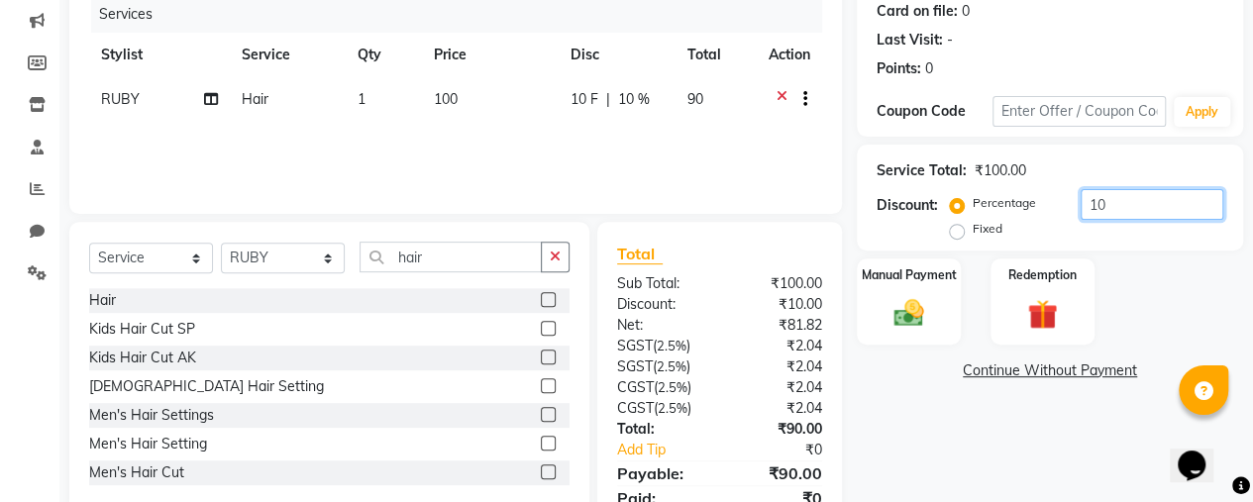
type input "10"
click at [966, 229] on div "Fixed" at bounding box center [978, 229] width 49 height 24
click at [956, 240] on div "Percentage Fixed" at bounding box center [1017, 216] width 127 height 51
click at [973, 228] on label "Fixed" at bounding box center [988, 229] width 30 height 18
click at [961, 228] on input "Fixed" at bounding box center [961, 229] width 14 height 14
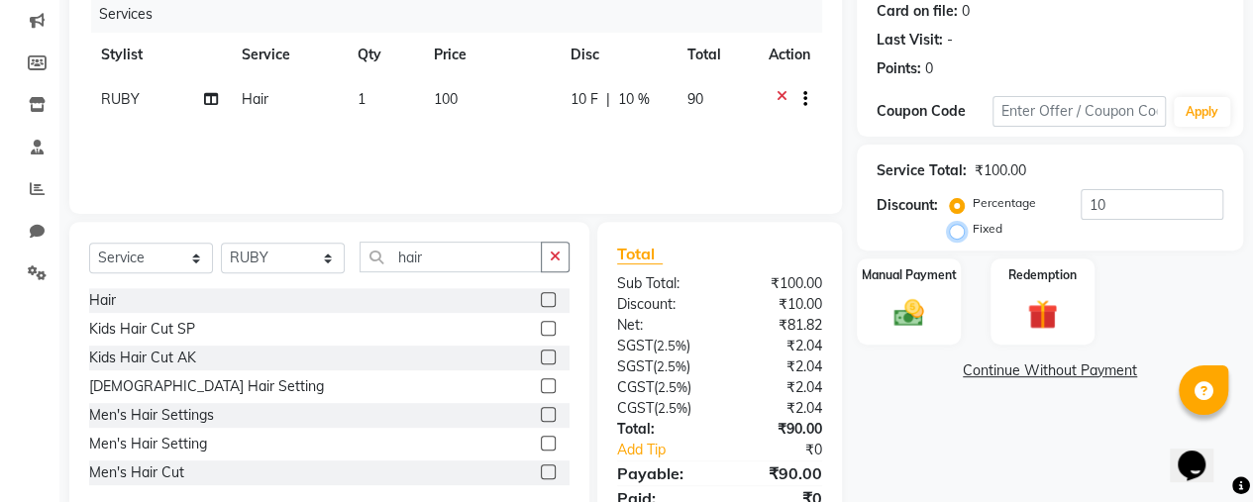
radio input "true"
click at [1122, 203] on input "10" at bounding box center [1151, 204] width 143 height 31
type input "1"
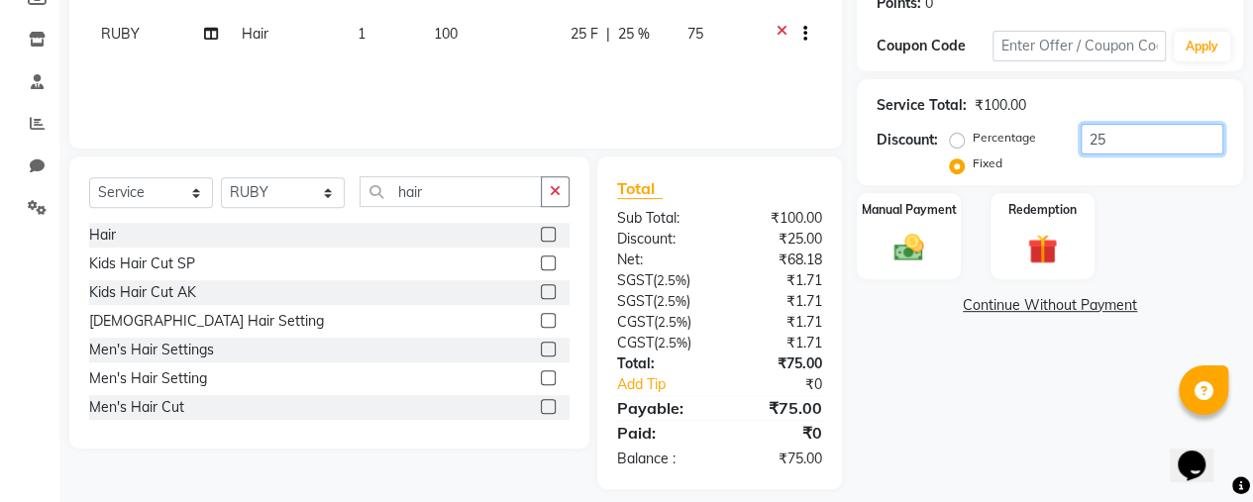
scroll to position [309, 0]
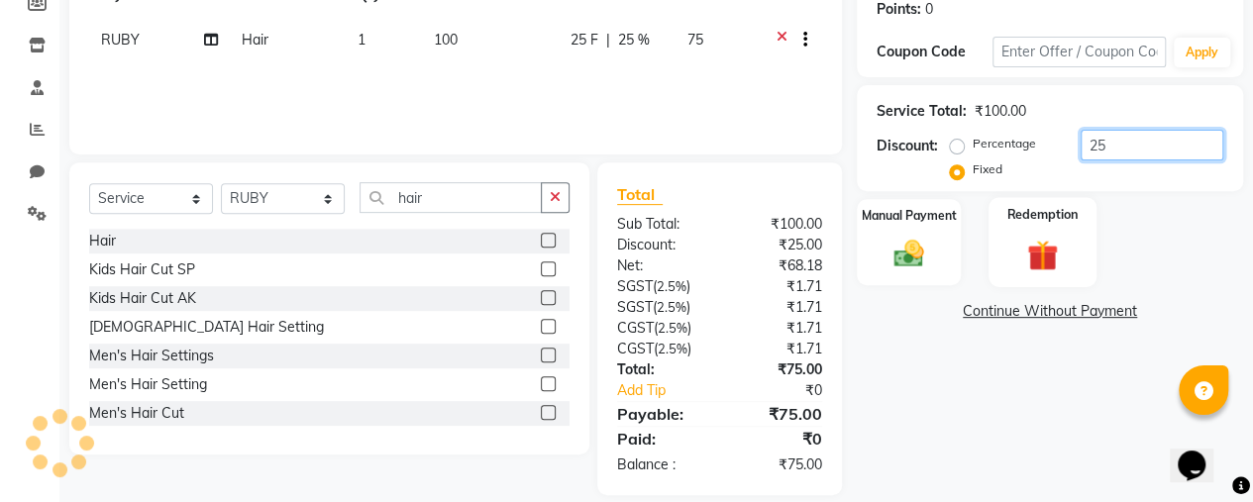
type input "25"
click at [1059, 239] on img at bounding box center [1042, 255] width 51 height 39
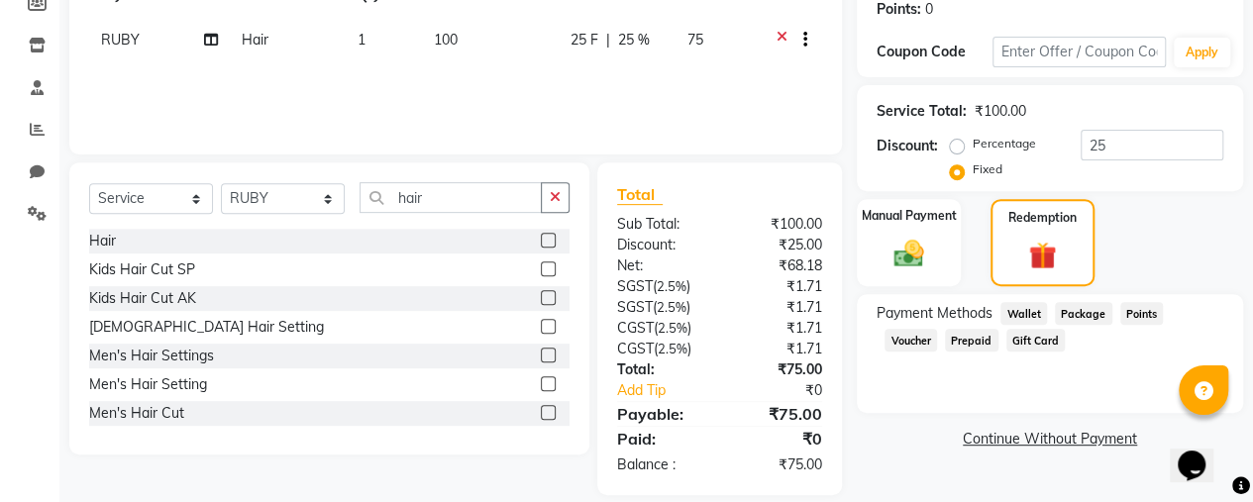
click at [1016, 316] on span "Wallet" at bounding box center [1023, 313] width 47 height 23
click at [898, 233] on div "Manual Payment" at bounding box center [909, 243] width 108 height 92
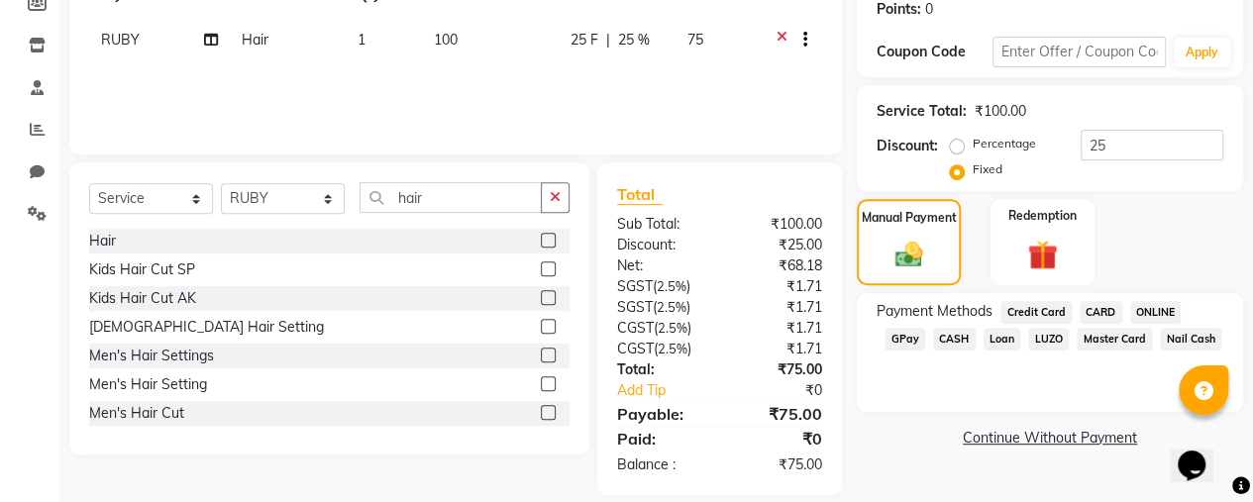
click at [963, 338] on span "CASH" at bounding box center [954, 339] width 43 height 23
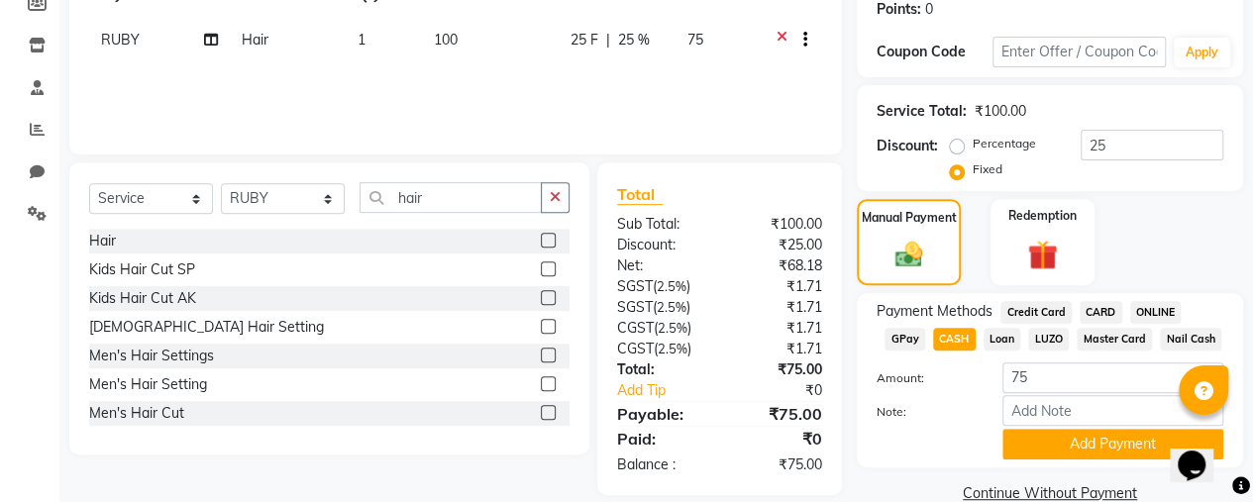
scroll to position [343, 0]
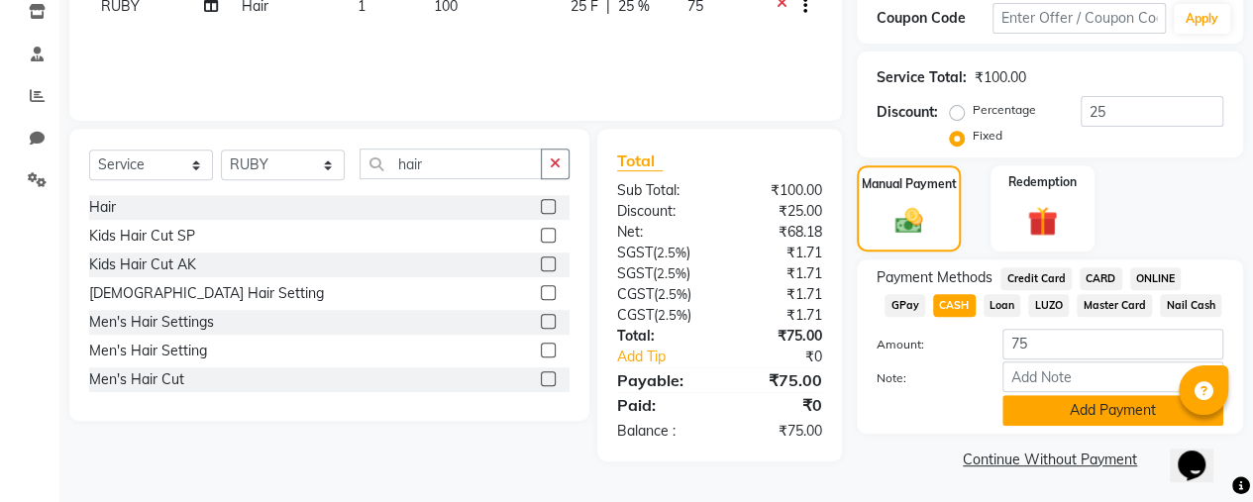
click at [1072, 403] on button "Add Payment" at bounding box center [1112, 410] width 221 height 31
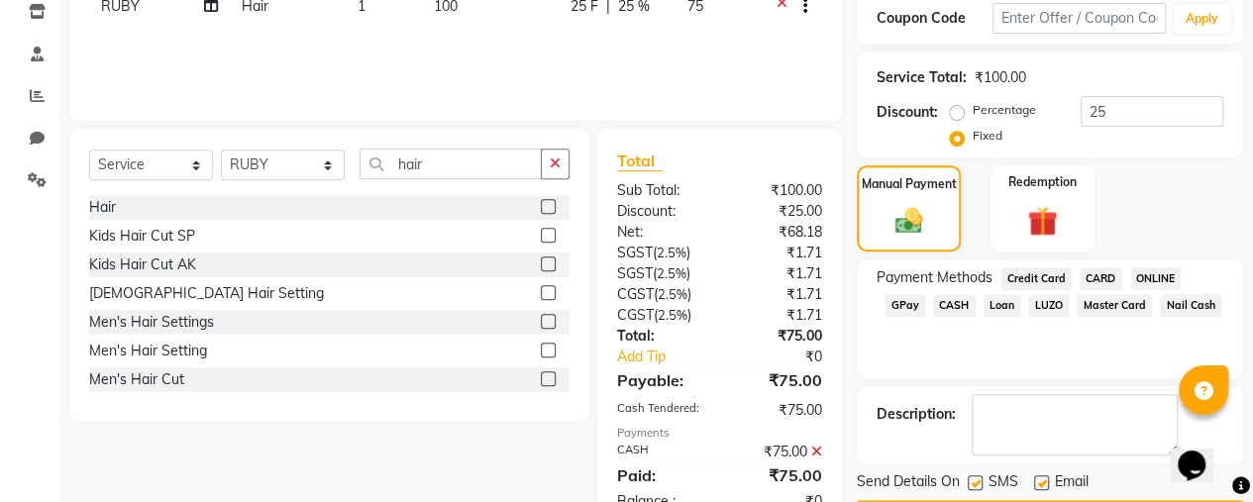
scroll to position [400, 0]
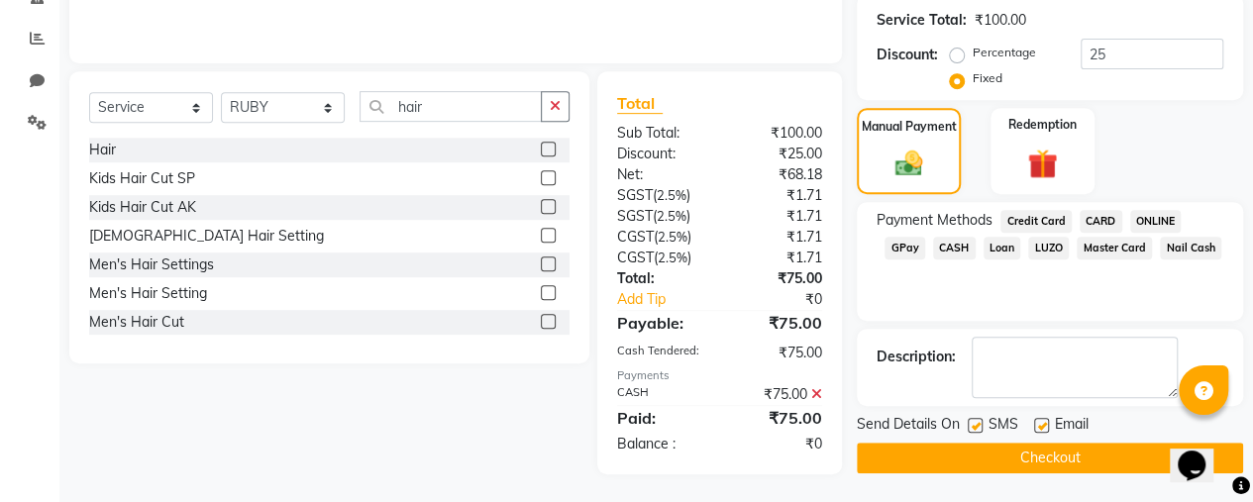
click at [1048, 453] on button "Checkout" at bounding box center [1050, 458] width 386 height 31
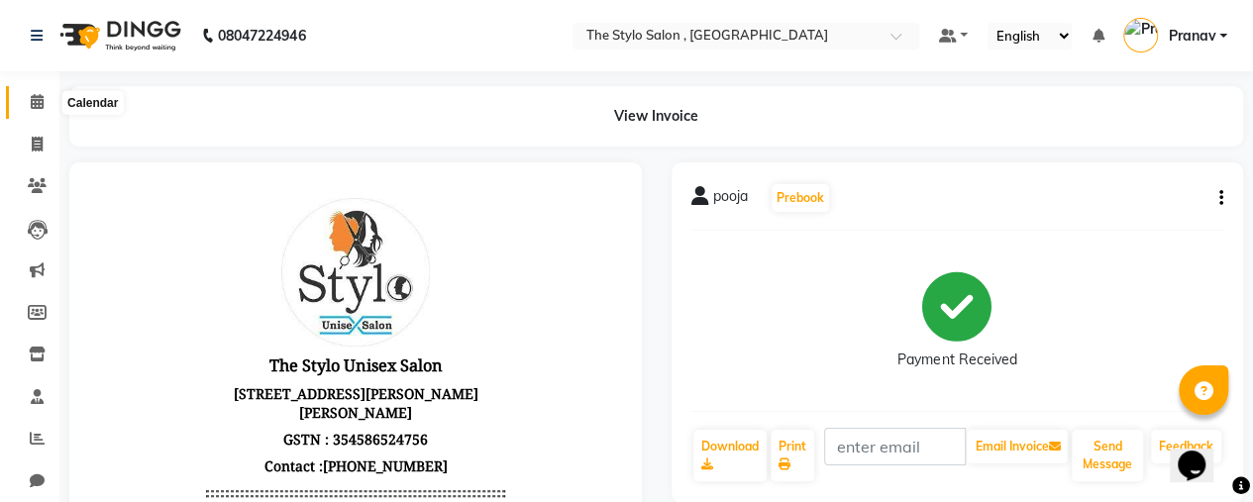
click at [50, 99] on span at bounding box center [37, 102] width 35 height 23
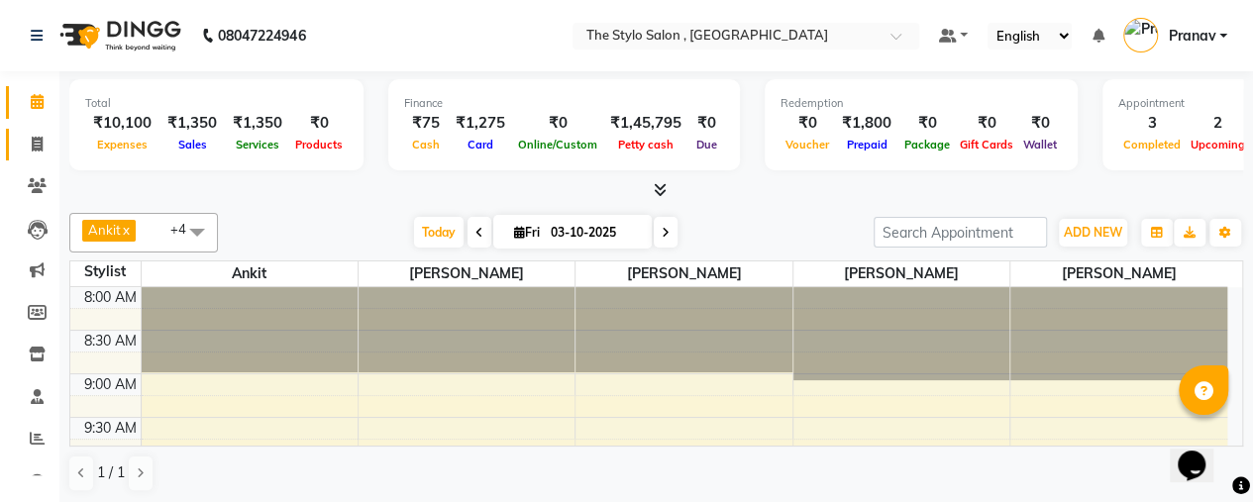
click at [37, 141] on icon at bounding box center [37, 144] width 11 height 15
select select "service"
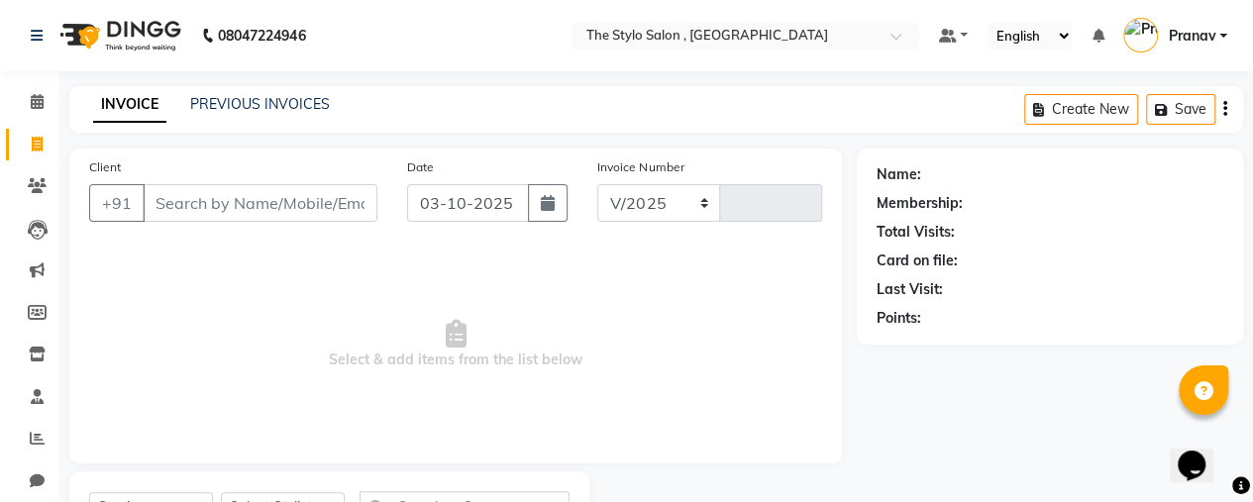
select select "3792"
type input "0244"
click at [190, 198] on input "Client" at bounding box center [260, 203] width 235 height 38
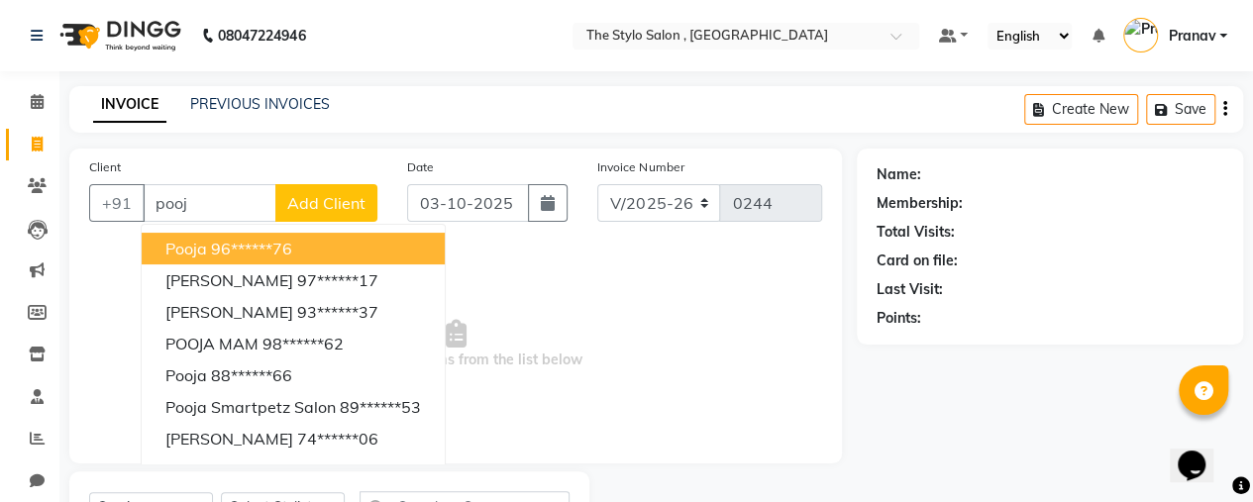
click at [217, 239] on ngb-highlight "96******76" at bounding box center [251, 249] width 81 height 20
type input "96******76"
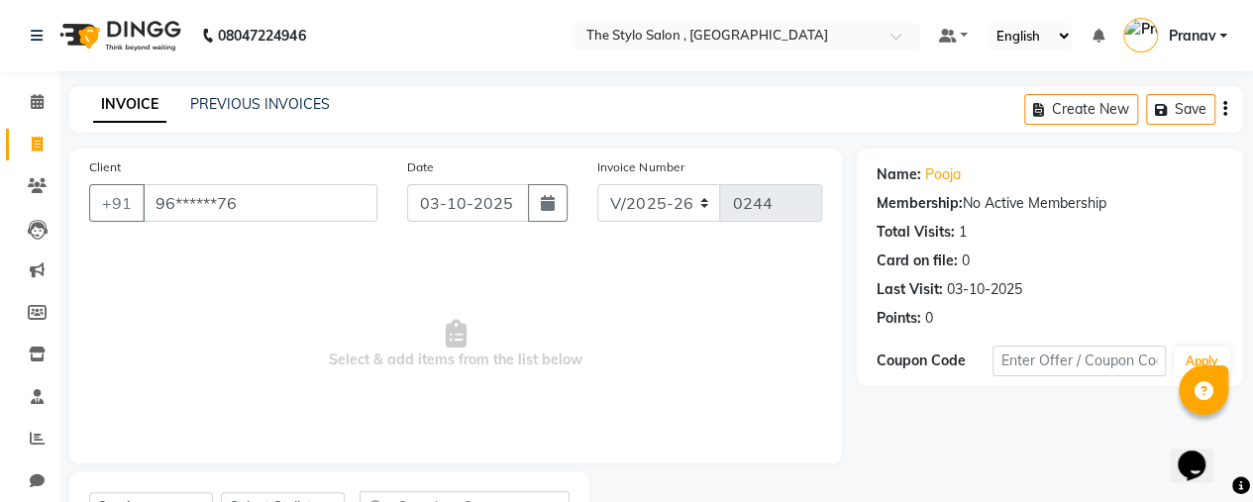
scroll to position [92, 0]
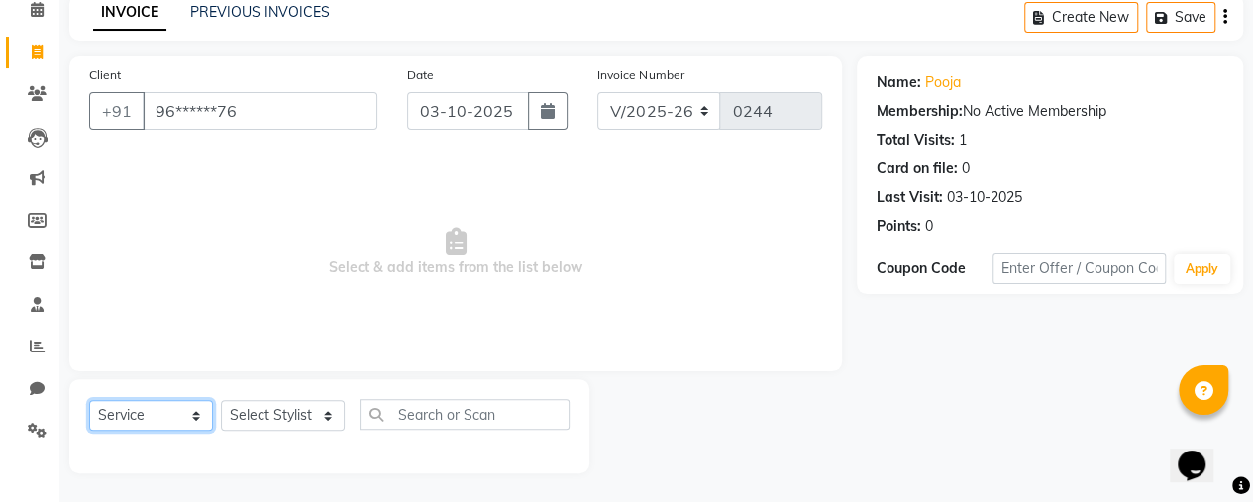
click at [170, 427] on select "Select Service Product Membership Package Voucher Prepaid Gift Card" at bounding box center [151, 415] width 124 height 31
click at [89, 400] on select "Select Service Product Membership Package Voucher Prepaid Gift Card" at bounding box center [151, 415] width 124 height 31
click at [299, 405] on select "Select Stylist Ankit [PERSON_NAME] [PERSON_NAME] [PERSON_NAME] Demo123 dsad [PE…" at bounding box center [283, 415] width 124 height 31
select select "76883"
click at [221, 400] on select "Select Stylist Ankit [PERSON_NAME] [PERSON_NAME] [PERSON_NAME] Demo123 dsad [PE…" at bounding box center [283, 415] width 124 height 31
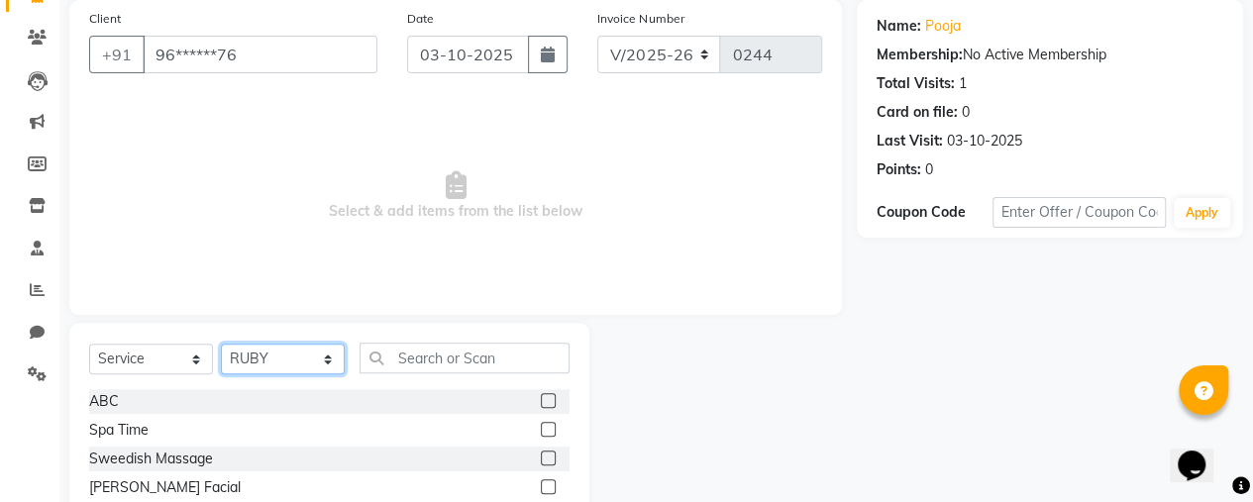
scroll to position [204, 0]
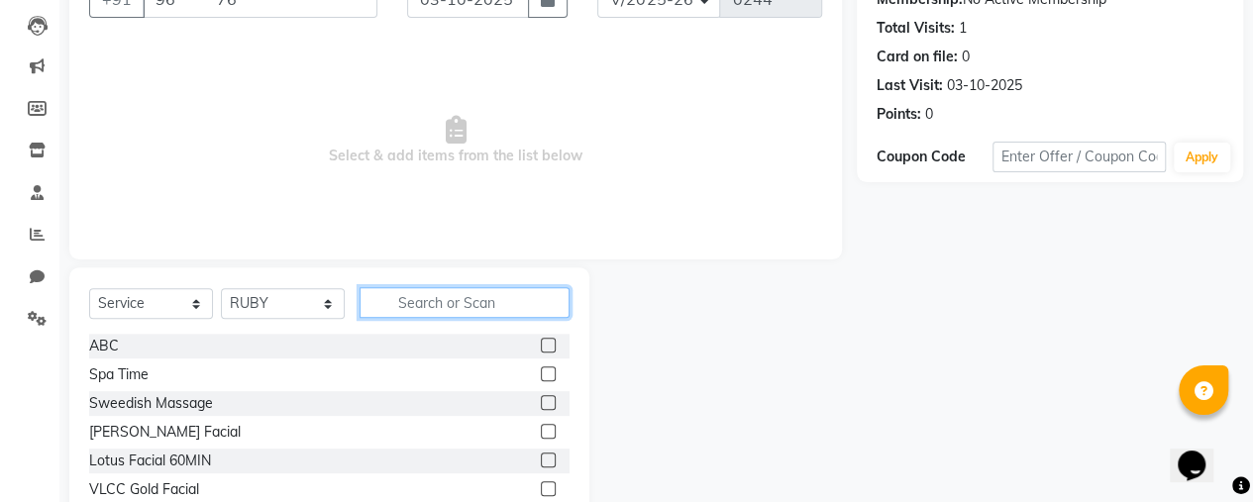
click at [418, 298] on input "text" at bounding box center [464, 302] width 210 height 31
click at [541, 431] on label at bounding box center [548, 431] width 15 height 15
click at [541, 431] on input "checkbox" at bounding box center [547, 432] width 13 height 13
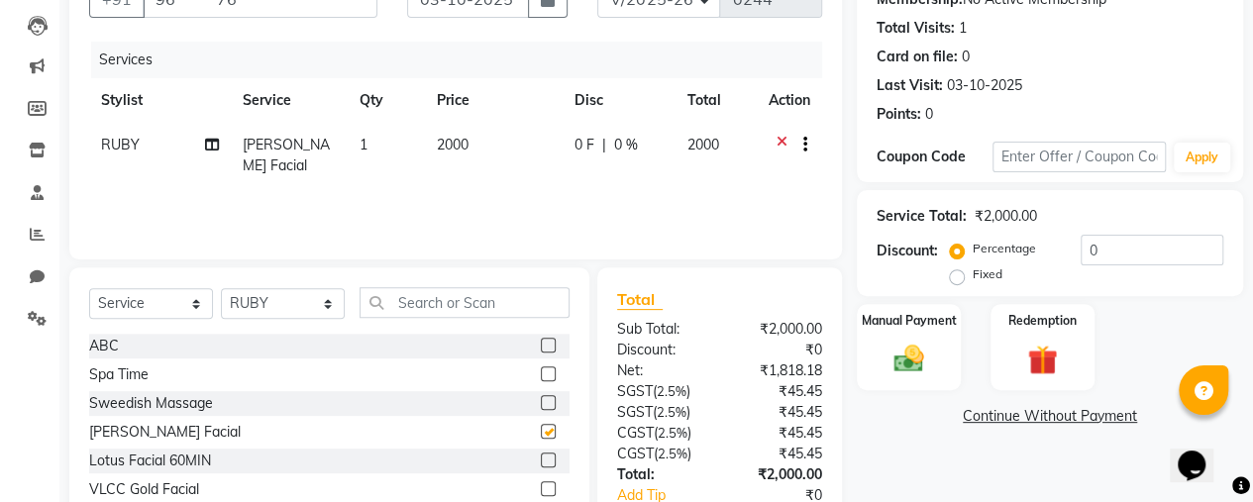
checkbox input "false"
click at [541, 395] on label at bounding box center [548, 402] width 15 height 15
click at [541, 397] on input "checkbox" at bounding box center [547, 403] width 13 height 13
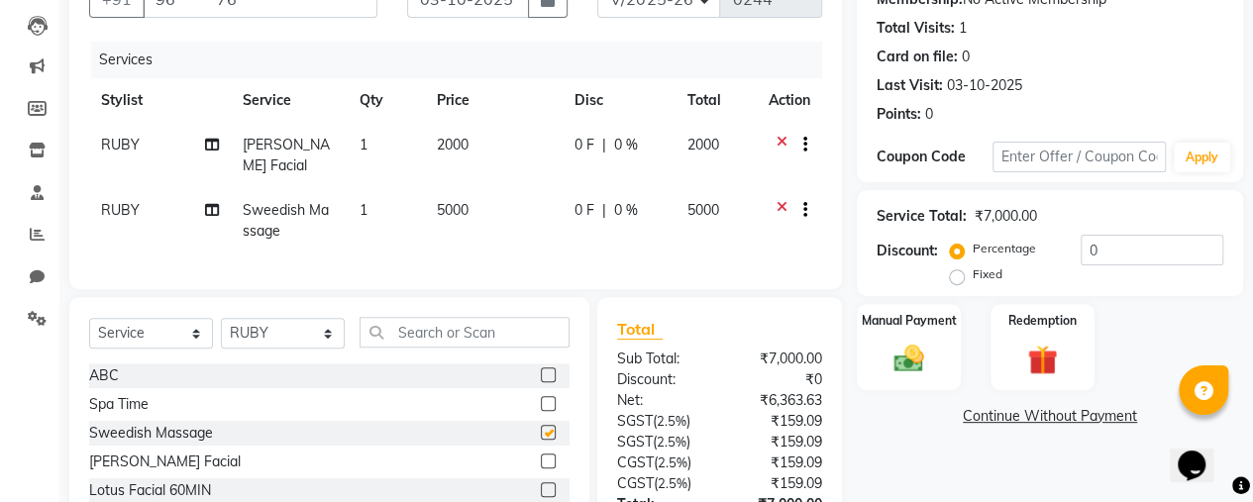
checkbox input "false"
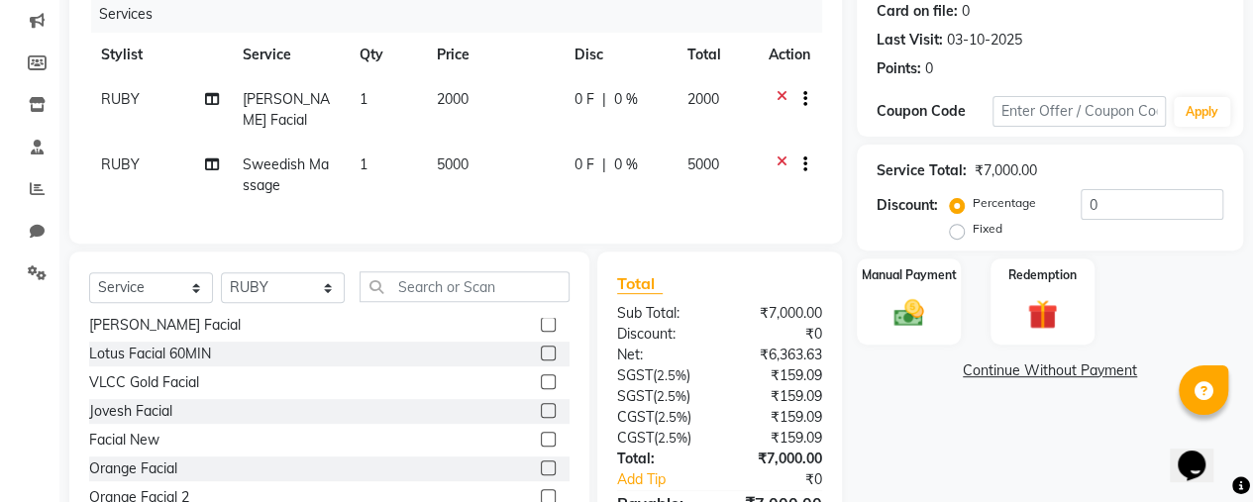
scroll to position [250, 0]
click at [208, 94] on icon at bounding box center [212, 99] width 14 height 14
select select "76883"
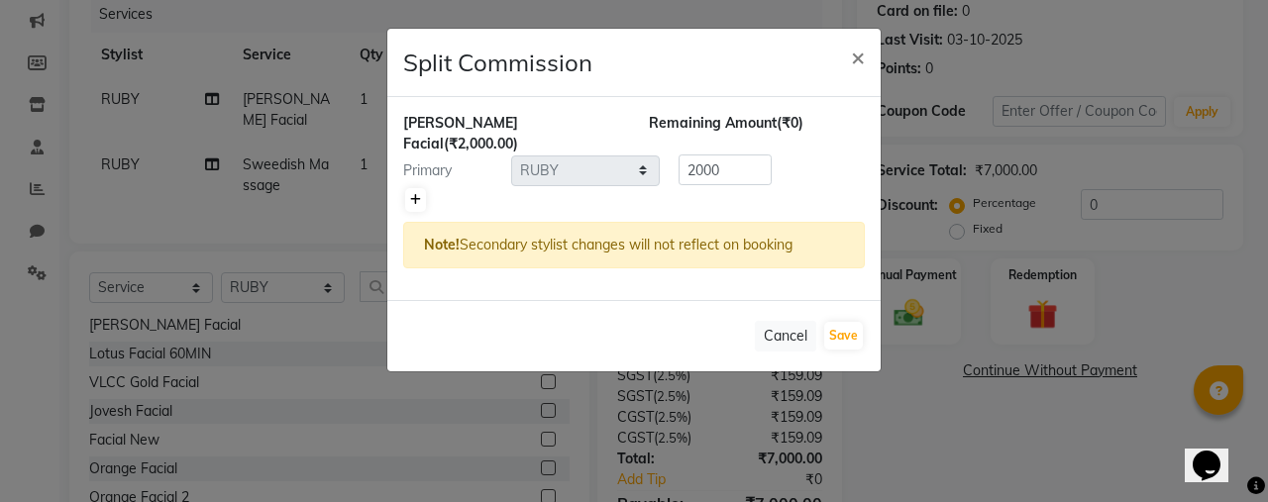
click at [419, 196] on icon at bounding box center [415, 200] width 11 height 12
type input "1000"
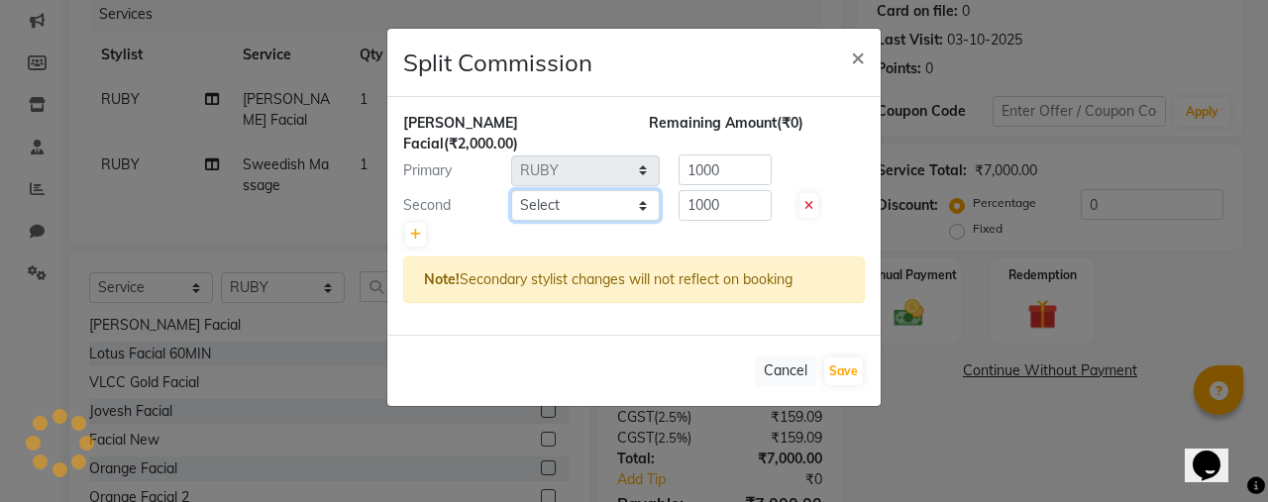
click at [560, 213] on select "Select Ankit [PERSON_NAME] [PERSON_NAME] [PERSON_NAME] Demo123 dsad [PERSON_NAM…" at bounding box center [585, 205] width 149 height 31
select select "19523"
click at [511, 190] on select "Select Ankit [PERSON_NAME] [PERSON_NAME] [PERSON_NAME] Demo123 dsad [PERSON_NAM…" at bounding box center [585, 205] width 149 height 31
click at [858, 57] on span "×" at bounding box center [858, 57] width 14 height 30
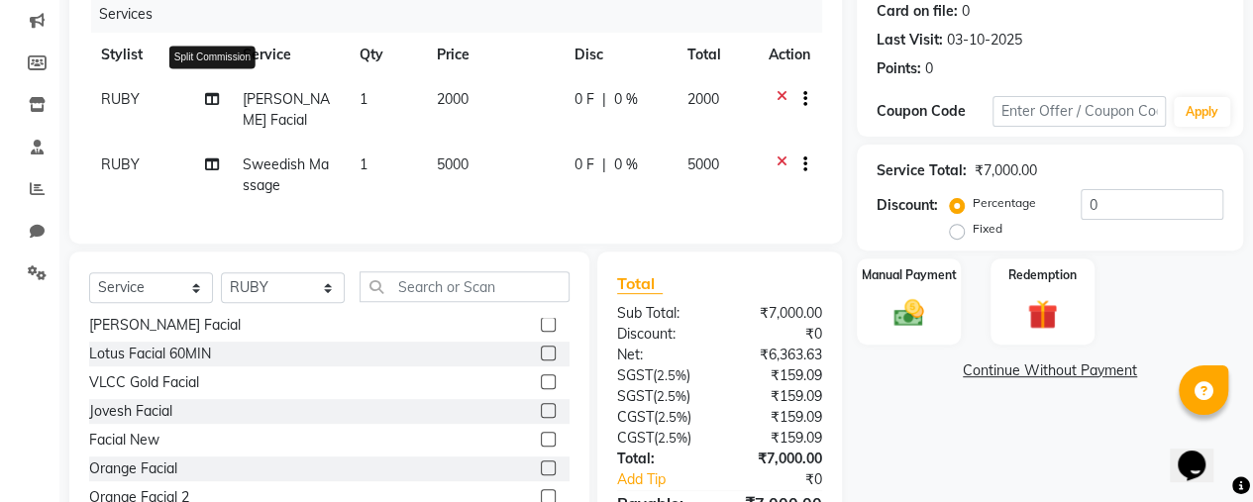
click at [211, 96] on icon at bounding box center [212, 99] width 14 height 14
select select "76883"
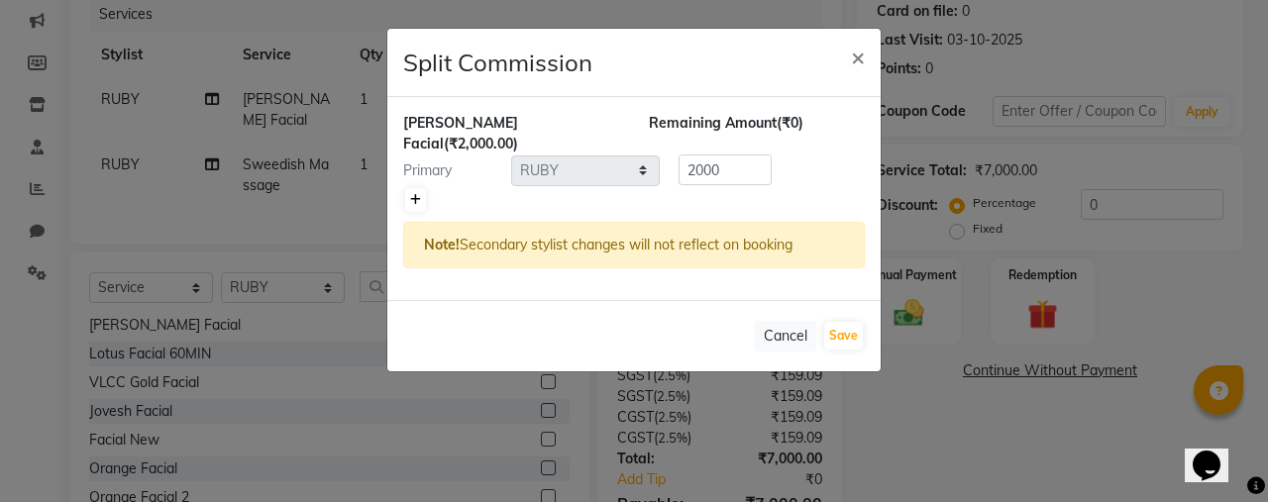
click at [415, 200] on icon at bounding box center [415, 200] width 11 height 12
type input "1000"
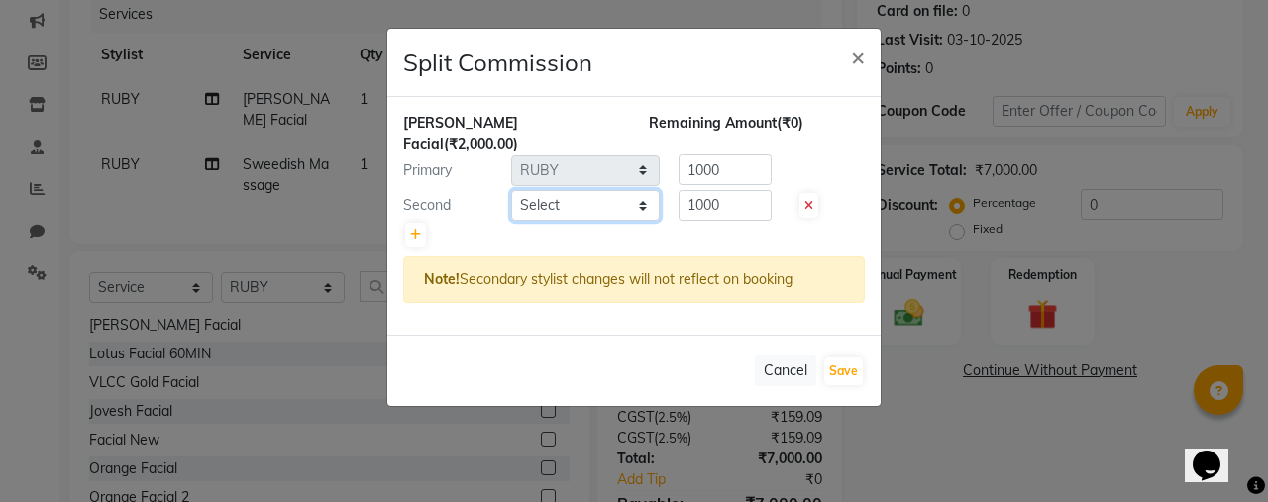
click at [566, 196] on select "Select Ankit [PERSON_NAME] [PERSON_NAME] [PERSON_NAME] Demo123 dsad [PERSON_NAM…" at bounding box center [585, 205] width 149 height 31
select select "19523"
click at [511, 190] on select "Select Ankit [PERSON_NAME] [PERSON_NAME] [PERSON_NAME] Demo123 dsad [PERSON_NAM…" at bounding box center [585, 205] width 149 height 31
click at [724, 193] on input "1000" at bounding box center [724, 205] width 93 height 31
click at [731, 255] on div "[PERSON_NAME] Facial (₹2,000.00) Remaining Amount (₹0) Primary Select Ankit [PE…" at bounding box center [633, 216] width 493 height 238
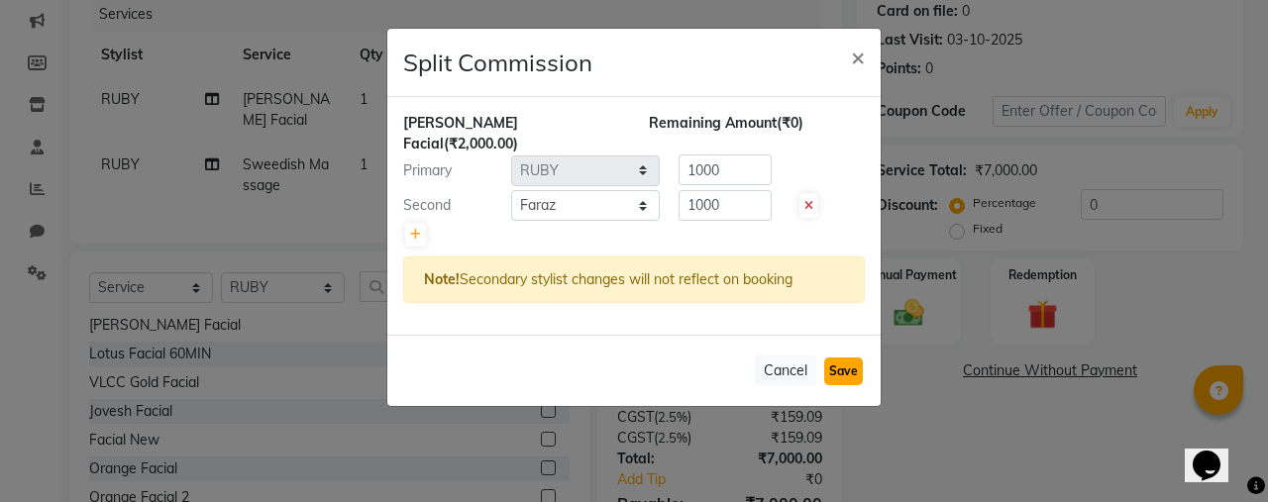
click at [842, 377] on button "Save" at bounding box center [843, 372] width 39 height 28
select select "Select"
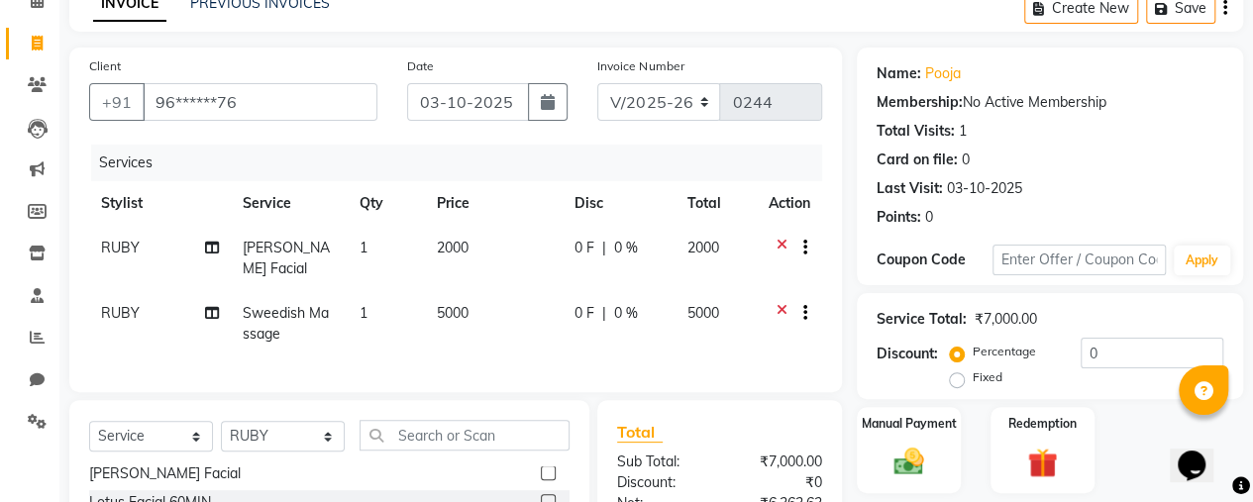
scroll to position [91, 0]
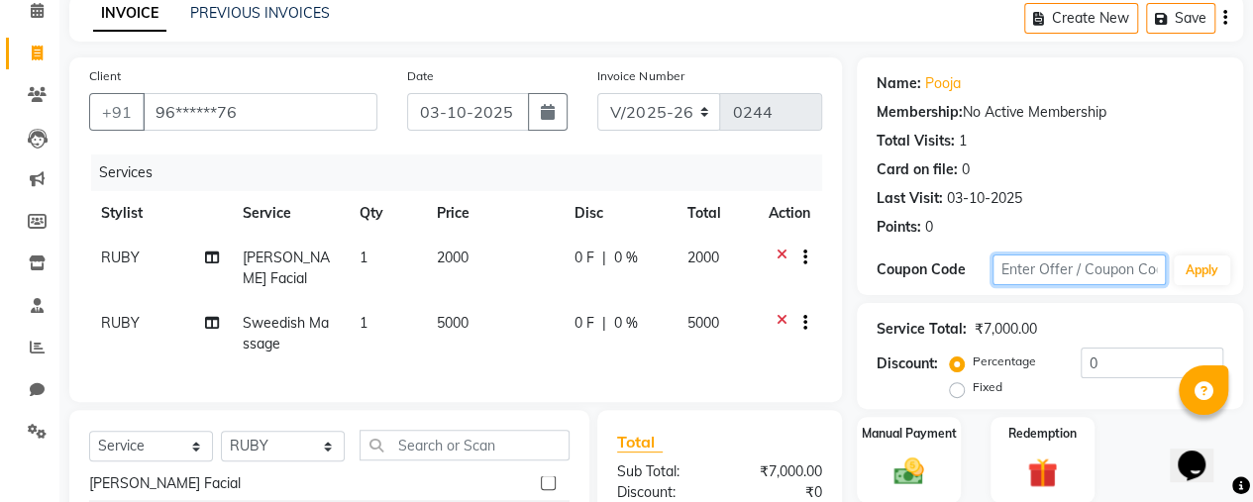
click at [1025, 264] on input "text" at bounding box center [1078, 270] width 173 height 31
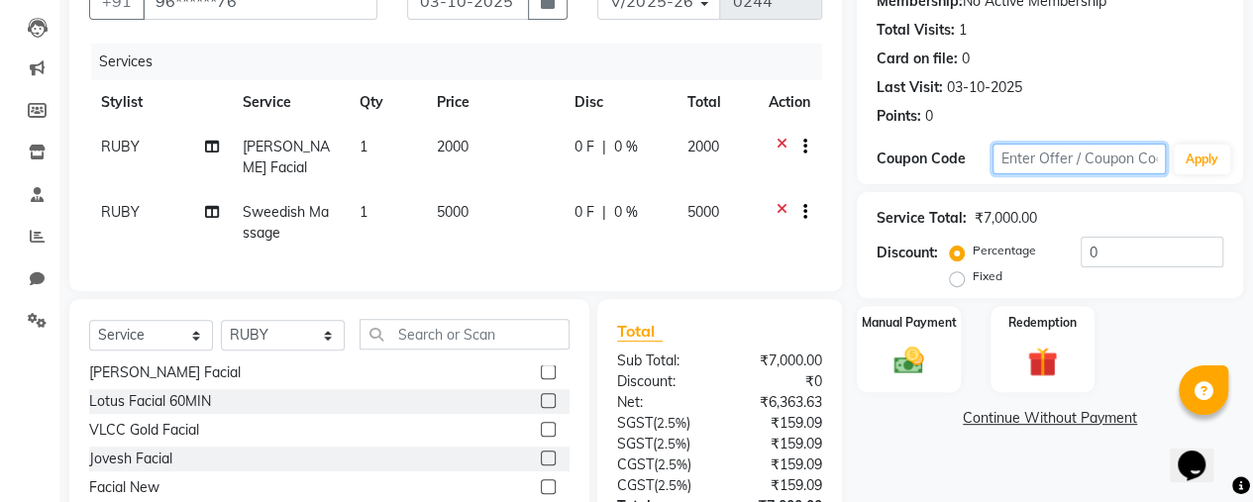
scroll to position [206, 0]
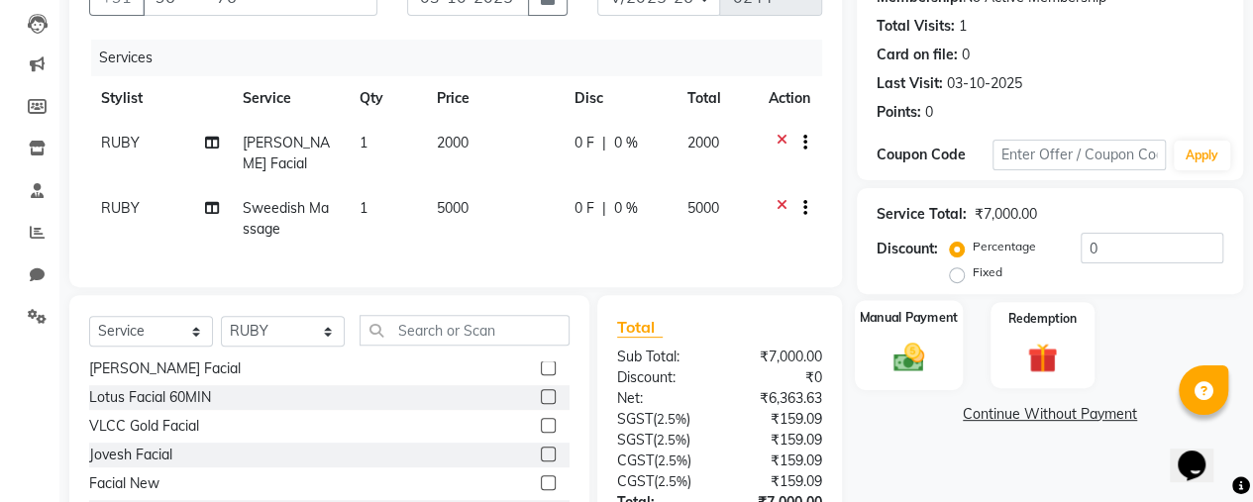
click at [870, 328] on div "Manual Payment" at bounding box center [909, 345] width 108 height 90
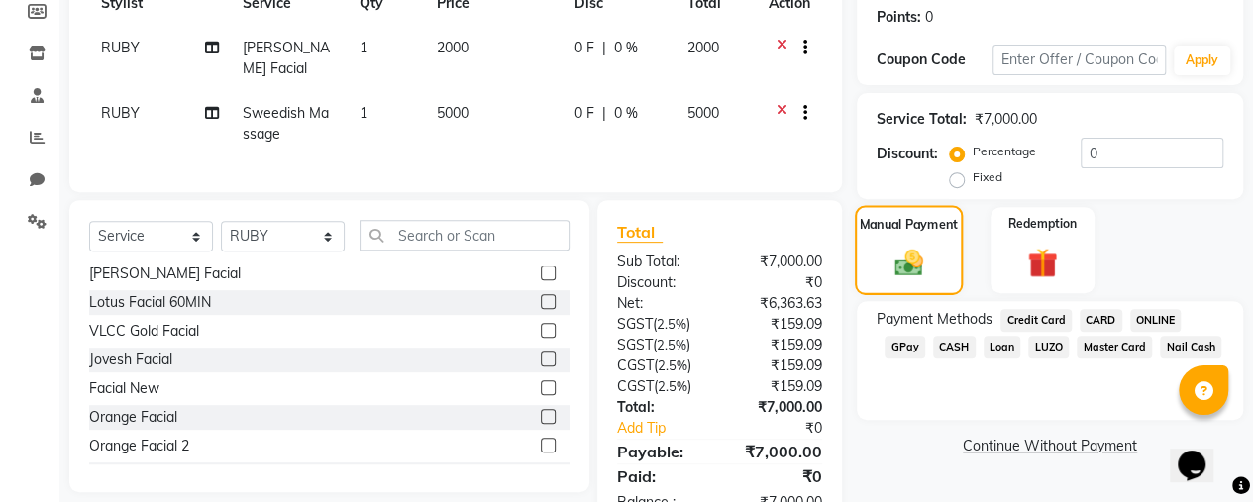
scroll to position [341, 0]
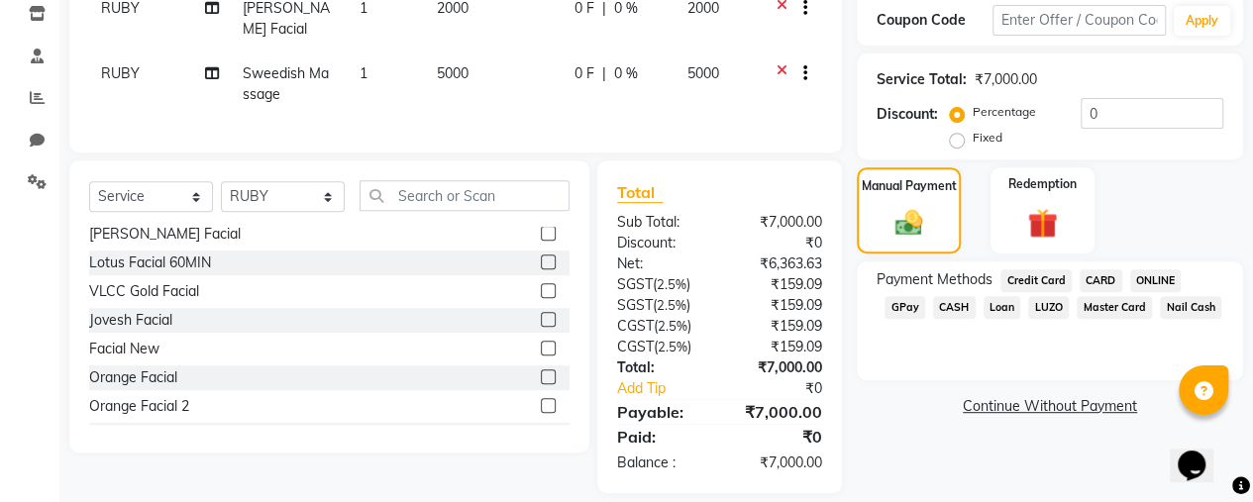
click at [968, 307] on span "CASH" at bounding box center [954, 307] width 43 height 23
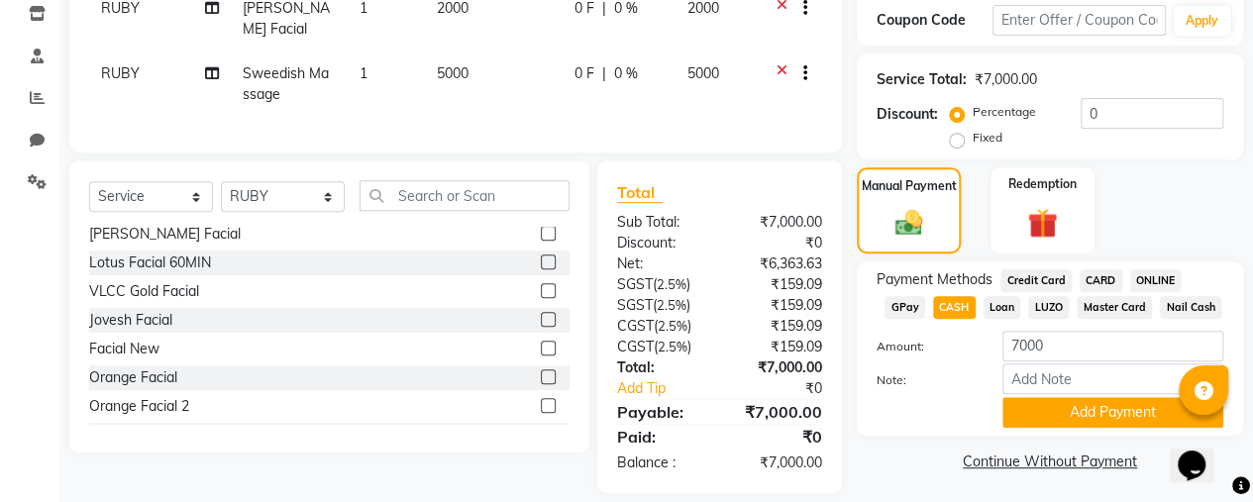
scroll to position [374, 0]
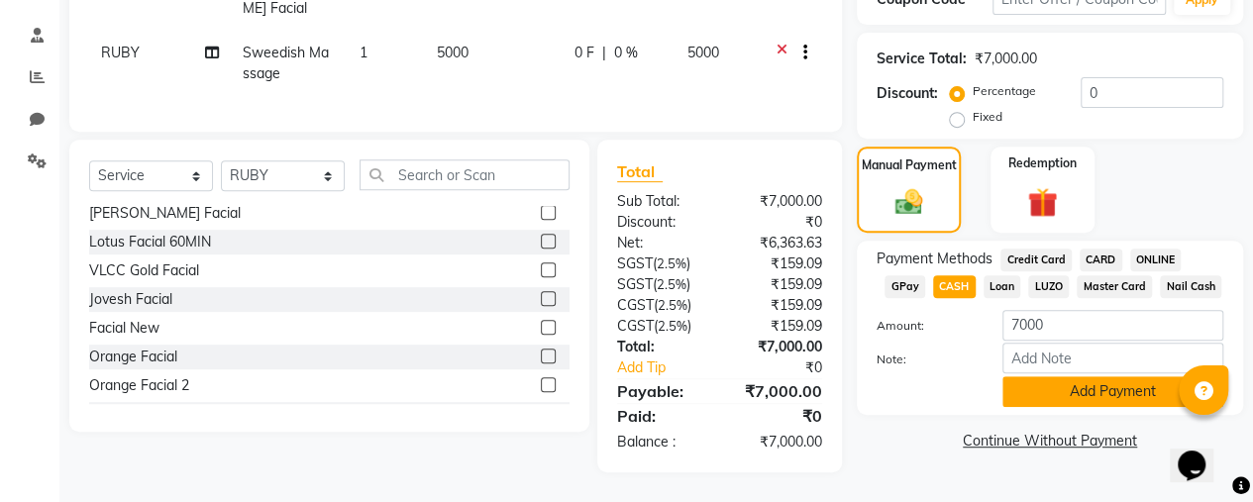
click at [1095, 376] on button "Add Payment" at bounding box center [1112, 391] width 221 height 31
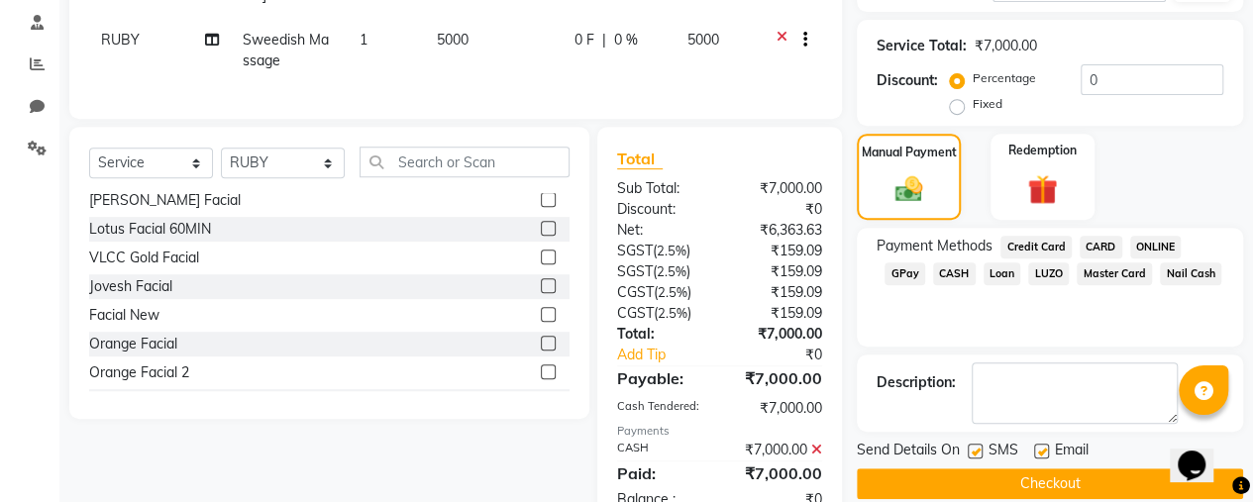
scroll to position [445, 0]
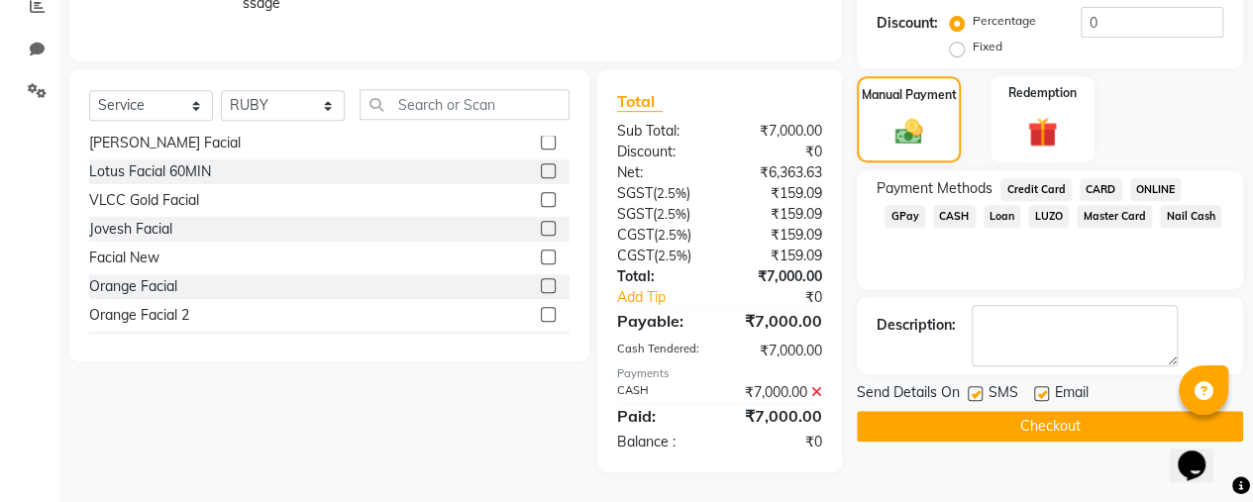
click at [1048, 411] on button "Checkout" at bounding box center [1050, 426] width 386 height 31
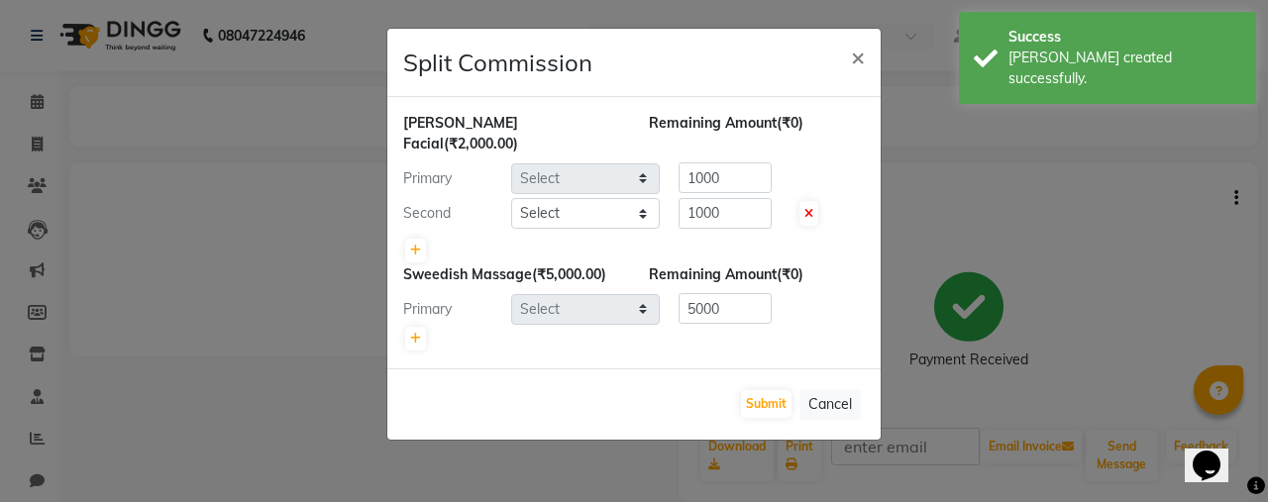
select select "76883"
select select "19523"
select select "76883"
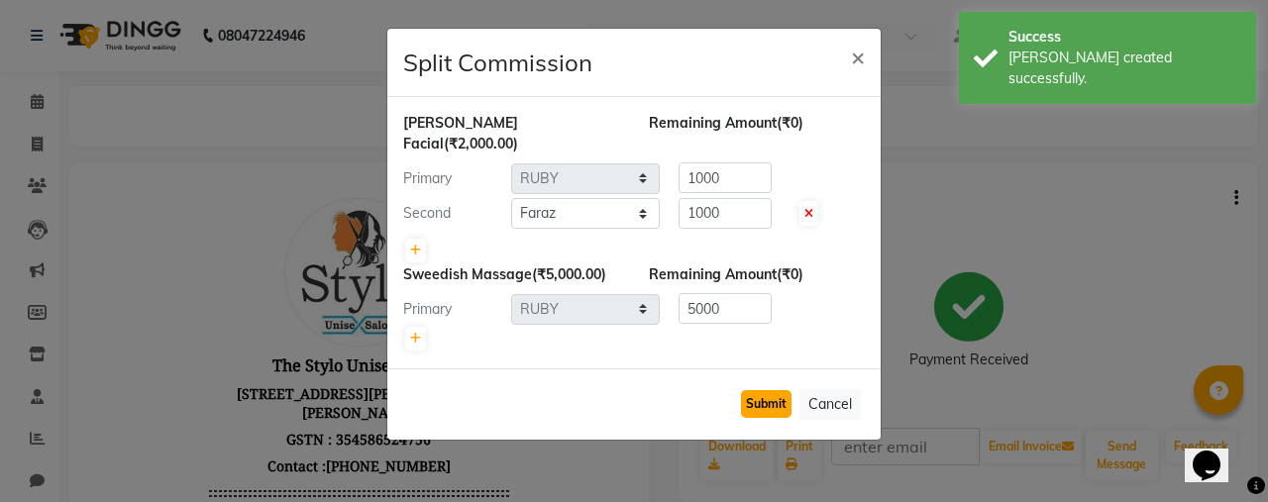
click at [755, 394] on button "Submit" at bounding box center [766, 404] width 51 height 28
